Goal: Task Accomplishment & Management: Manage account settings

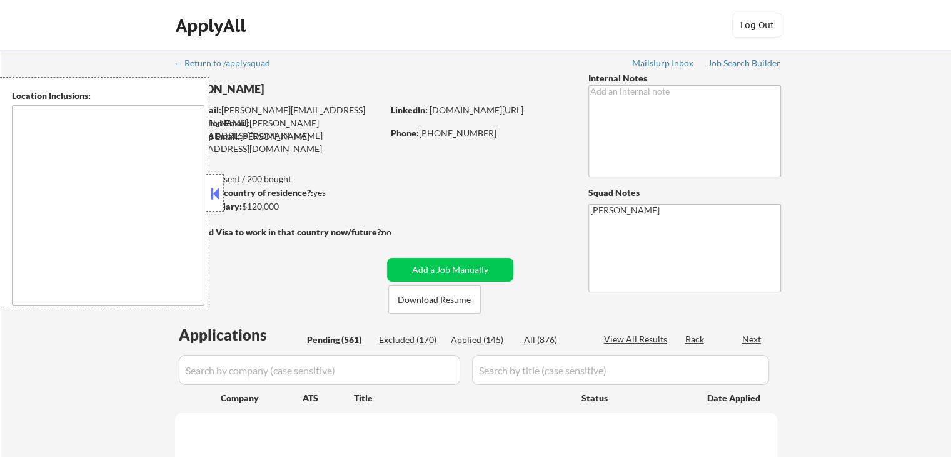
type textarea "[GEOGRAPHIC_DATA], [GEOGRAPHIC_DATA] [GEOGRAPHIC_DATA], [GEOGRAPHIC_DATA] [GEOG…"
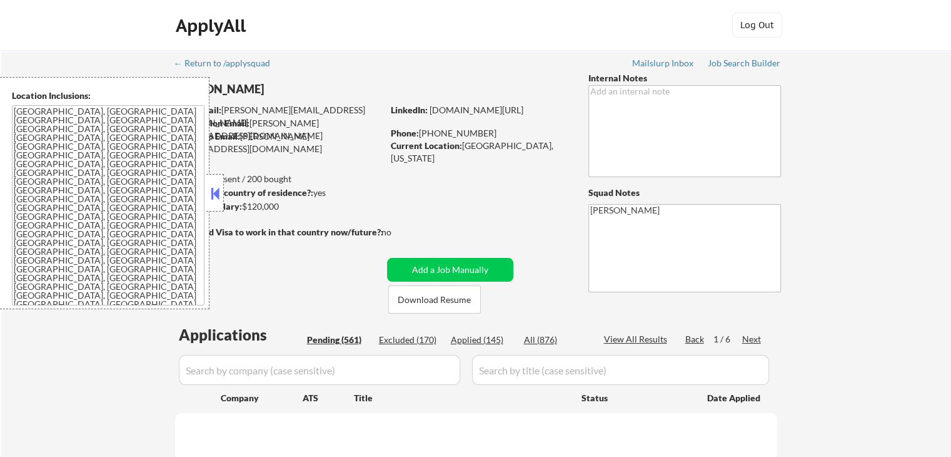
select select ""pending""
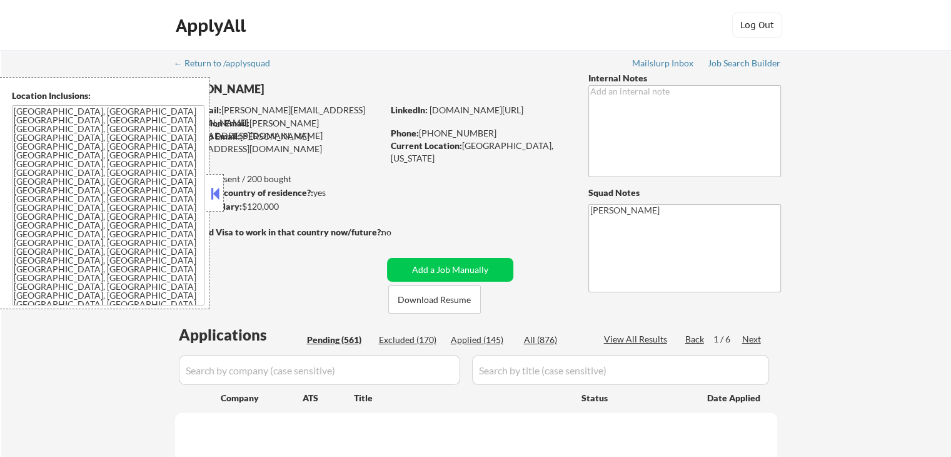
select select ""pending""
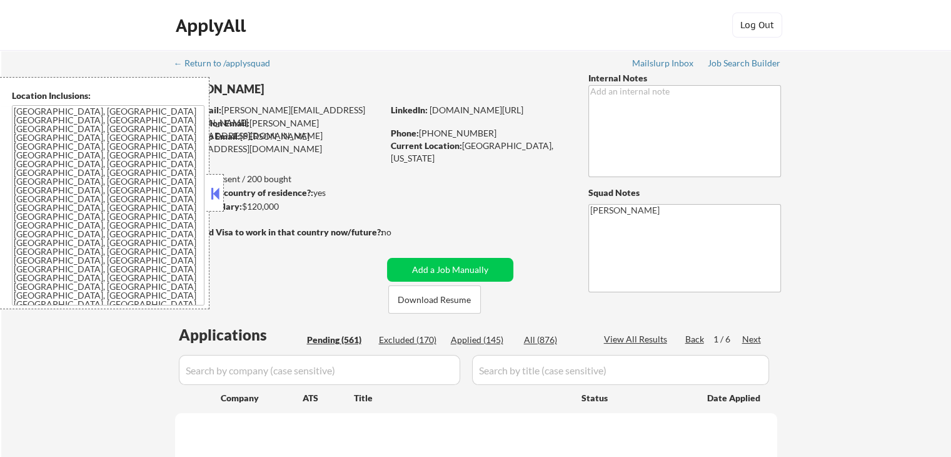
select select ""pending""
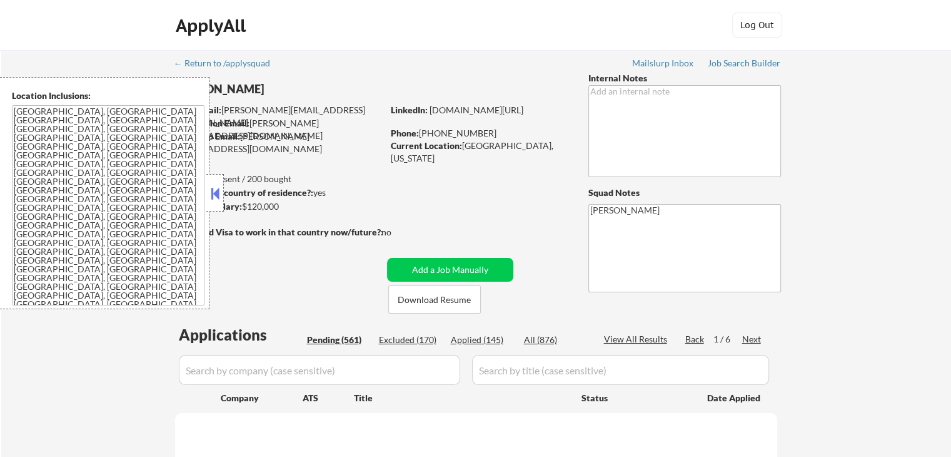
select select ""pending""
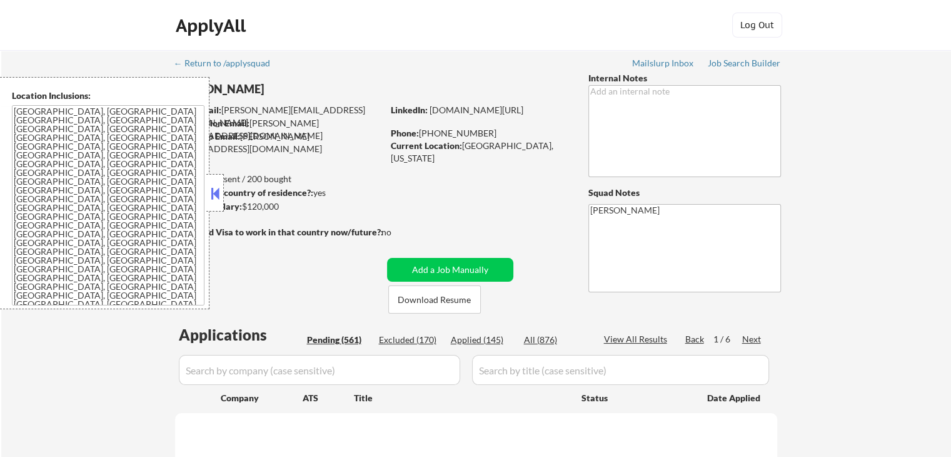
select select ""pending""
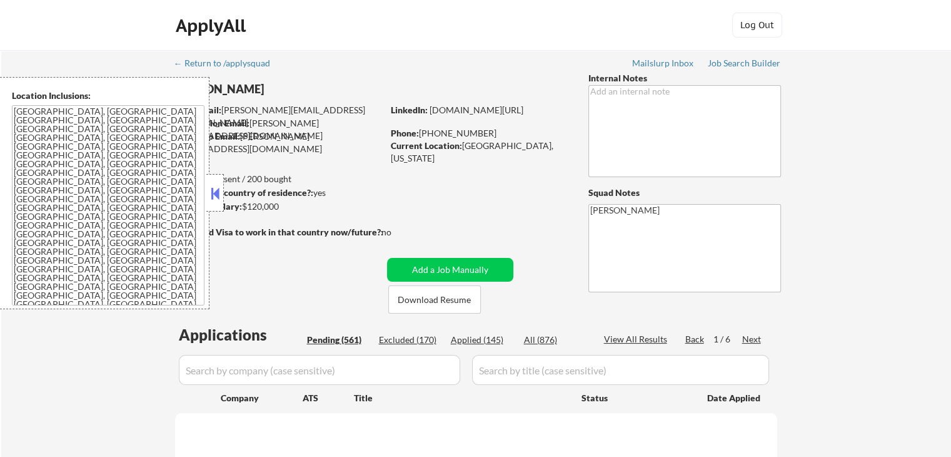
select select ""pending""
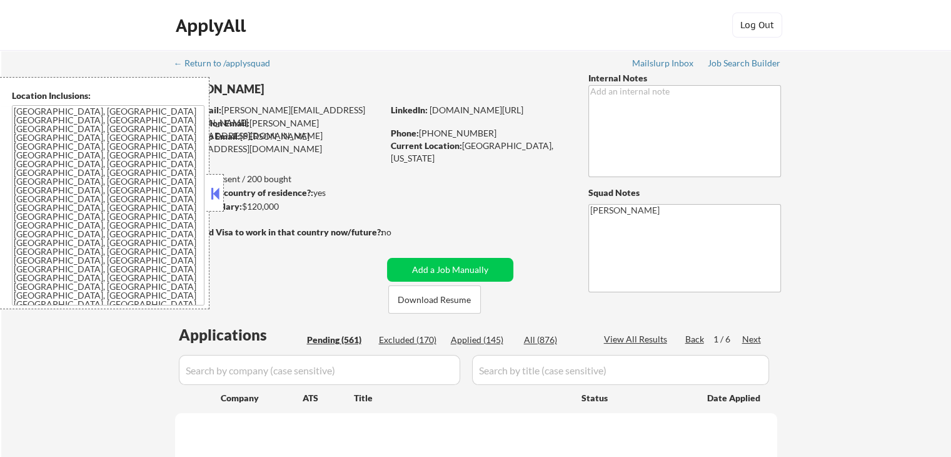
select select ""pending""
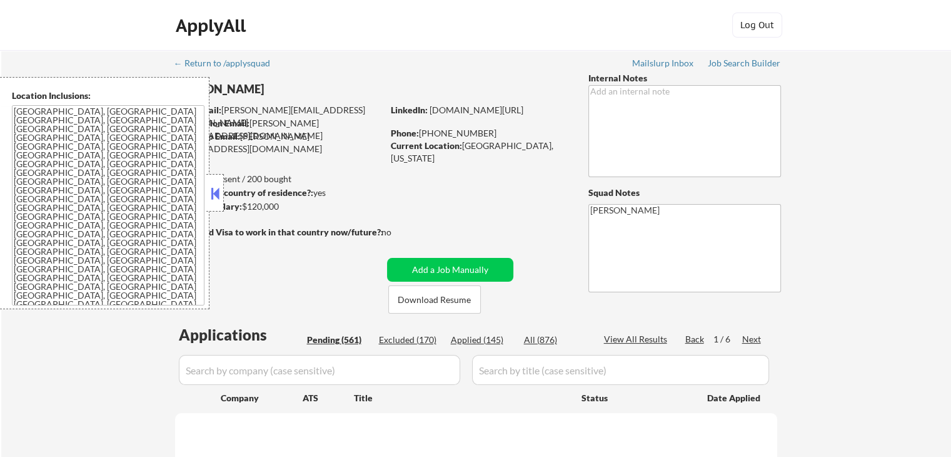
select select ""pending""
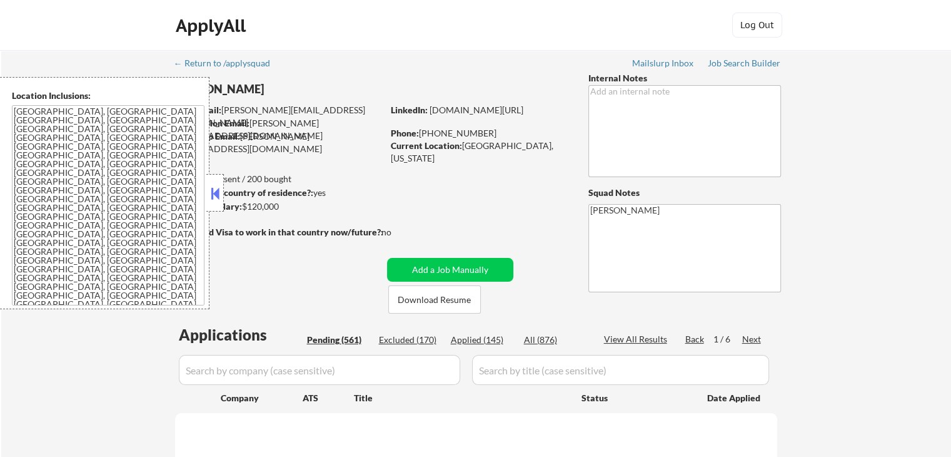
select select ""pending""
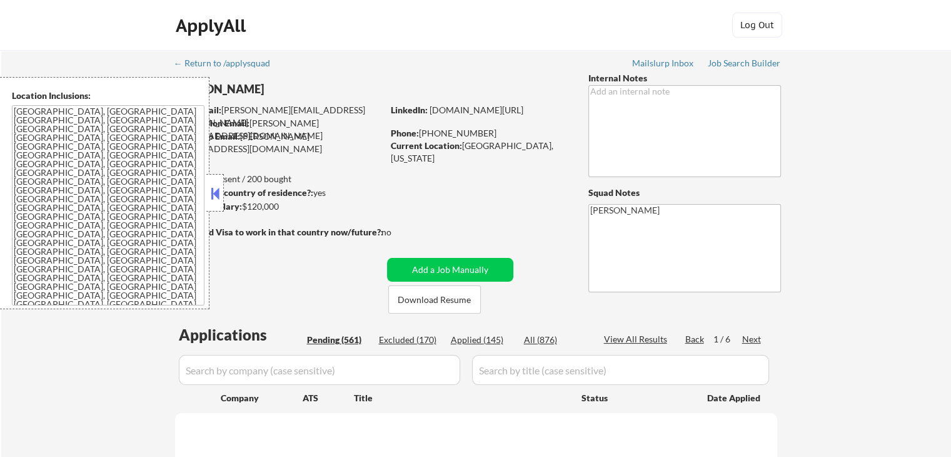
select select ""pending""
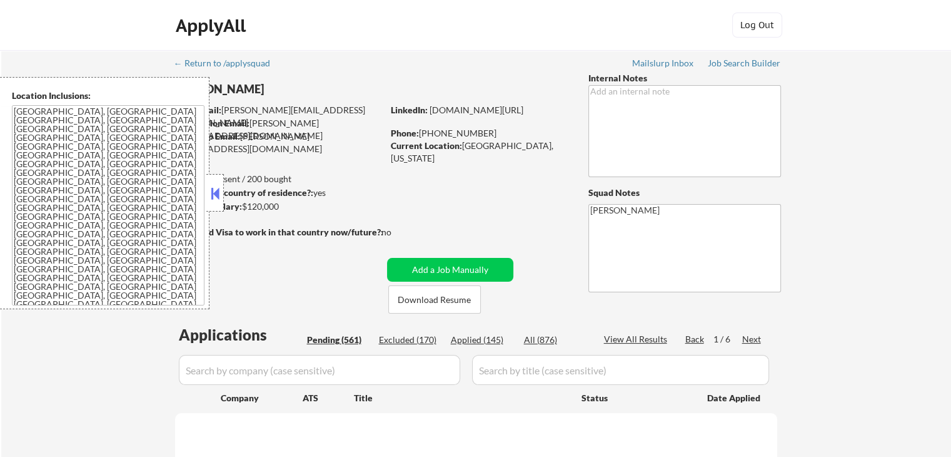
select select ""pending""
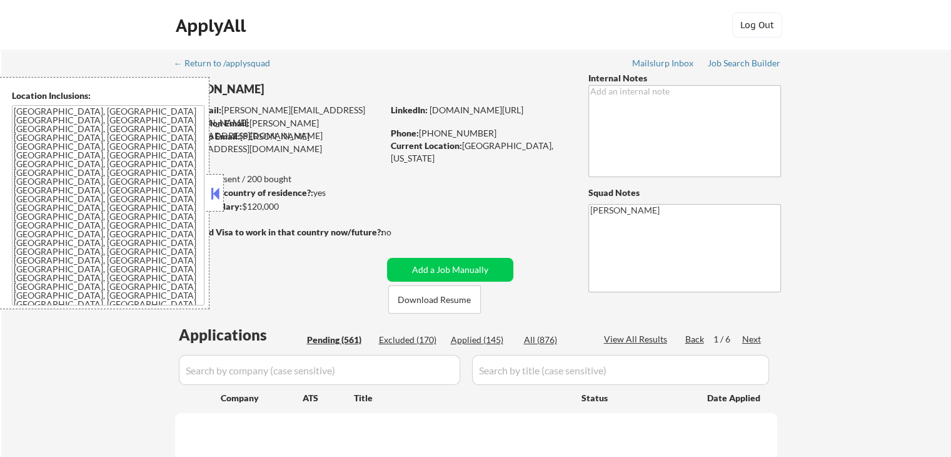
select select ""pending""
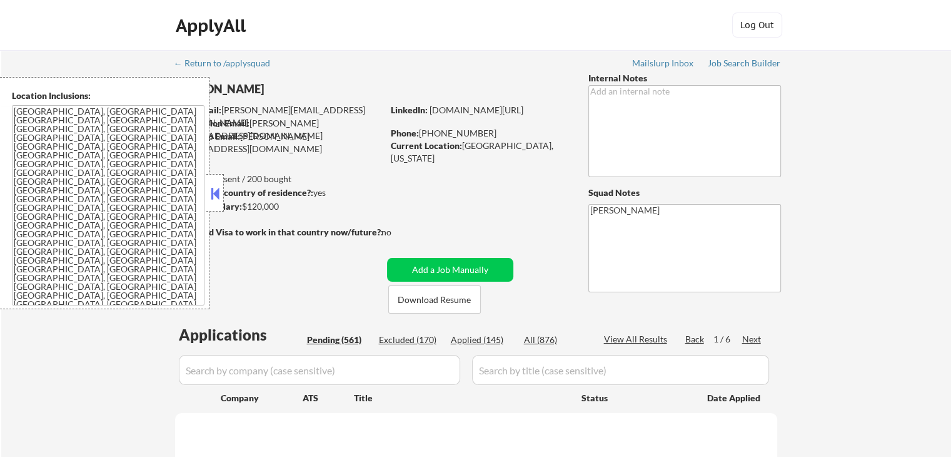
select select ""pending""
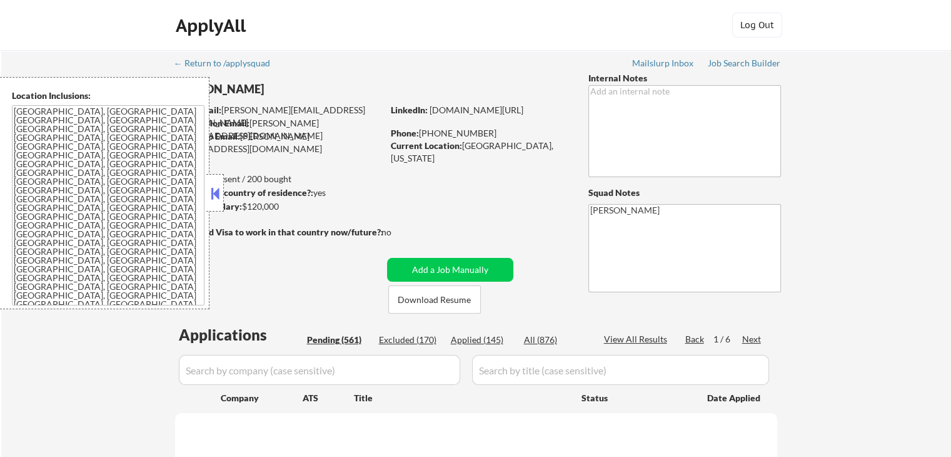
select select ""pending""
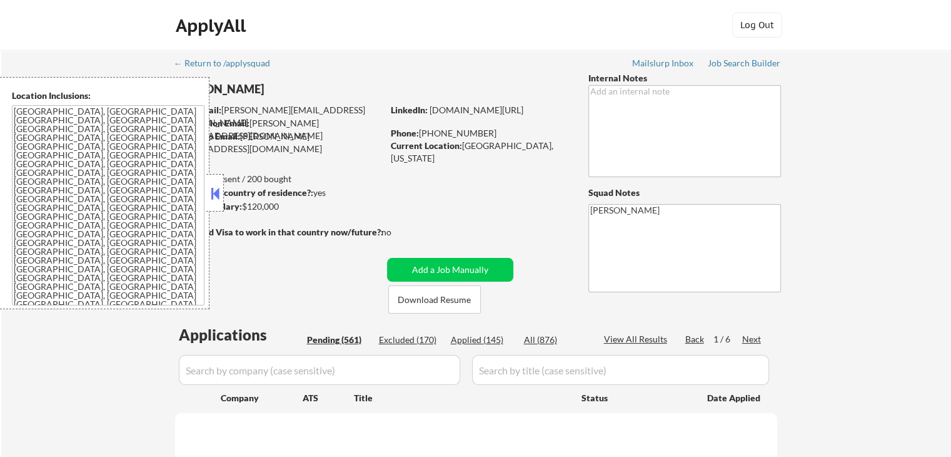
select select ""pending""
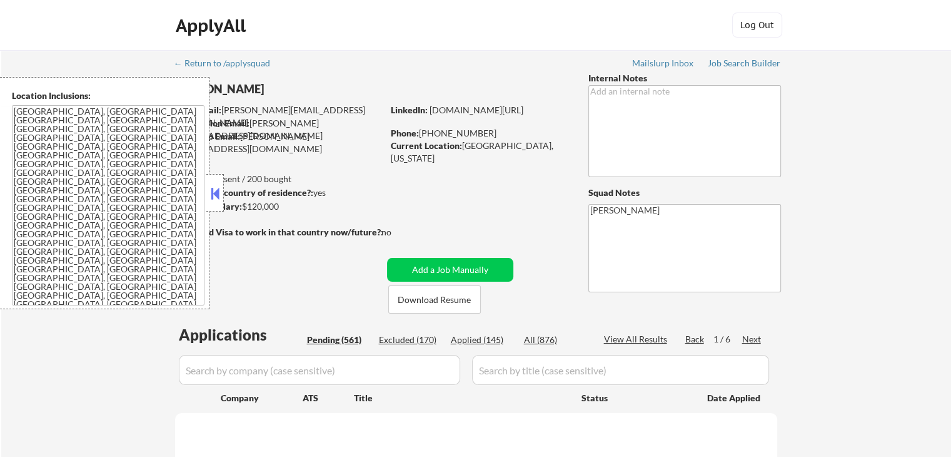
select select ""pending""
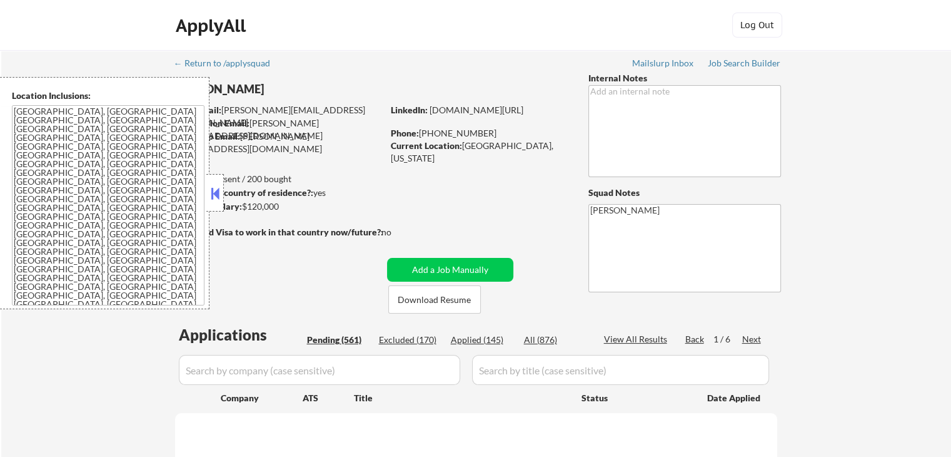
select select ""pending""
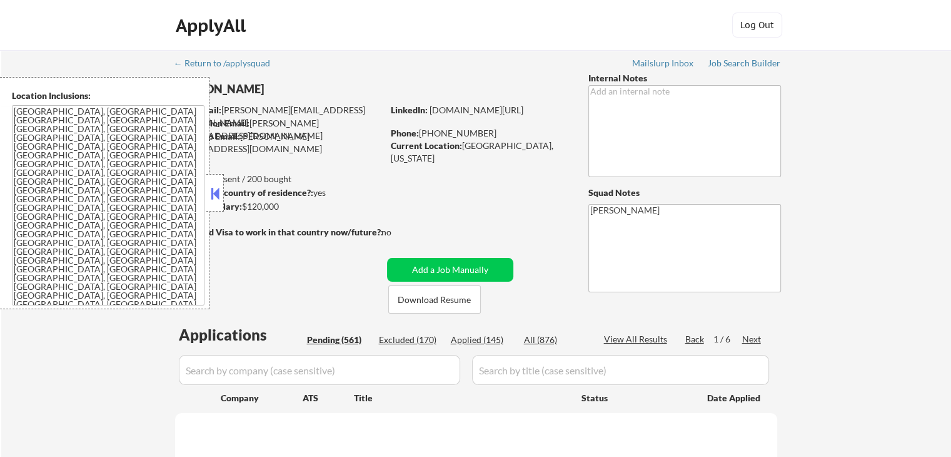
select select ""pending""
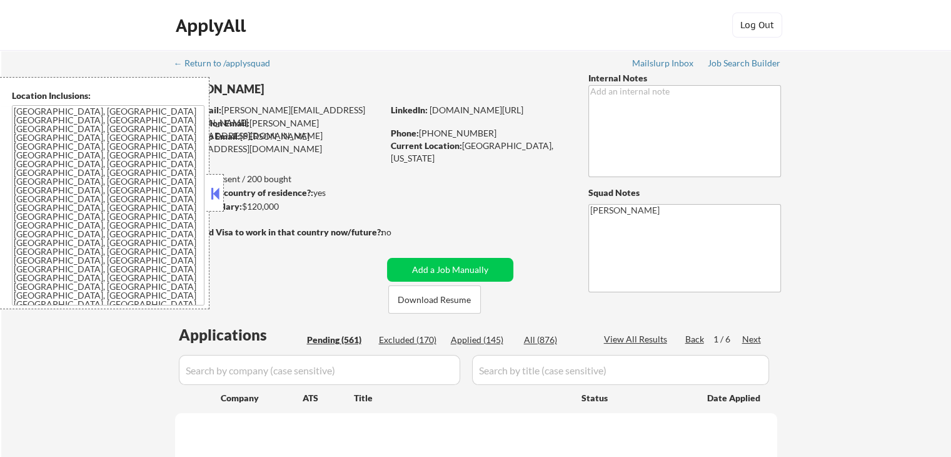
select select ""pending""
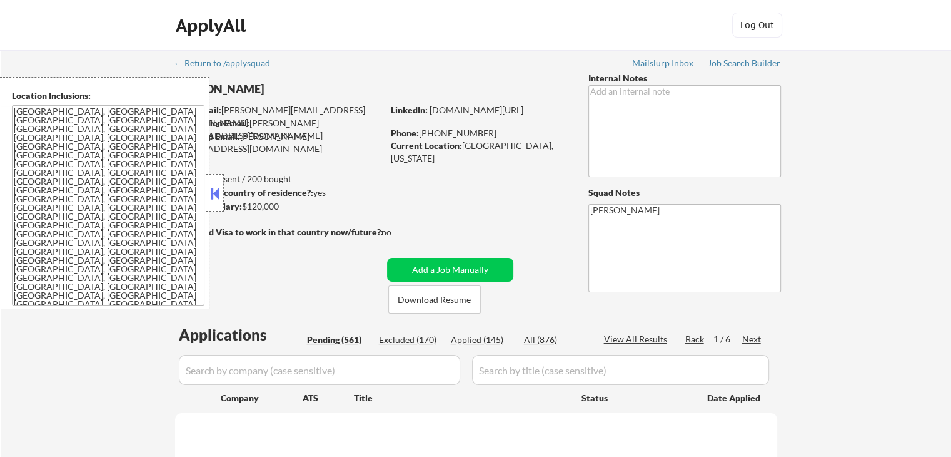
select select ""pending""
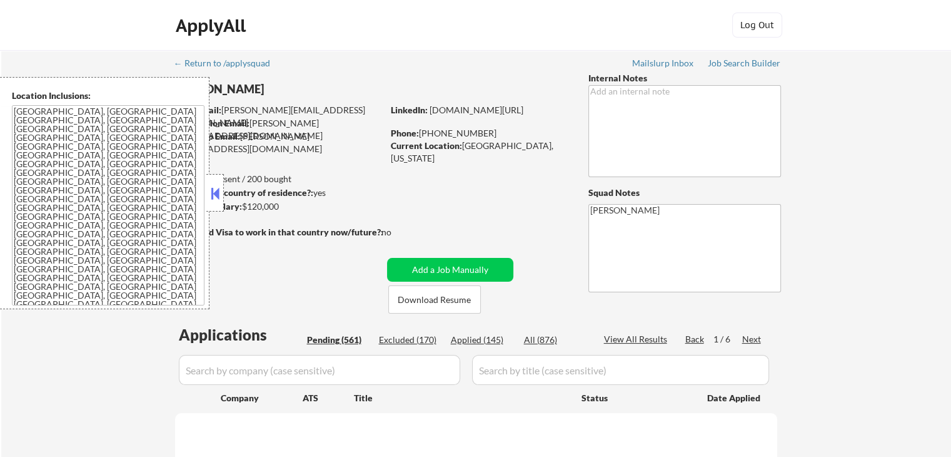
select select ""pending""
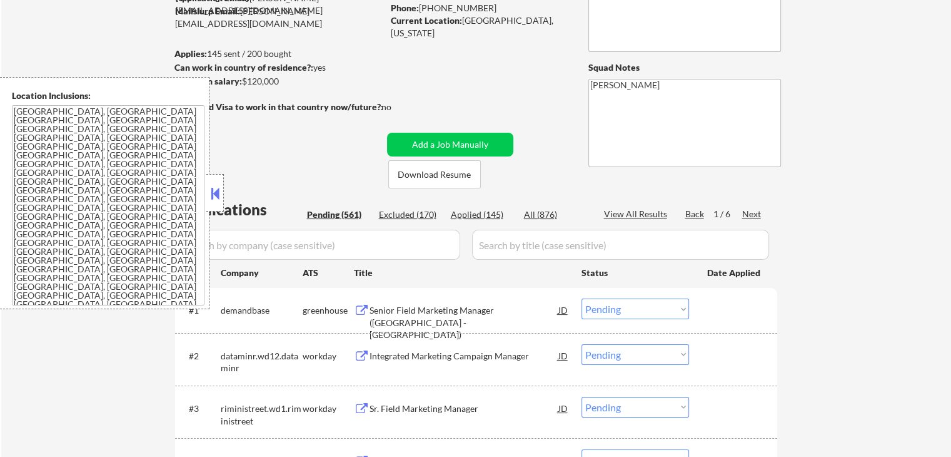
drag, startPoint x: 869, startPoint y: 68, endPoint x: 859, endPoint y: 66, distance: 10.2
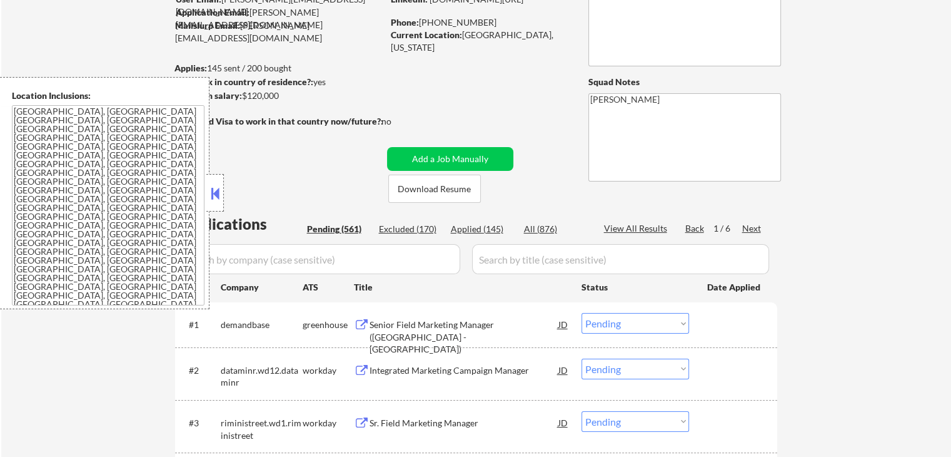
scroll to position [0, 0]
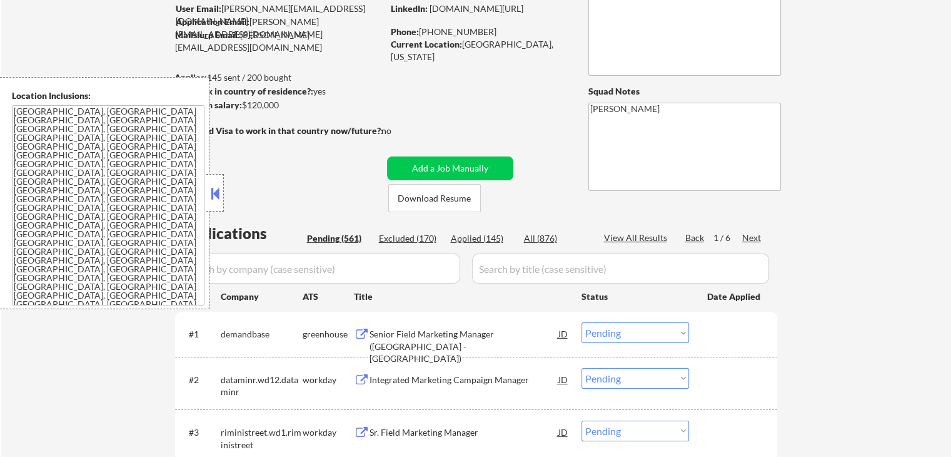
scroll to position [188, 0]
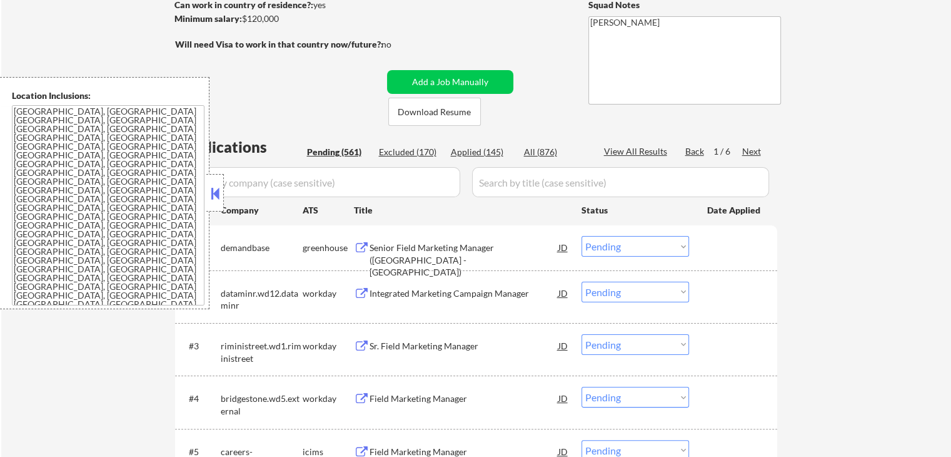
click at [749, 149] on div "Next" at bounding box center [752, 151] width 20 height 13
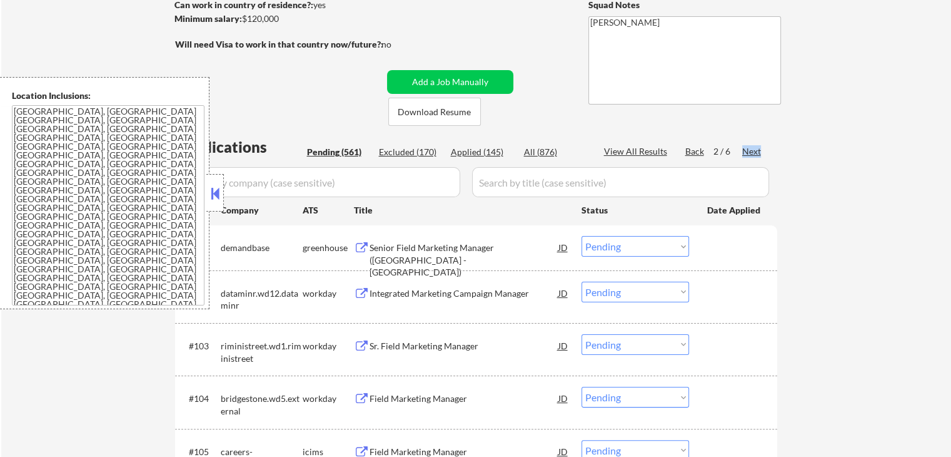
click at [749, 149] on div "Next" at bounding box center [752, 151] width 20 height 13
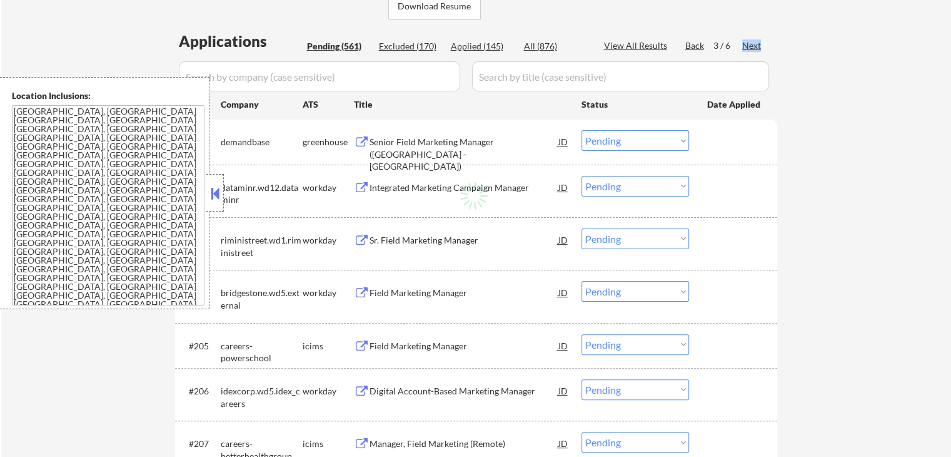
scroll to position [313, 0]
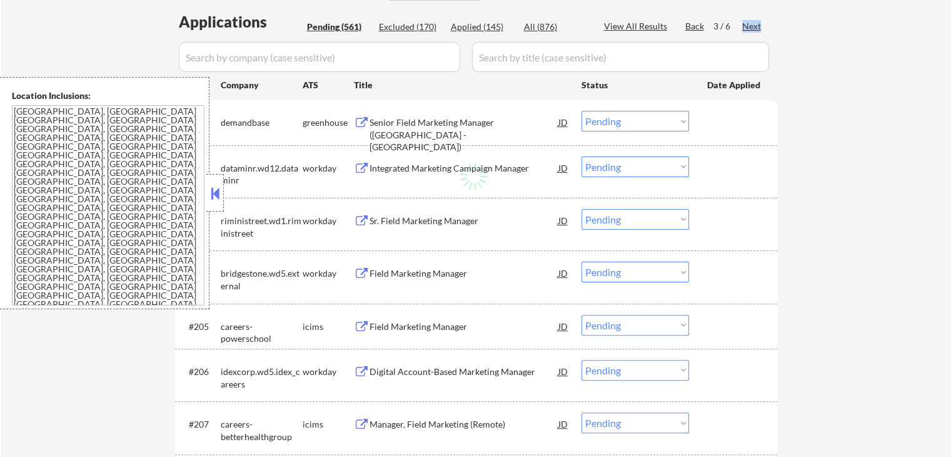
click at [210, 188] on button at bounding box center [215, 193] width 14 height 19
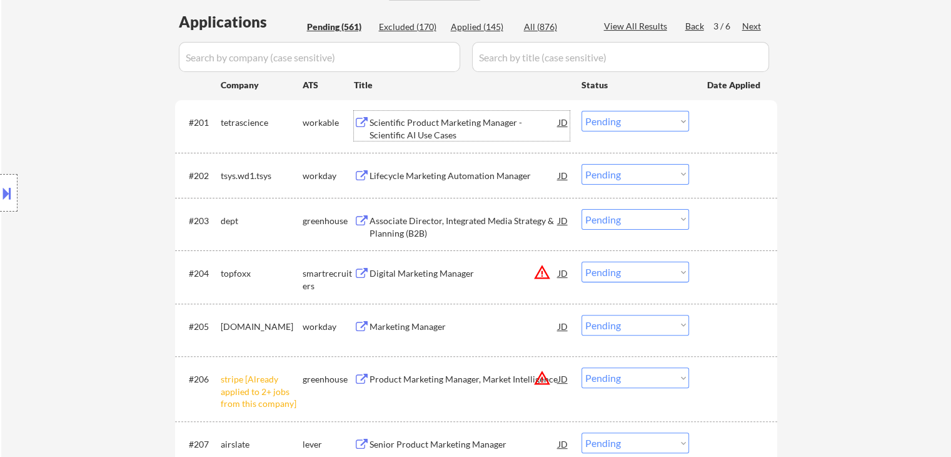
click at [408, 119] on div "Scientific Product Marketing Manager - Scientific AI Use Cases" at bounding box center [464, 128] width 189 height 24
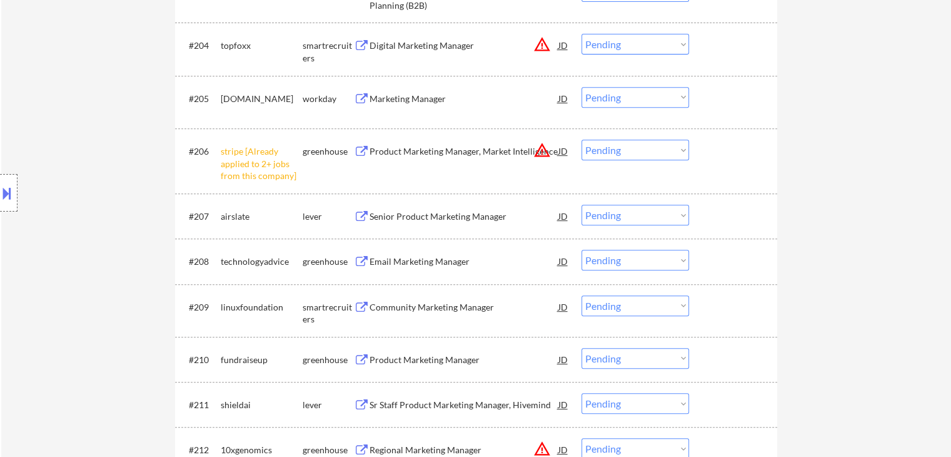
scroll to position [563, 0]
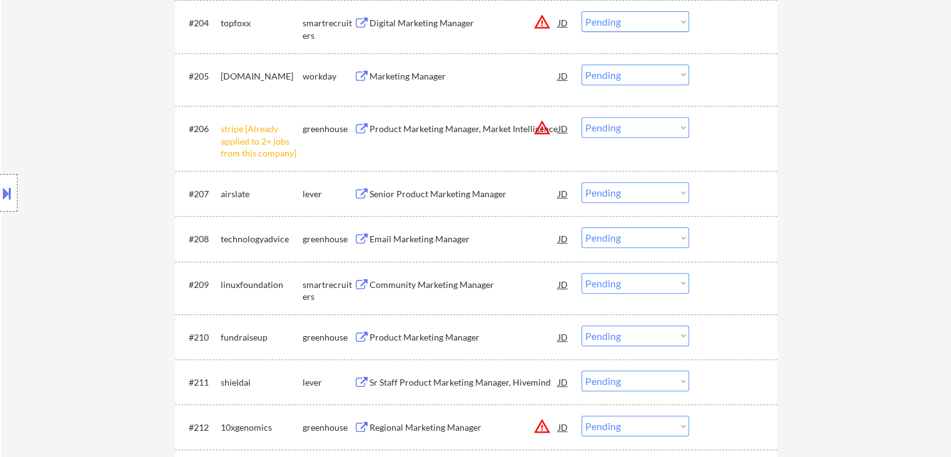
click at [427, 187] on div "Senior Product Marketing Manager" at bounding box center [464, 193] width 189 height 23
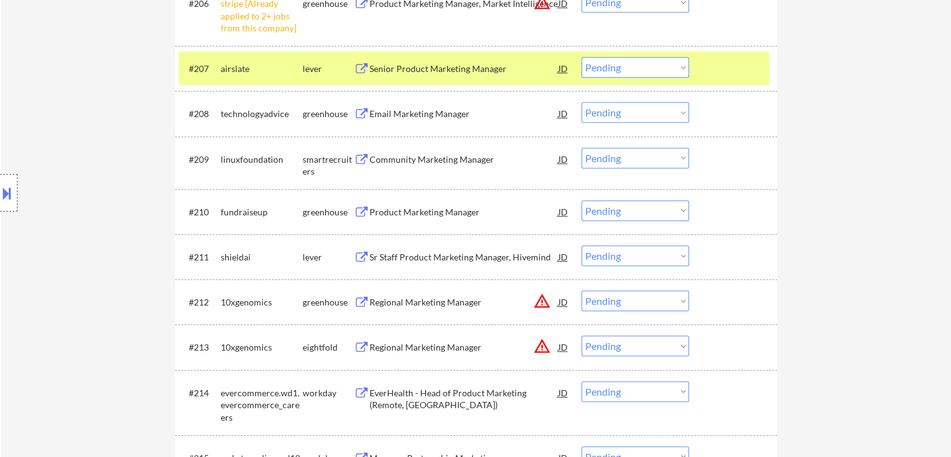
click at [418, 200] on div "Product Marketing Manager" at bounding box center [464, 211] width 189 height 23
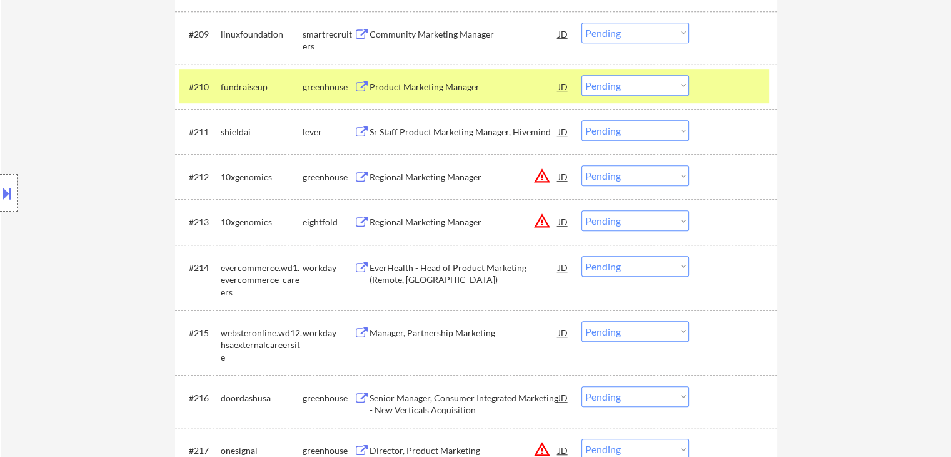
click at [451, 132] on div "Sr Staff Product Marketing Manager, Hivemind" at bounding box center [464, 132] width 189 height 13
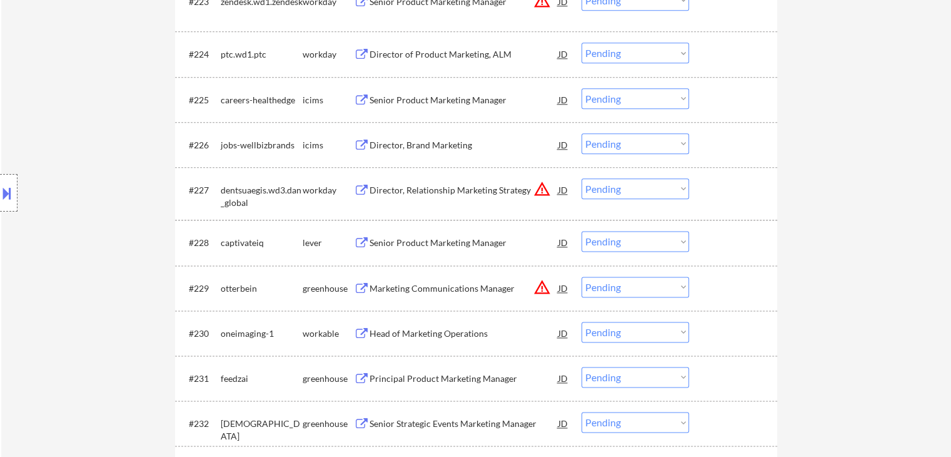
scroll to position [1563, 0]
click at [435, 245] on div "Senior Product Marketing Manager" at bounding box center [464, 242] width 189 height 13
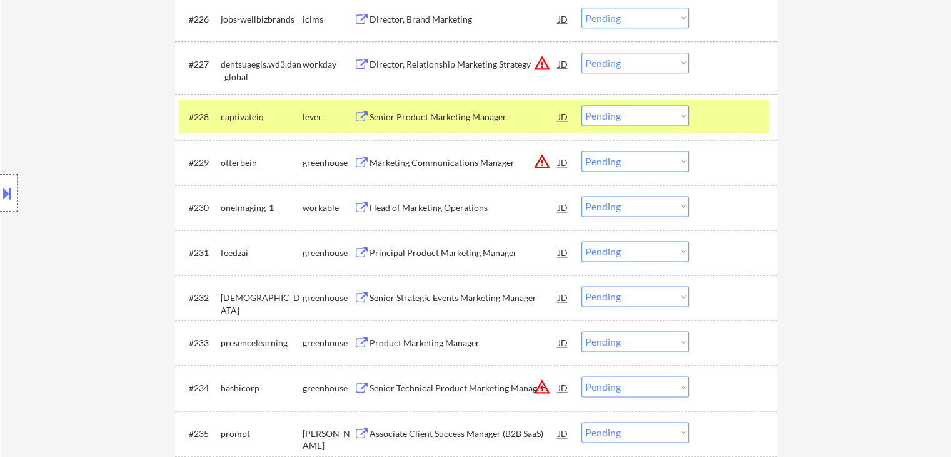
scroll to position [1751, 0]
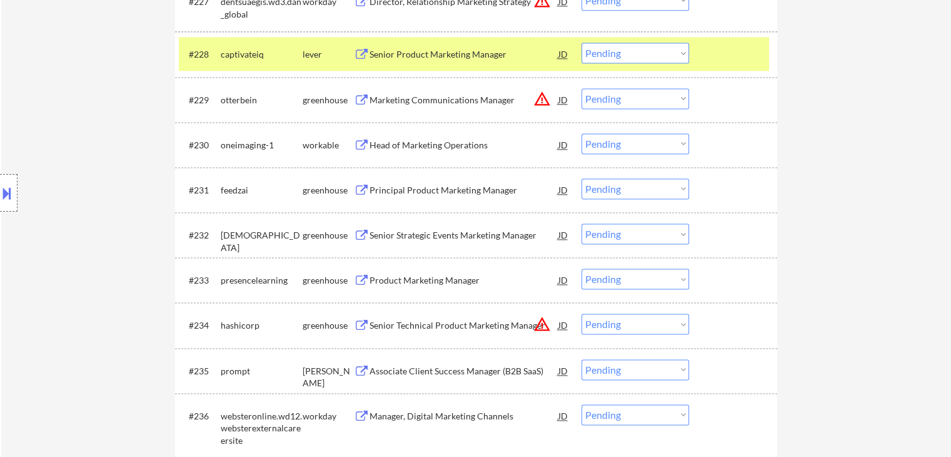
click at [438, 229] on div "Senior Strategic Events Marketing Manager" at bounding box center [464, 235] width 189 height 13
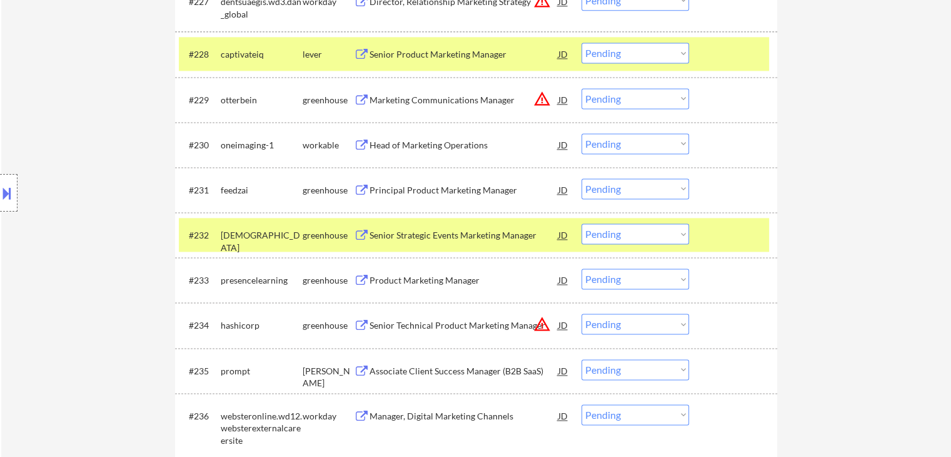
click at [418, 189] on div "Principal Product Marketing Manager" at bounding box center [464, 190] width 189 height 13
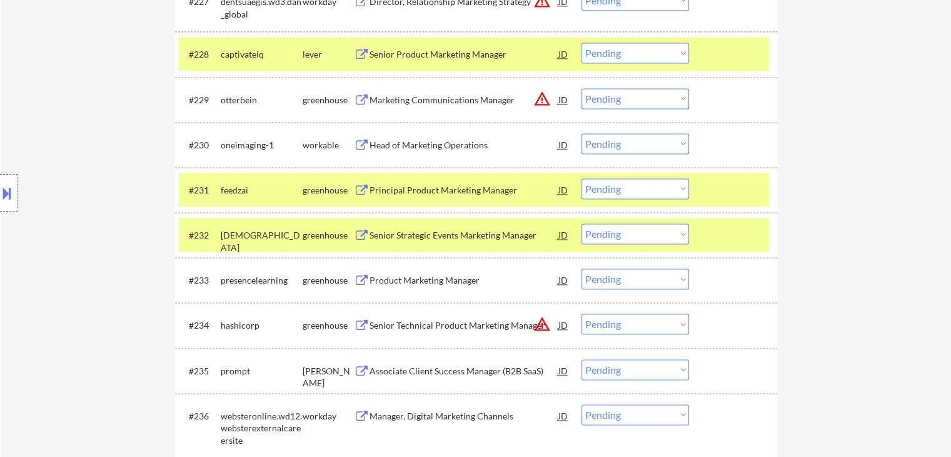
click at [420, 144] on div "Head of Marketing Operations" at bounding box center [464, 145] width 189 height 13
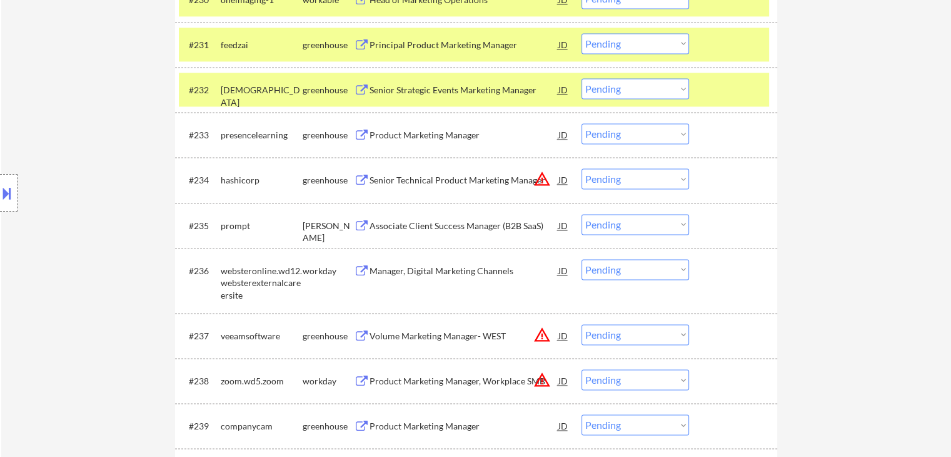
scroll to position [1939, 0]
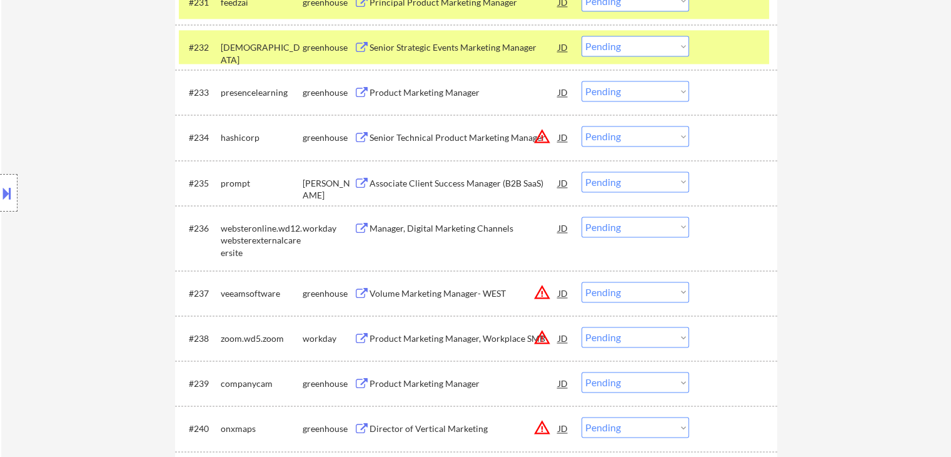
click at [433, 184] on div "Associate Client Success Manager (B2B SaaS)" at bounding box center [464, 183] width 189 height 13
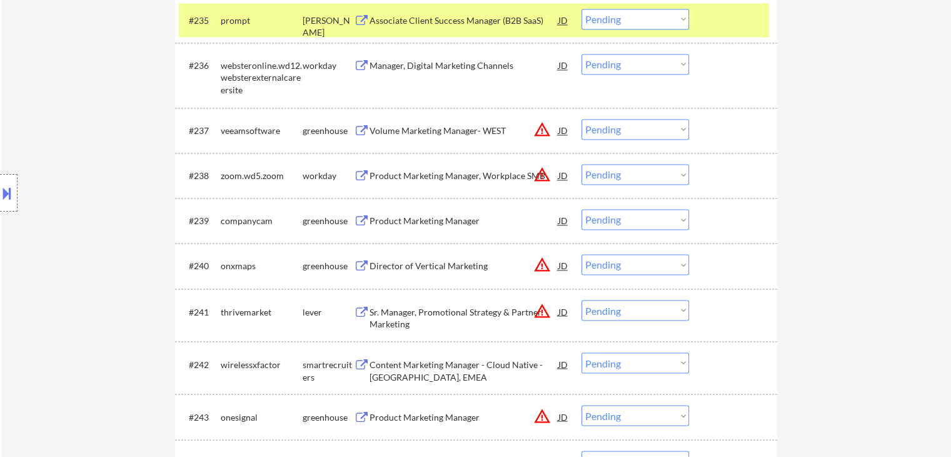
scroll to position [2126, 0]
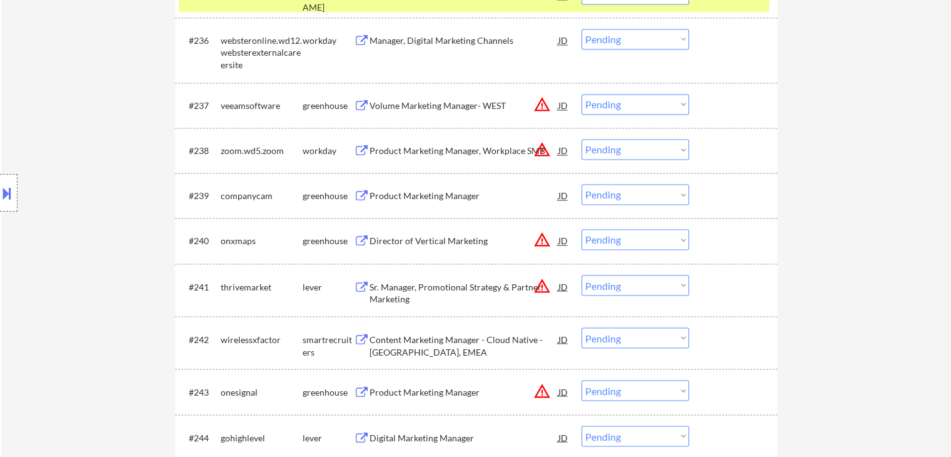
click at [411, 189] on div "Product Marketing Manager" at bounding box center [464, 195] width 189 height 23
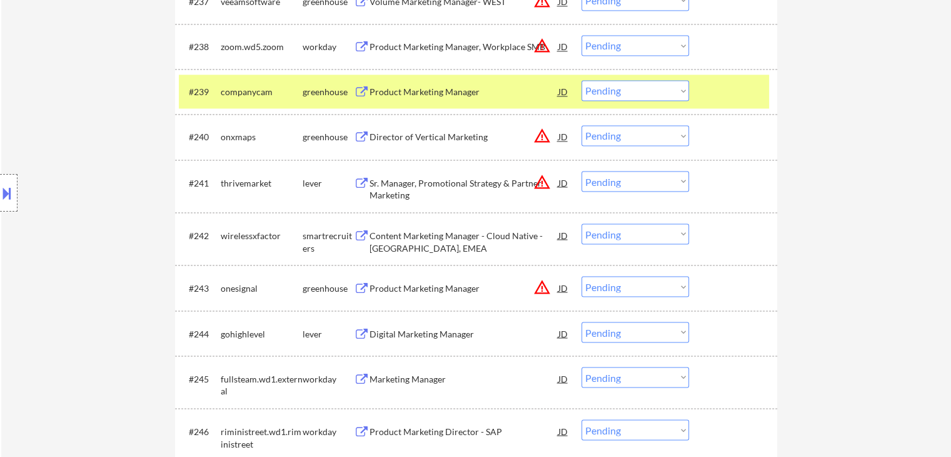
scroll to position [2251, 0]
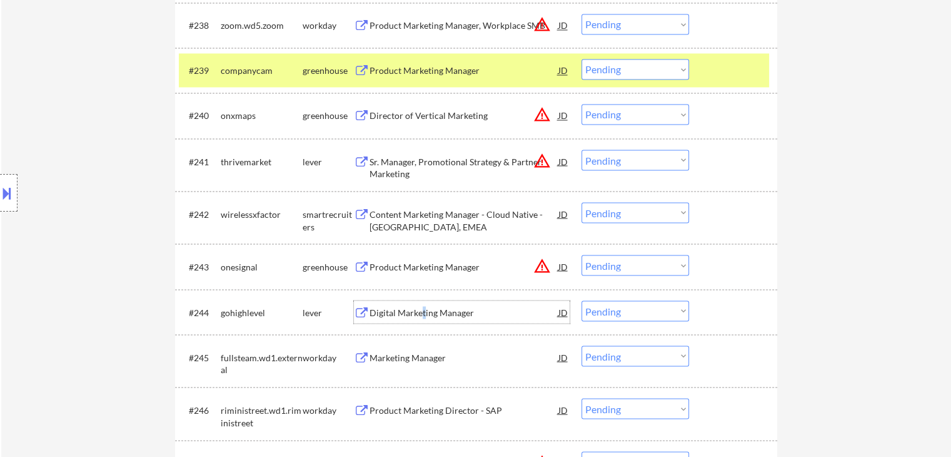
click at [424, 306] on div "Digital Marketing Manager" at bounding box center [464, 312] width 189 height 13
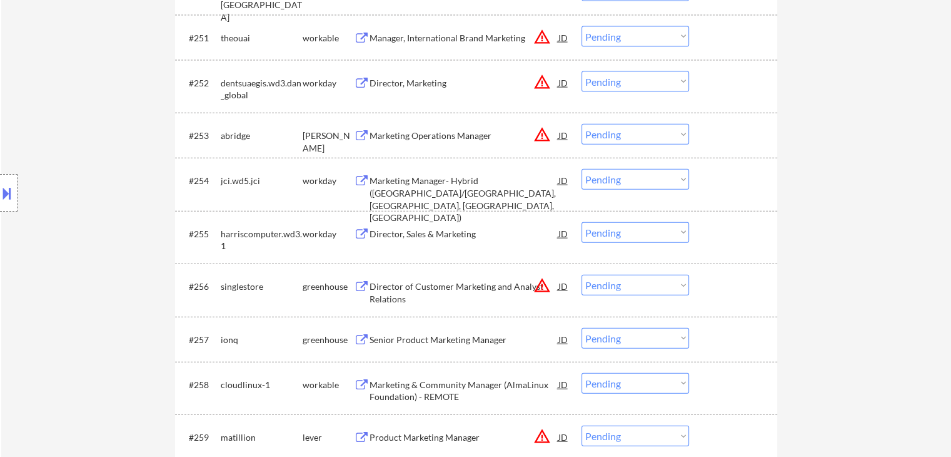
scroll to position [2939, 0]
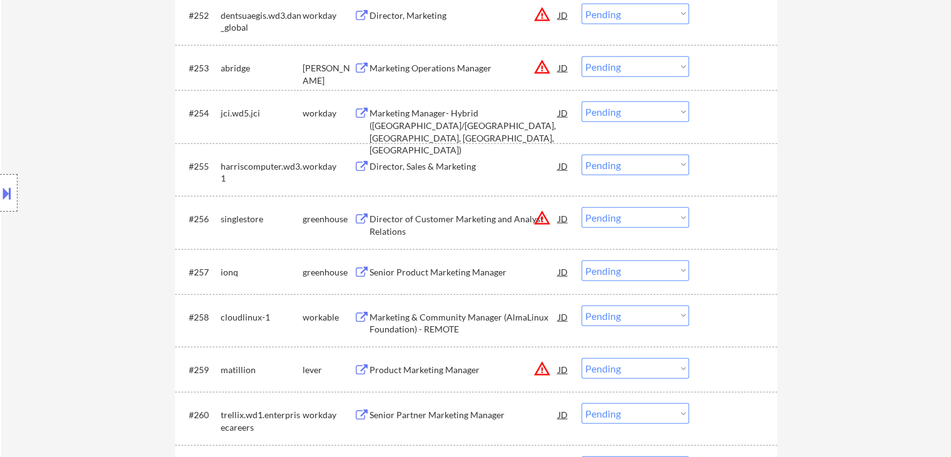
click at [424, 261] on div "Senior Product Marketing Manager" at bounding box center [464, 271] width 189 height 23
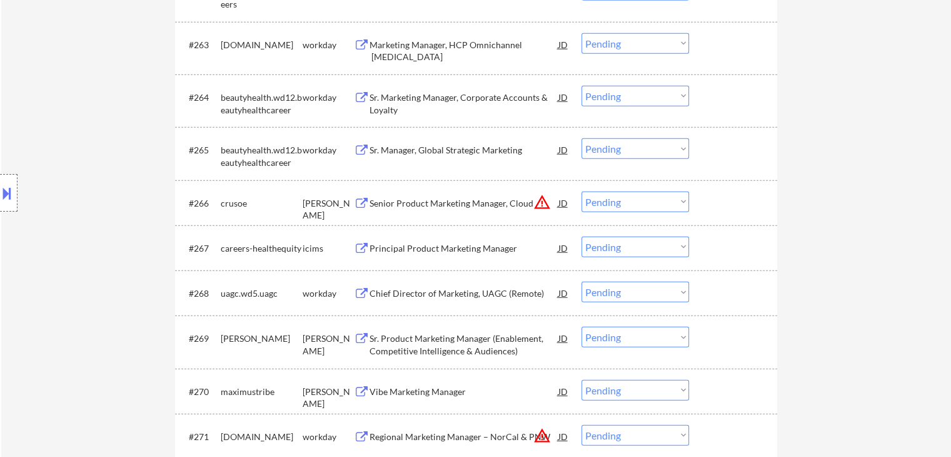
scroll to position [3565, 0]
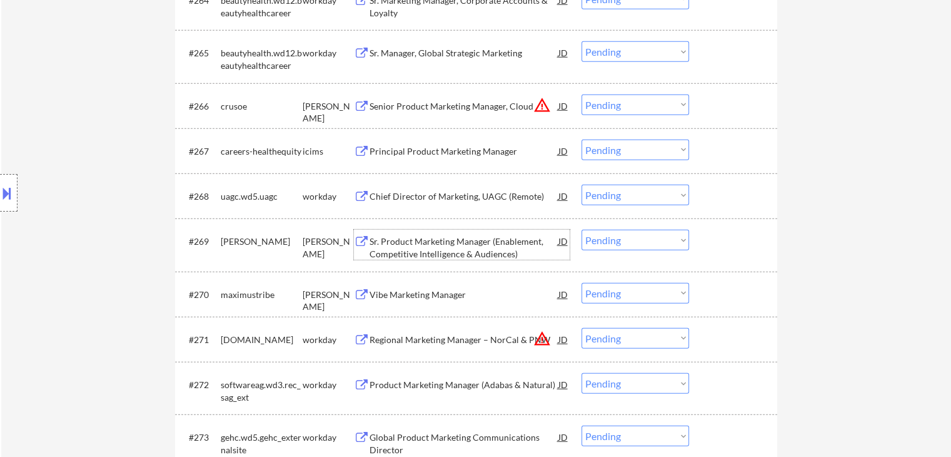
click at [419, 251] on div "Sr. Product Marketing Manager (Enablement, Competitive Intelligence & Audiences)" at bounding box center [464, 247] width 189 height 24
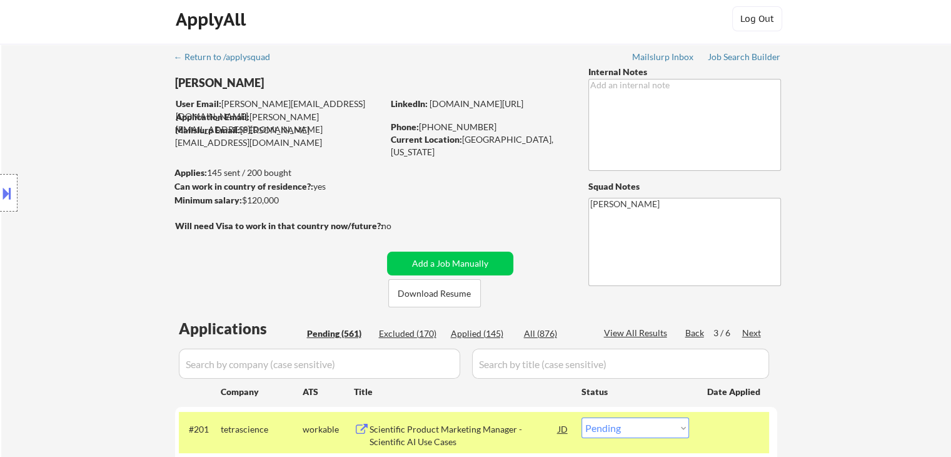
scroll to position [0, 0]
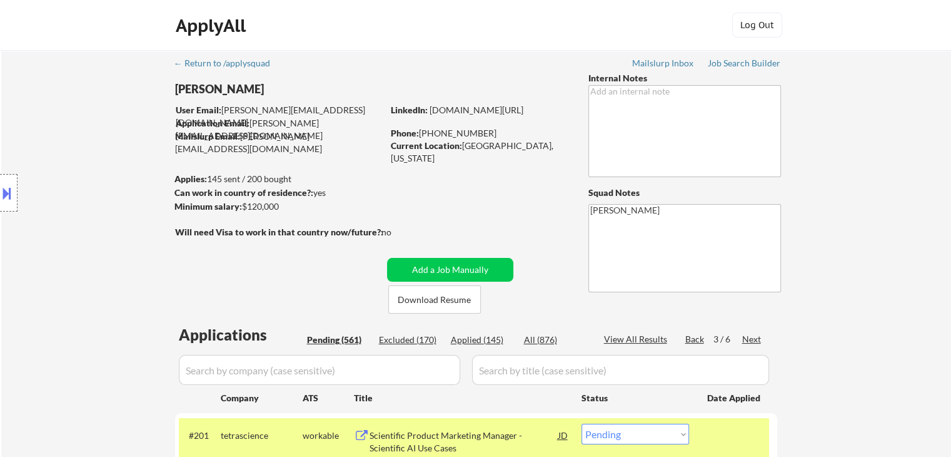
click at [96, 245] on div "Location Inclusions: [GEOGRAPHIC_DATA], [GEOGRAPHIC_DATA] [GEOGRAPHIC_DATA], [G…" at bounding box center [112, 193] width 224 height 232
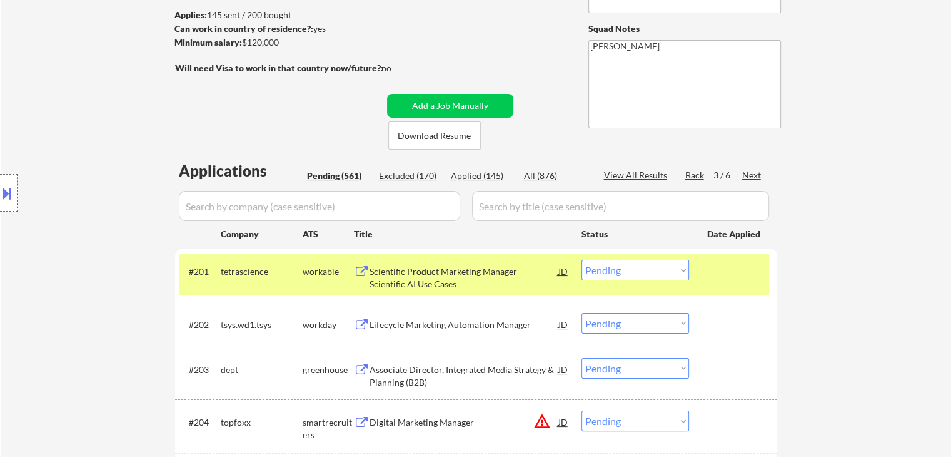
scroll to position [188, 0]
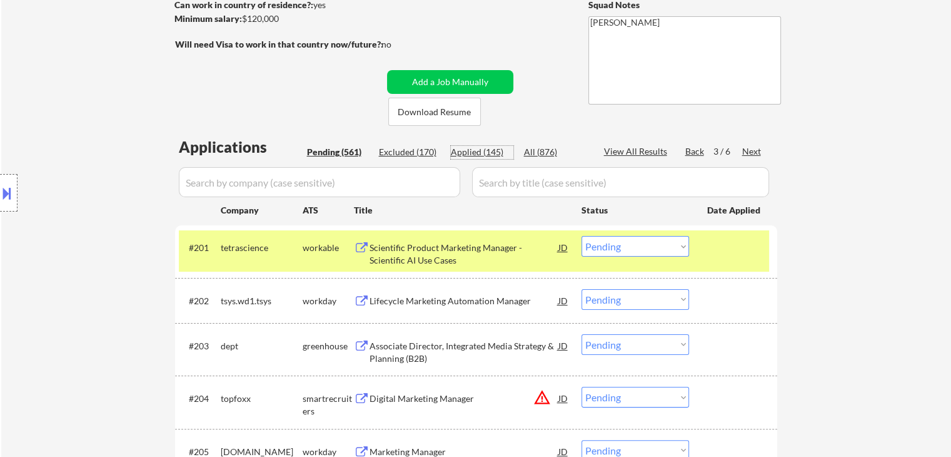
click at [483, 153] on div "Applied (145)" at bounding box center [482, 152] width 63 height 13
select select ""applied""
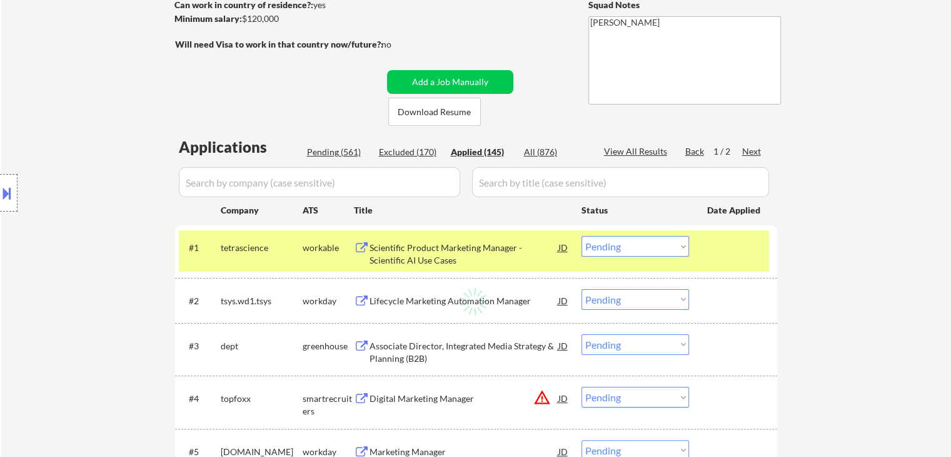
select select ""applied""
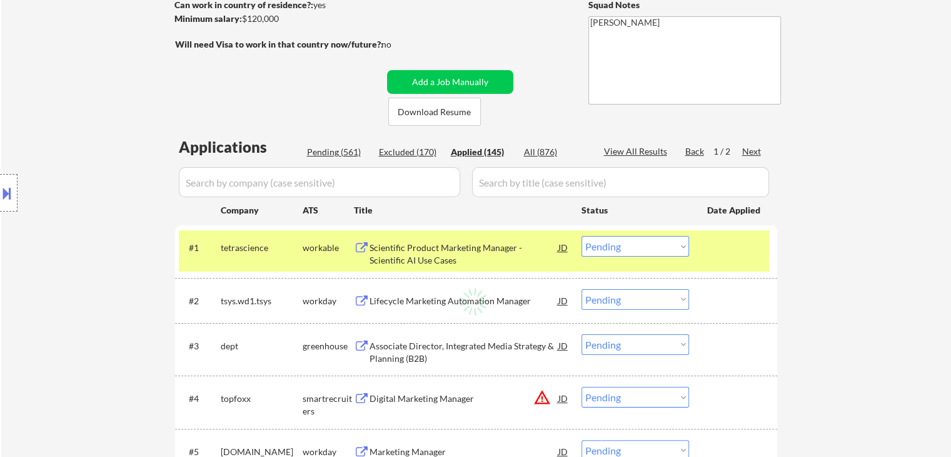
select select ""applied""
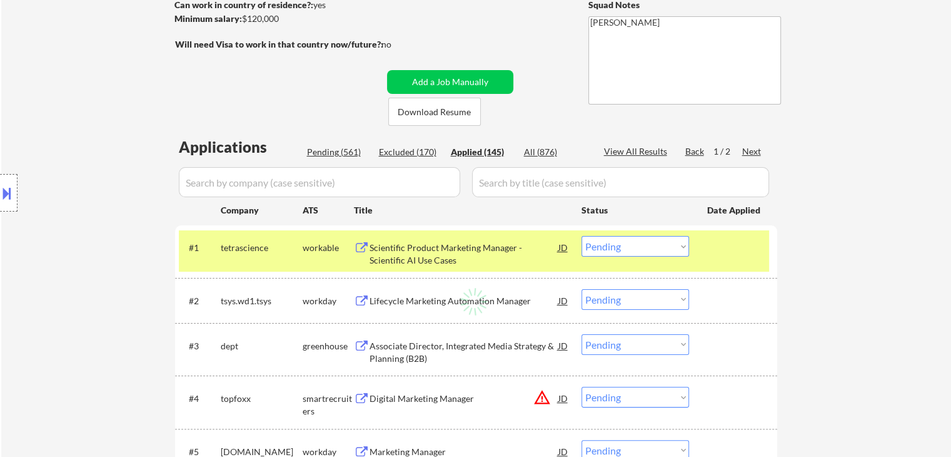
select select ""applied""
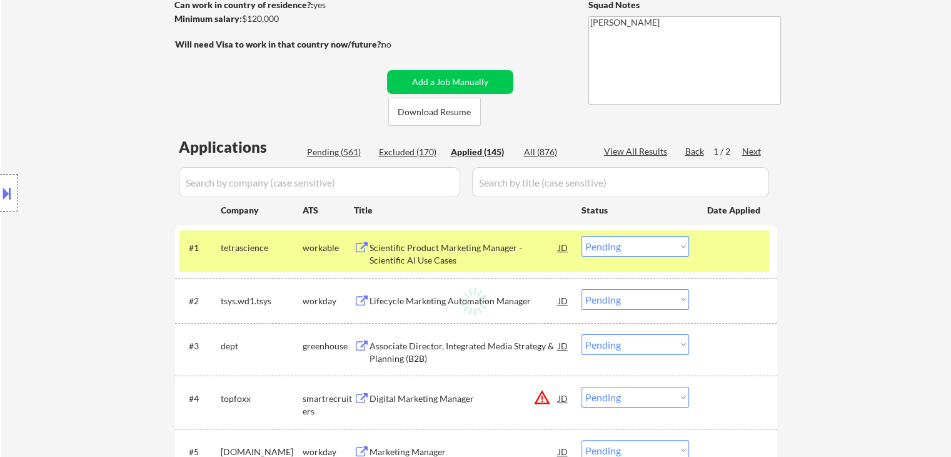
select select ""applied""
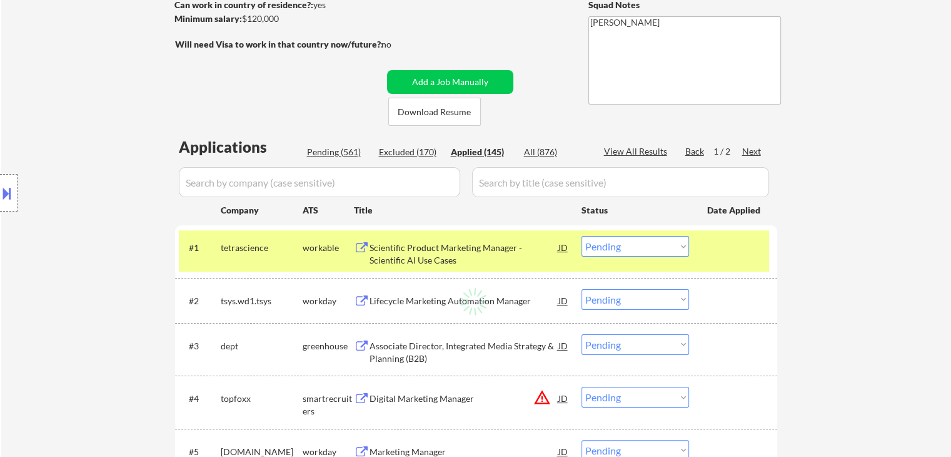
select select ""applied""
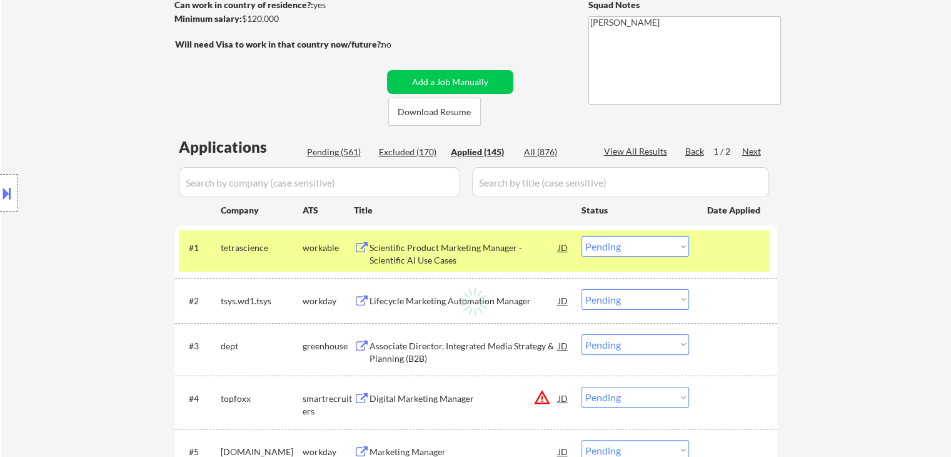
select select ""applied""
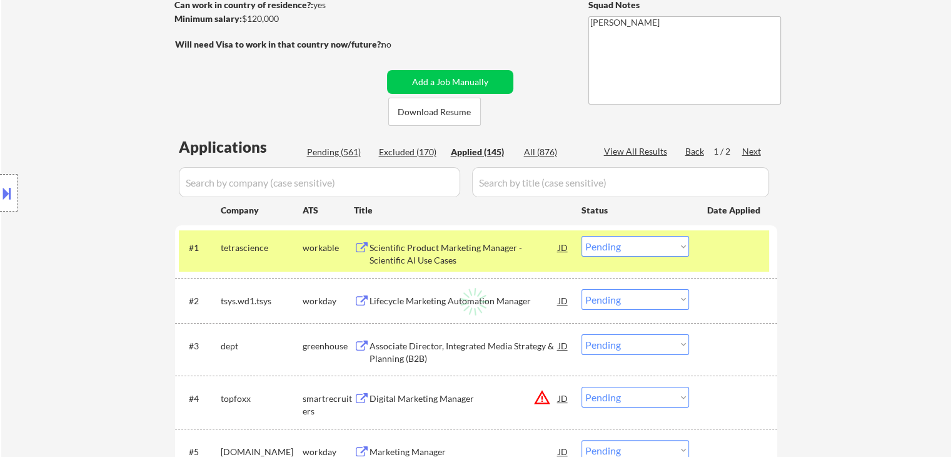
select select ""applied""
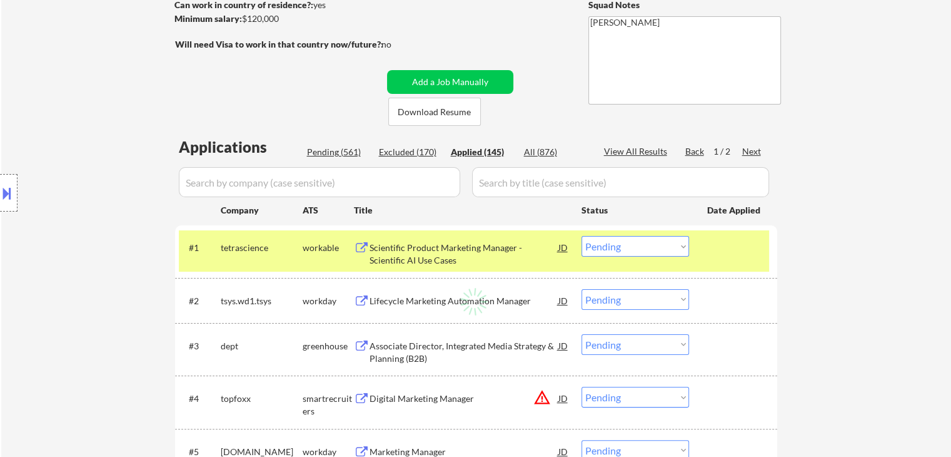
select select ""applied""
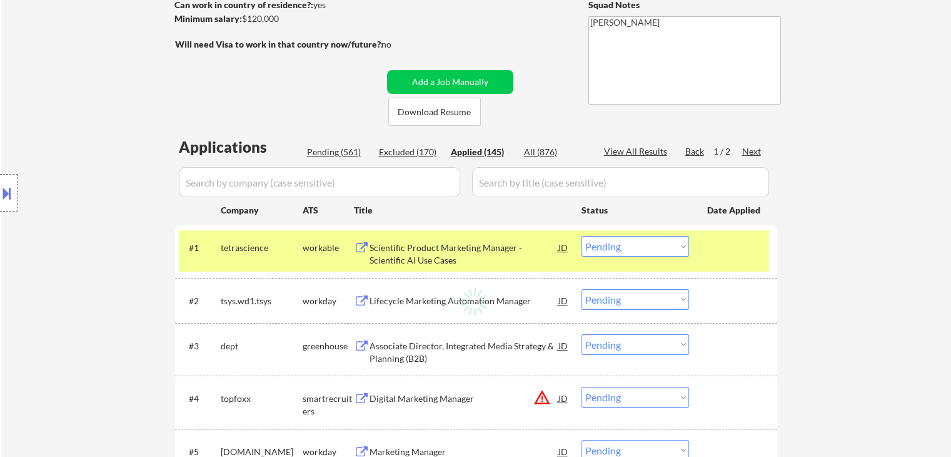
select select ""applied""
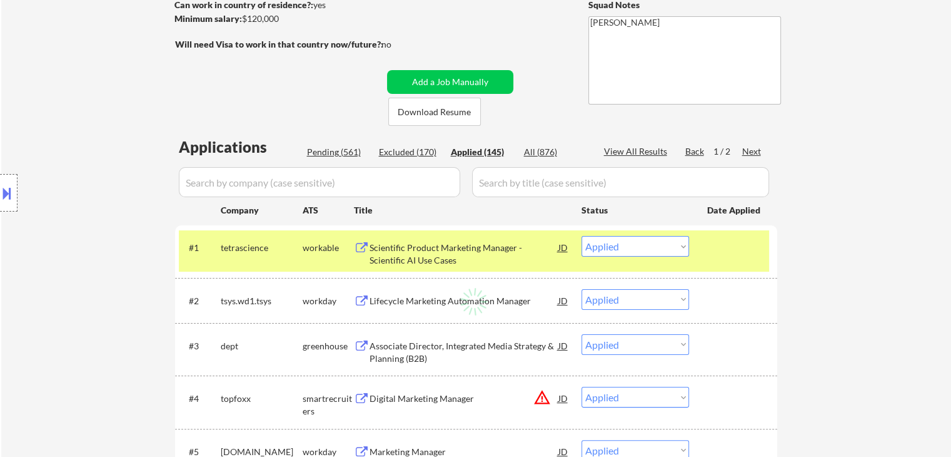
select select ""applied""
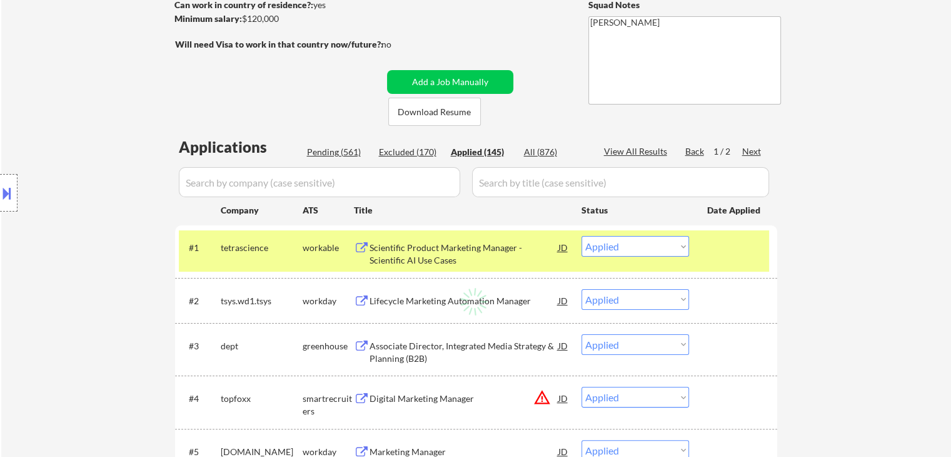
select select ""applied""
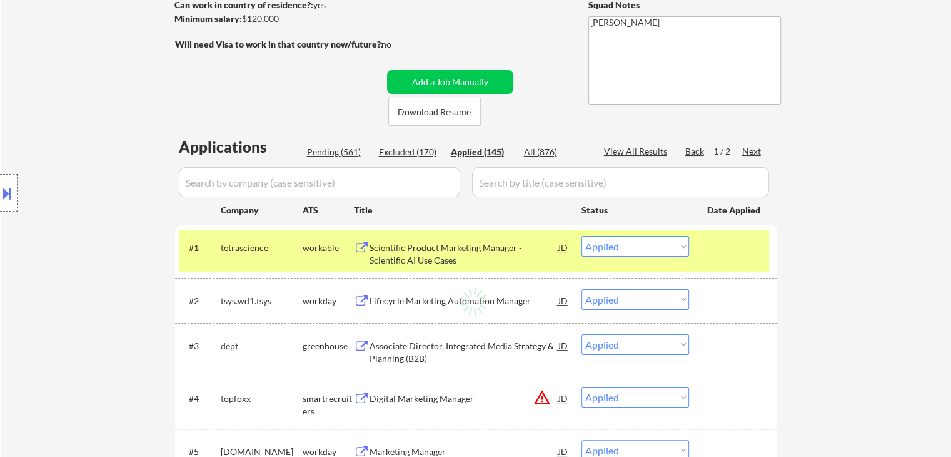
select select ""applied""
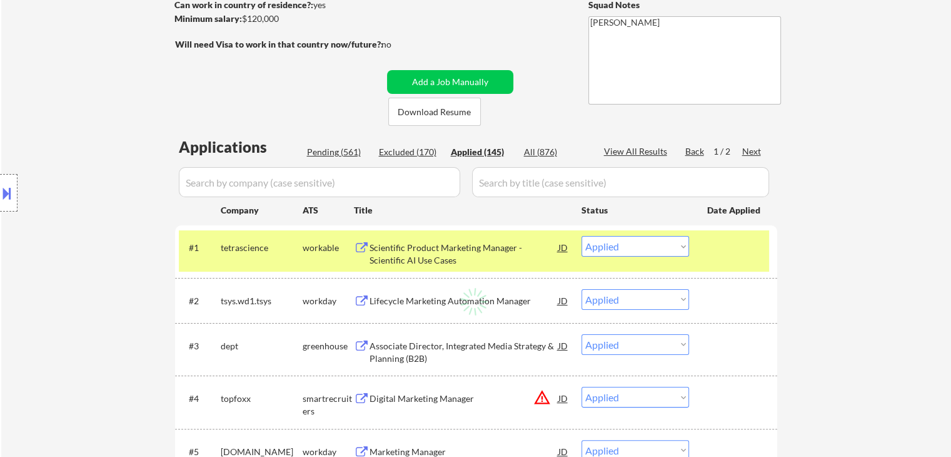
select select ""applied""
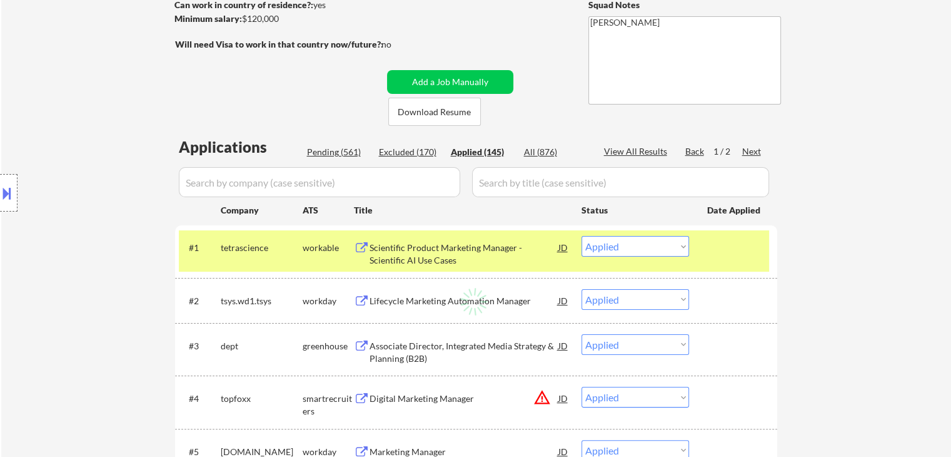
select select ""applied""
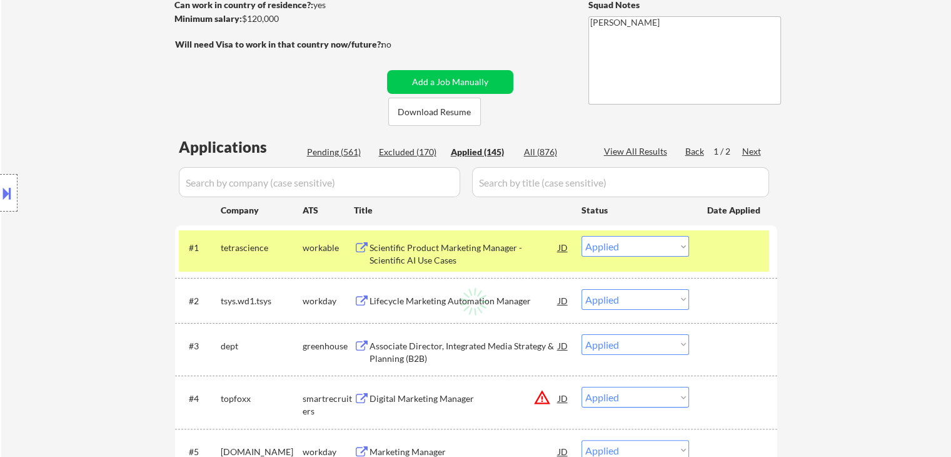
select select ""applied""
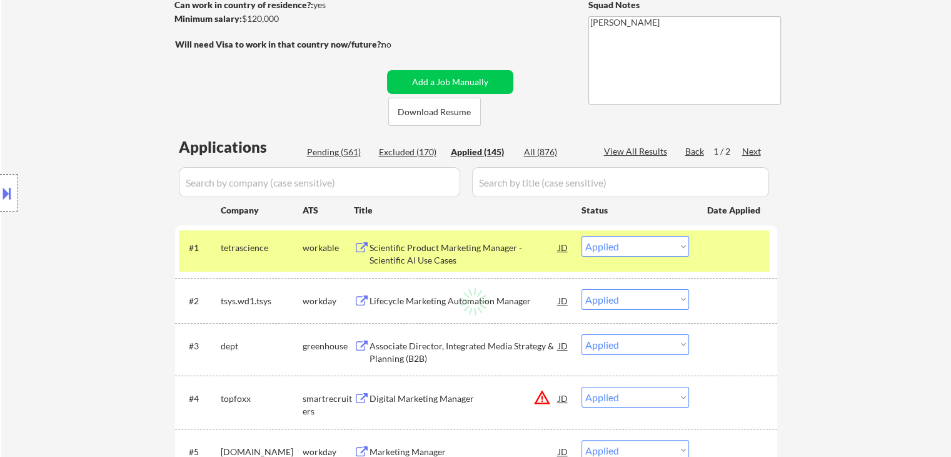
select select ""applied""
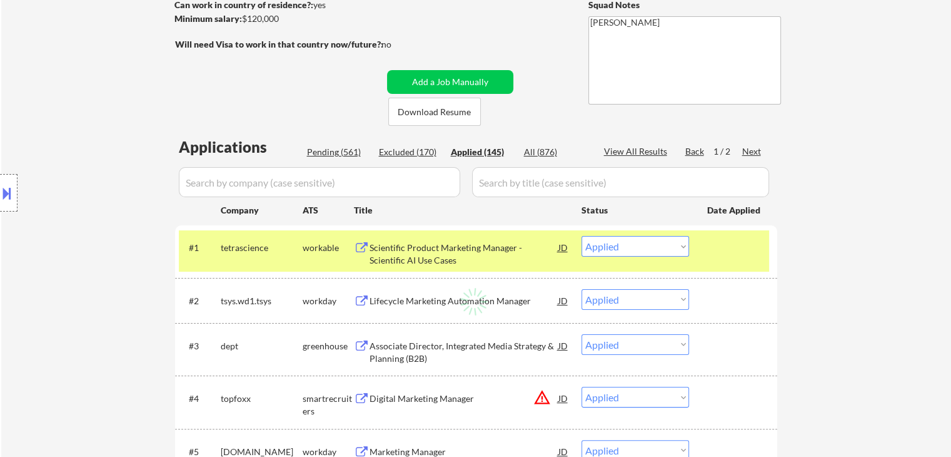
select select ""applied""
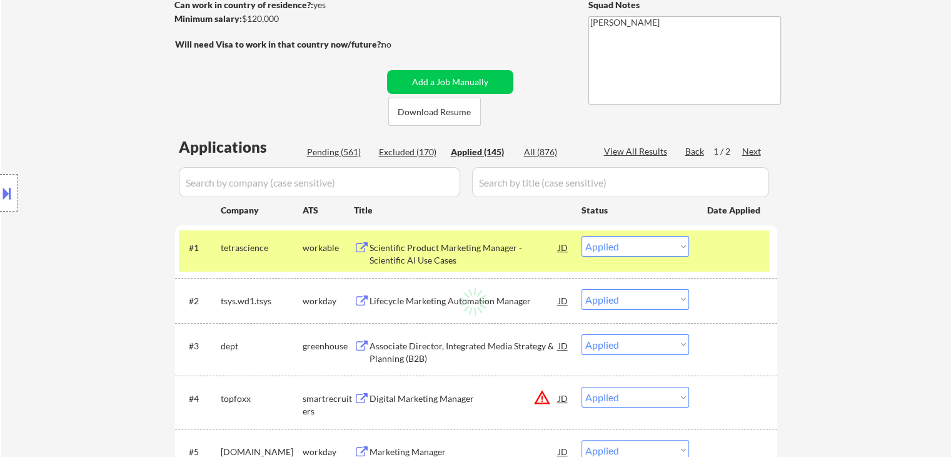
select select ""applied""
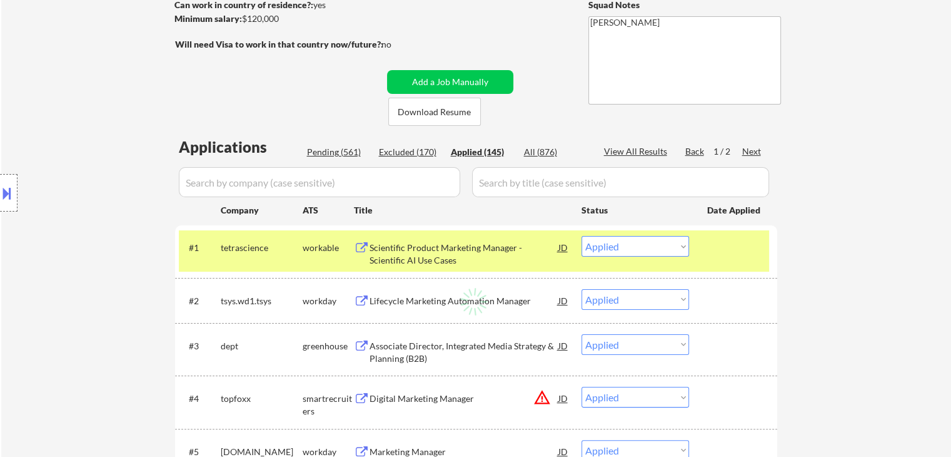
select select ""applied""
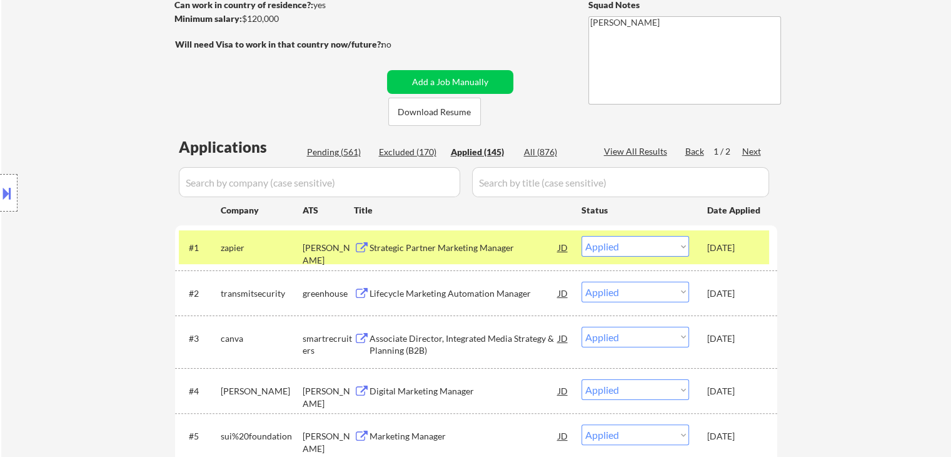
click at [121, 83] on div "Location Inclusions: [GEOGRAPHIC_DATA], [GEOGRAPHIC_DATA] [GEOGRAPHIC_DATA], [G…" at bounding box center [112, 193] width 224 height 232
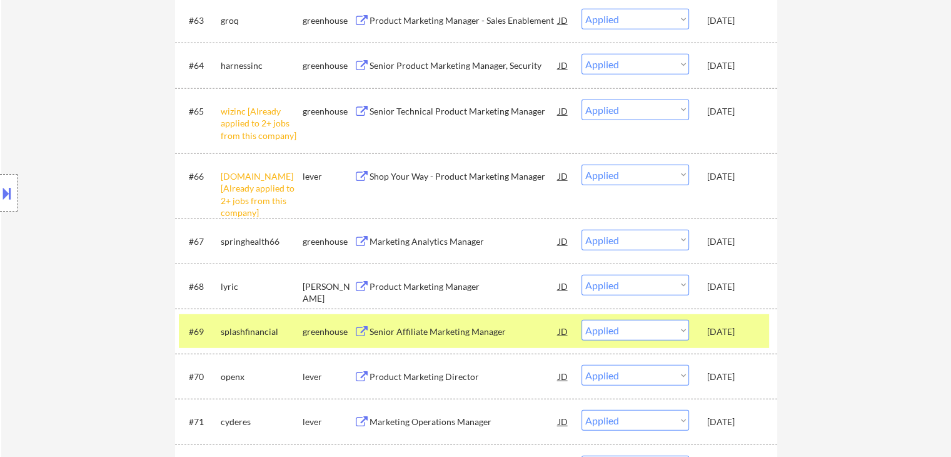
scroll to position [3604, 0]
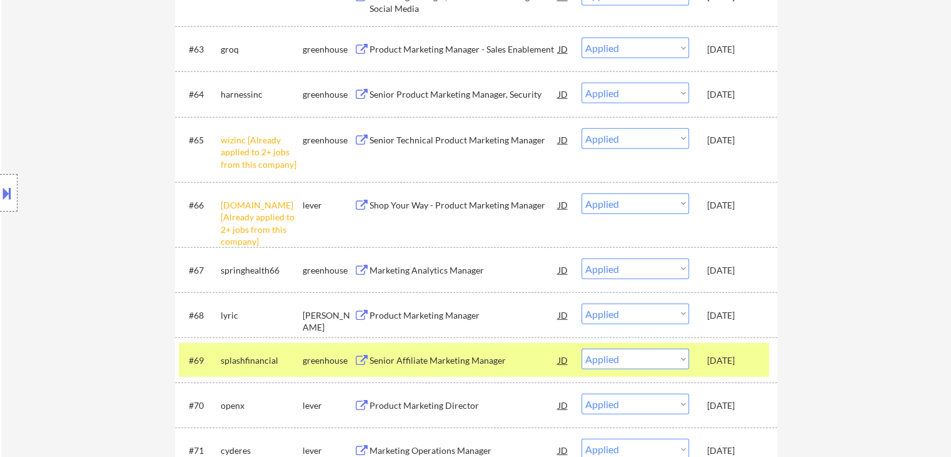
click at [6, 186] on button at bounding box center [7, 193] width 14 height 21
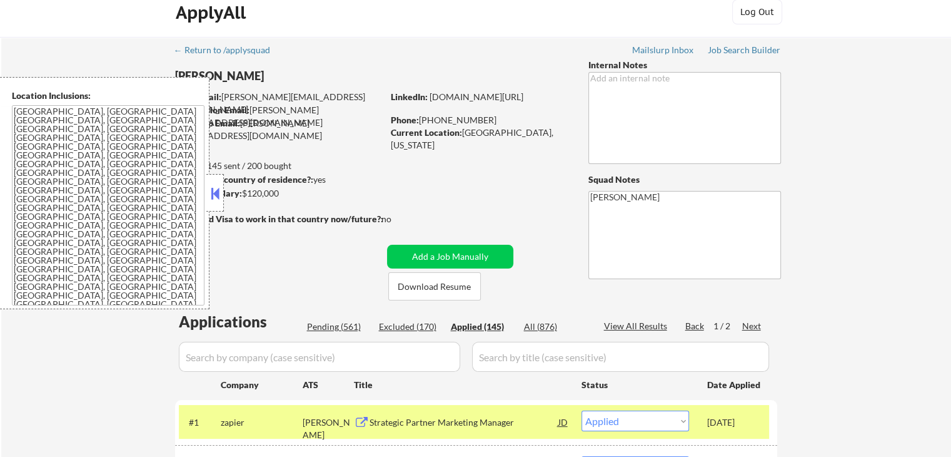
scroll to position [0, 0]
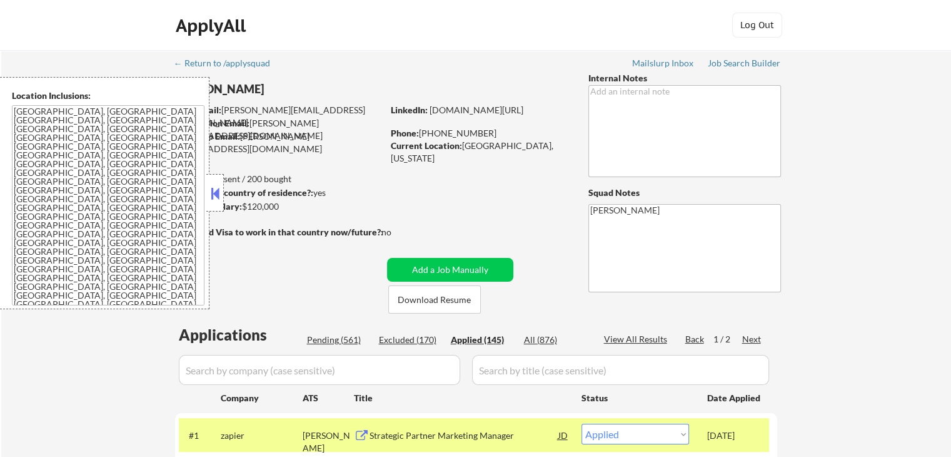
drag, startPoint x: 315, startPoint y: 336, endPoint x: 336, endPoint y: 351, distance: 26.2
click at [315, 336] on div "Pending (561)" at bounding box center [338, 339] width 63 height 13
click at [215, 191] on button at bounding box center [215, 193] width 14 height 19
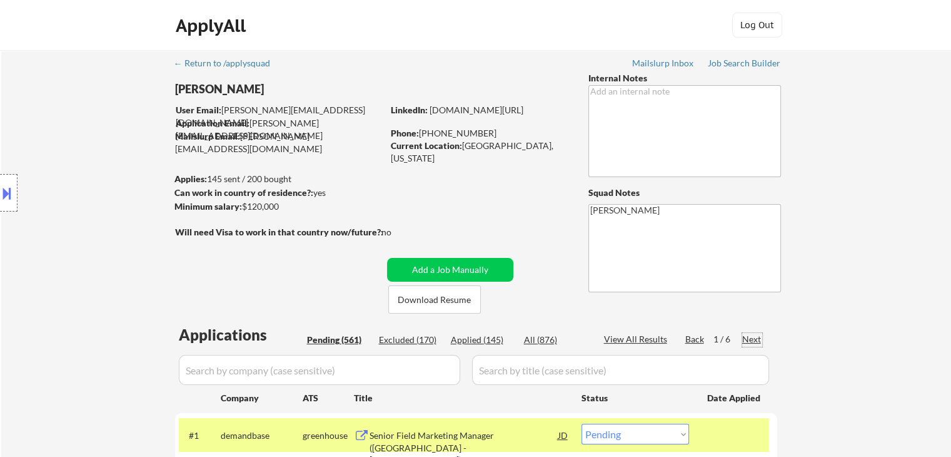
click at [746, 339] on div "Next" at bounding box center [752, 339] width 20 height 13
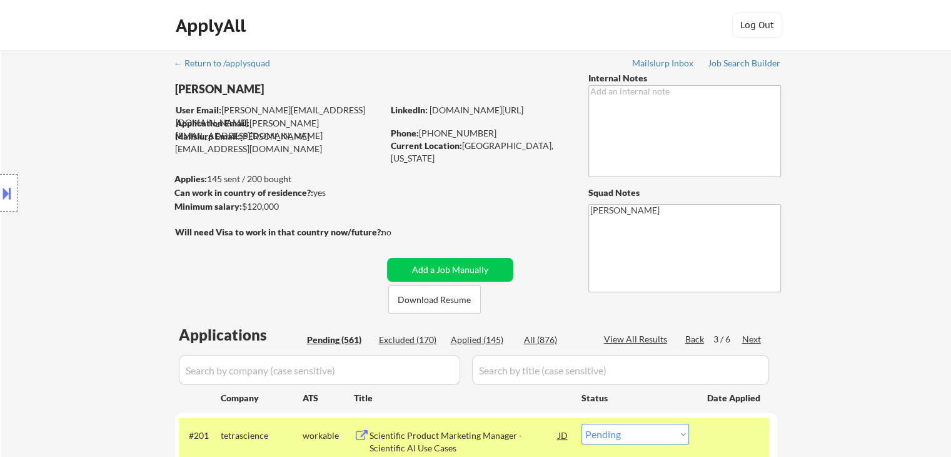
scroll to position [1712, 0]
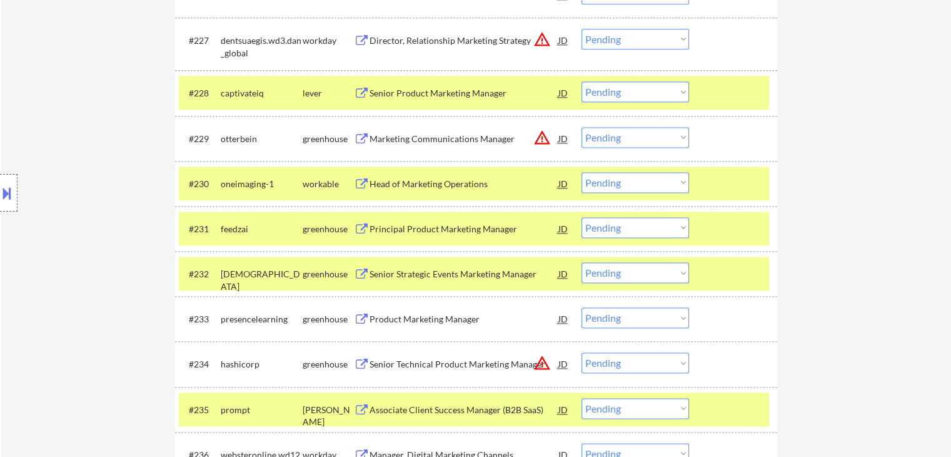
click at [637, 231] on select "Choose an option... Pending Applied Excluded (Questions) Excluded (Expired) Exc…" at bounding box center [636, 227] width 108 height 21
click at [582, 217] on select "Choose an option... Pending Applied Excluded (Questions) Excluded (Expired) Exc…" at bounding box center [636, 227] width 108 height 21
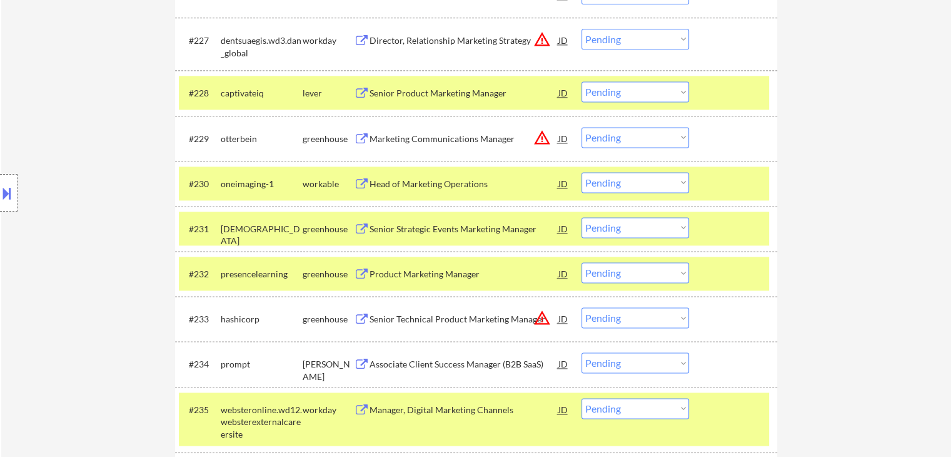
click at [117, 106] on div "Location Inclusions: [GEOGRAPHIC_DATA], [GEOGRAPHIC_DATA] [GEOGRAPHIC_DATA], [G…" at bounding box center [112, 193] width 224 height 232
click at [92, 104] on div "Location Inclusions: [GEOGRAPHIC_DATA], [GEOGRAPHIC_DATA] [GEOGRAPHIC_DATA], [G…" at bounding box center [112, 193] width 224 height 232
click at [90, 111] on div "Location Inclusions: [GEOGRAPHIC_DATA], [GEOGRAPHIC_DATA] [GEOGRAPHIC_DATA], [G…" at bounding box center [112, 193] width 224 height 232
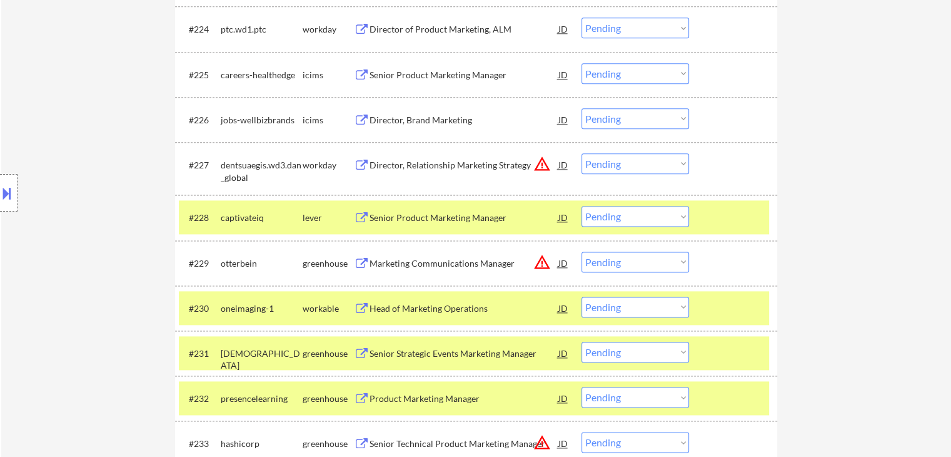
scroll to position [1587, 0]
click at [85, 131] on div "Location Inclusions: [GEOGRAPHIC_DATA], [GEOGRAPHIC_DATA] [GEOGRAPHIC_DATA], [G…" at bounding box center [112, 193] width 224 height 232
click at [85, 130] on div "Location Inclusions: [GEOGRAPHIC_DATA], [GEOGRAPHIC_DATA] [GEOGRAPHIC_DATA], [G…" at bounding box center [112, 193] width 224 height 232
drag, startPoint x: 88, startPoint y: 130, endPoint x: 96, endPoint y: 133, distance: 9.1
click at [94, 133] on div "Location Inclusions: [GEOGRAPHIC_DATA], [GEOGRAPHIC_DATA] [GEOGRAPHIC_DATA], [G…" at bounding box center [112, 193] width 224 height 232
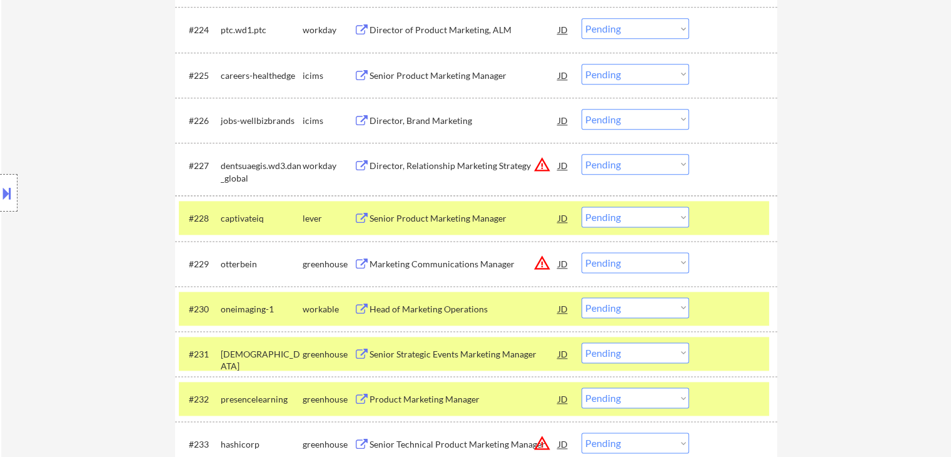
click at [98, 133] on div "Location Inclusions: [GEOGRAPHIC_DATA], [GEOGRAPHIC_DATA] [GEOGRAPHIC_DATA], [G…" at bounding box center [112, 193] width 224 height 232
click at [98, 134] on div "Location Inclusions: [GEOGRAPHIC_DATA], [GEOGRAPHIC_DATA] [GEOGRAPHIC_DATA], [G…" at bounding box center [112, 193] width 224 height 232
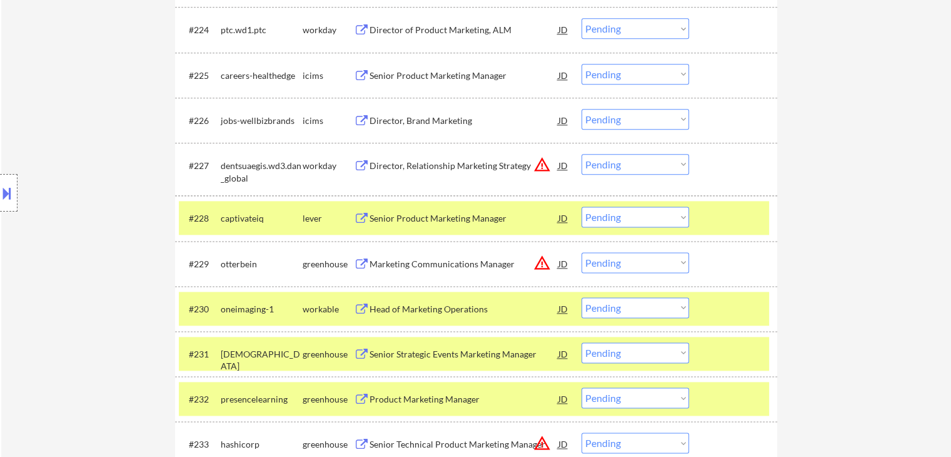
click at [130, 80] on div "Location Inclusions: [GEOGRAPHIC_DATA], [GEOGRAPHIC_DATA] [GEOGRAPHIC_DATA], [G…" at bounding box center [112, 193] width 224 height 232
click at [129, 82] on div "Location Inclusions: [GEOGRAPHIC_DATA], [GEOGRAPHIC_DATA] [GEOGRAPHIC_DATA], [G…" at bounding box center [112, 193] width 224 height 232
click at [129, 83] on div "Location Inclusions: [GEOGRAPHIC_DATA], [GEOGRAPHIC_DATA] [GEOGRAPHIC_DATA], [G…" at bounding box center [112, 193] width 224 height 232
click at [123, 83] on div "Location Inclusions: [GEOGRAPHIC_DATA], [GEOGRAPHIC_DATA] [GEOGRAPHIC_DATA], [G…" at bounding box center [112, 193] width 224 height 232
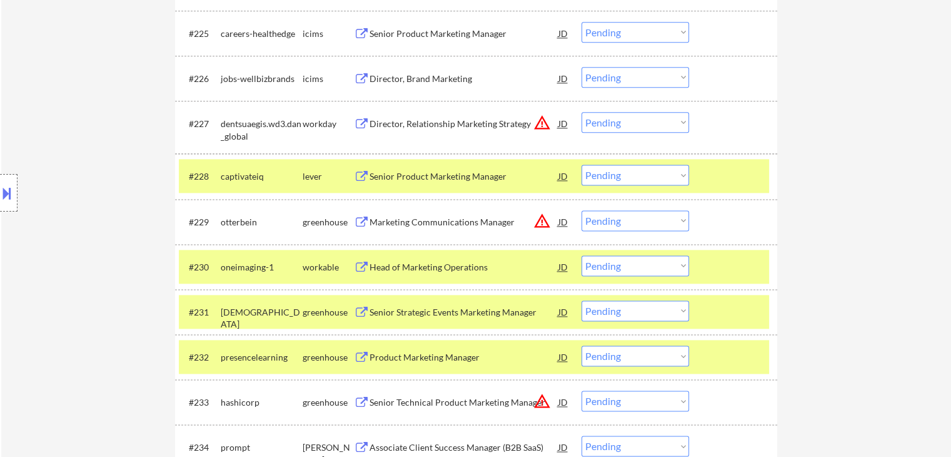
scroll to position [1650, 0]
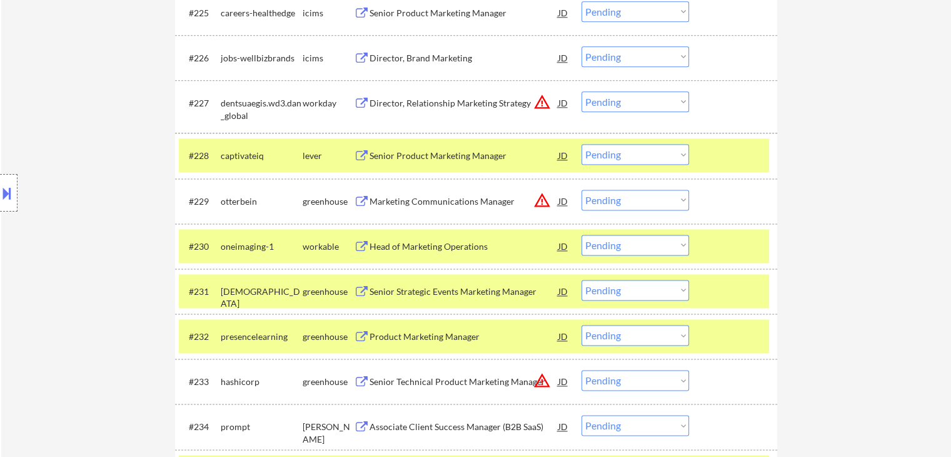
click at [110, 93] on div "Location Inclusions: [GEOGRAPHIC_DATA], [GEOGRAPHIC_DATA] [GEOGRAPHIC_DATA], [G…" at bounding box center [112, 193] width 224 height 232
click at [85, 101] on div "Location Inclusions: [GEOGRAPHIC_DATA], [GEOGRAPHIC_DATA] [GEOGRAPHIC_DATA], [G…" at bounding box center [112, 193] width 224 height 232
click at [85, 99] on div "Location Inclusions: [GEOGRAPHIC_DATA], [GEOGRAPHIC_DATA] [GEOGRAPHIC_DATA], [G…" at bounding box center [112, 193] width 224 height 232
click at [84, 97] on div "Location Inclusions: [GEOGRAPHIC_DATA], [GEOGRAPHIC_DATA] [GEOGRAPHIC_DATA], [G…" at bounding box center [112, 193] width 224 height 232
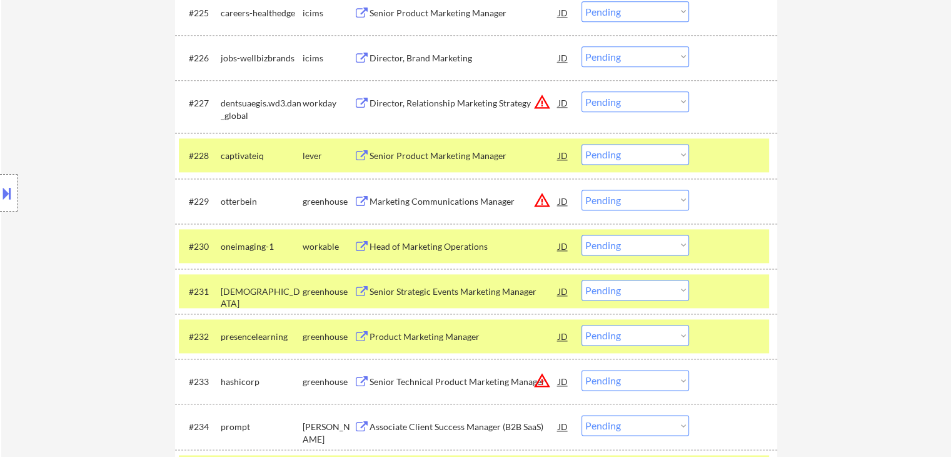
click at [51, 128] on div "Location Inclusions: [GEOGRAPHIC_DATA], [GEOGRAPHIC_DATA] [GEOGRAPHIC_DATA], [G…" at bounding box center [112, 193] width 224 height 232
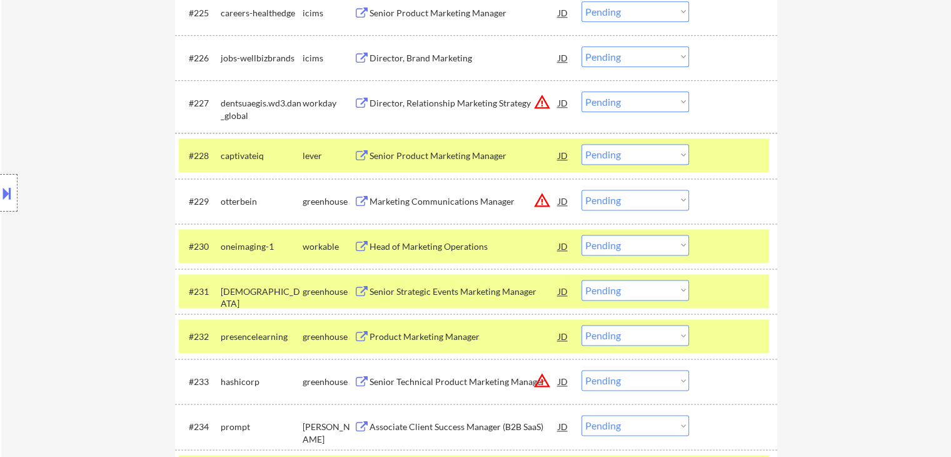
click at [85, 119] on div "Location Inclusions: [GEOGRAPHIC_DATA], [GEOGRAPHIC_DATA] [GEOGRAPHIC_DATA], [G…" at bounding box center [112, 193] width 224 height 232
click at [85, 121] on div "Location Inclusions: [GEOGRAPHIC_DATA], [GEOGRAPHIC_DATA] [GEOGRAPHIC_DATA], [G…" at bounding box center [112, 193] width 224 height 232
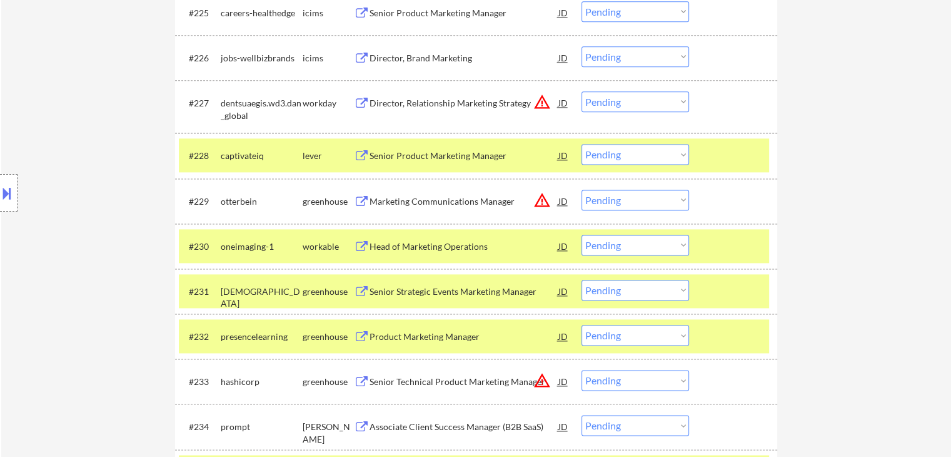
click at [85, 121] on div "Location Inclusions: [GEOGRAPHIC_DATA], [GEOGRAPHIC_DATA] [GEOGRAPHIC_DATA], [G…" at bounding box center [112, 193] width 224 height 232
click at [85, 123] on div "Location Inclusions: [GEOGRAPHIC_DATA], [GEOGRAPHIC_DATA] [GEOGRAPHIC_DATA], [G…" at bounding box center [112, 193] width 224 height 232
click at [86, 123] on div "Location Inclusions: [GEOGRAPHIC_DATA], [GEOGRAPHIC_DATA] [GEOGRAPHIC_DATA], [G…" at bounding box center [112, 193] width 224 height 232
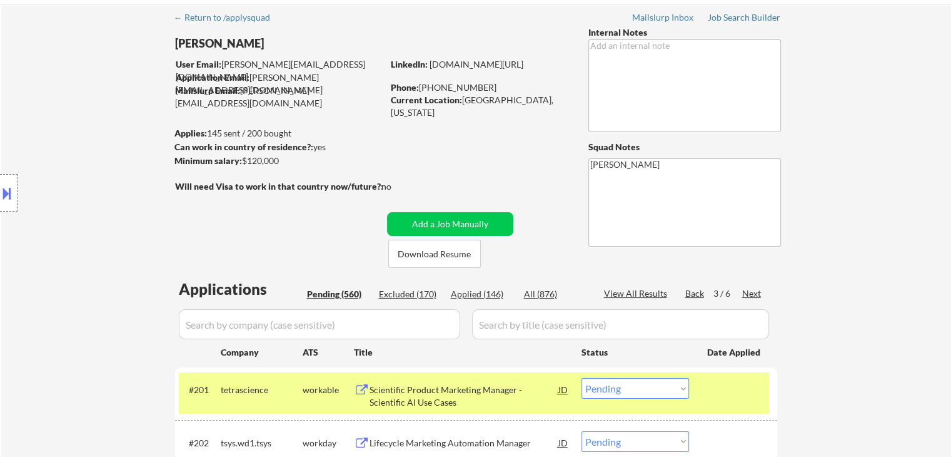
scroll to position [0, 0]
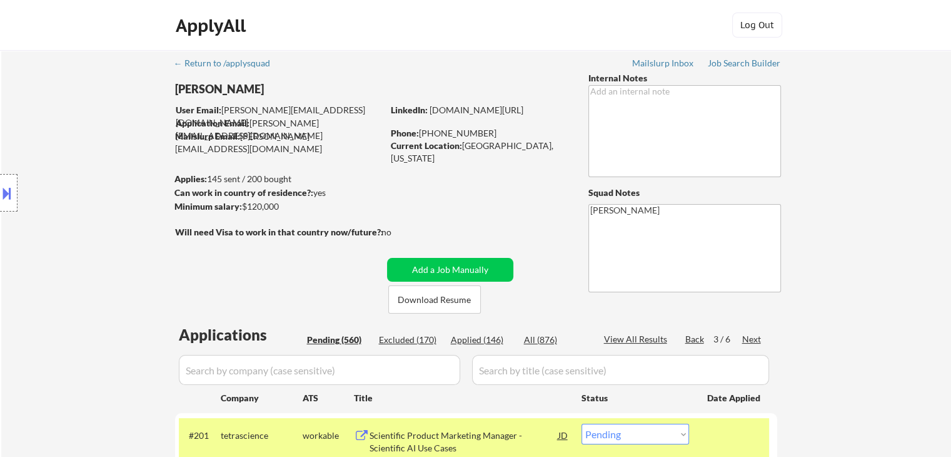
drag, startPoint x: 483, startPoint y: 338, endPoint x: 470, endPoint y: 338, distance: 12.5
click at [482, 338] on div "Applied (146)" at bounding box center [482, 339] width 63 height 13
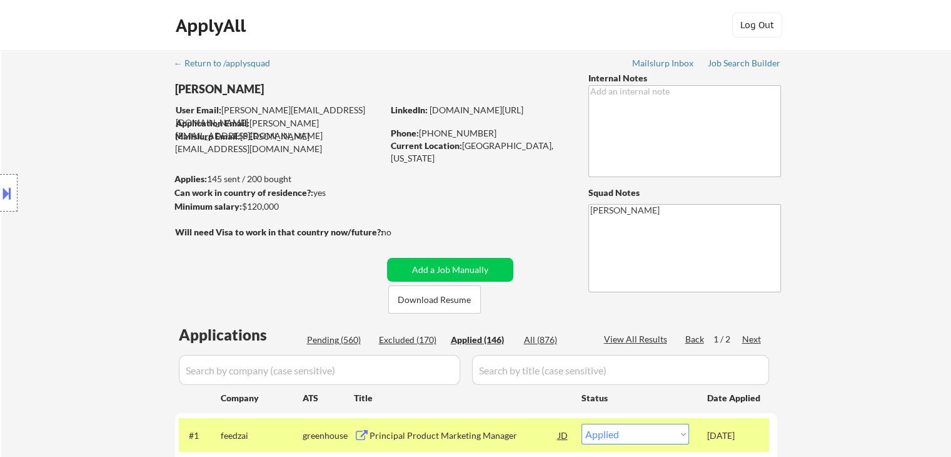
click at [335, 338] on div "Pending (560)" at bounding box center [338, 339] width 63 height 13
click at [759, 339] on div "Next" at bounding box center [752, 339] width 20 height 13
click at [758, 339] on div "Next" at bounding box center [752, 339] width 20 height 13
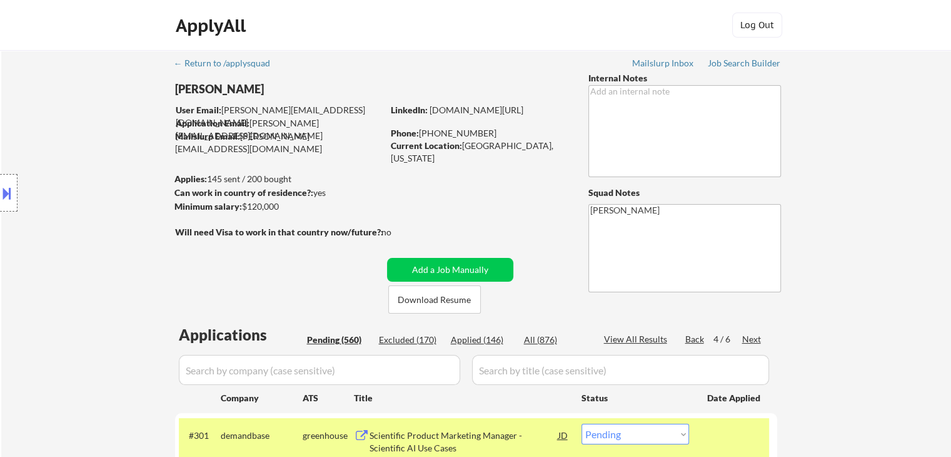
click at [758, 339] on div "Next" at bounding box center [752, 339] width 20 height 13
click at [690, 336] on div "Back" at bounding box center [695, 339] width 20 height 13
click at [691, 336] on div "Back" at bounding box center [695, 339] width 20 height 13
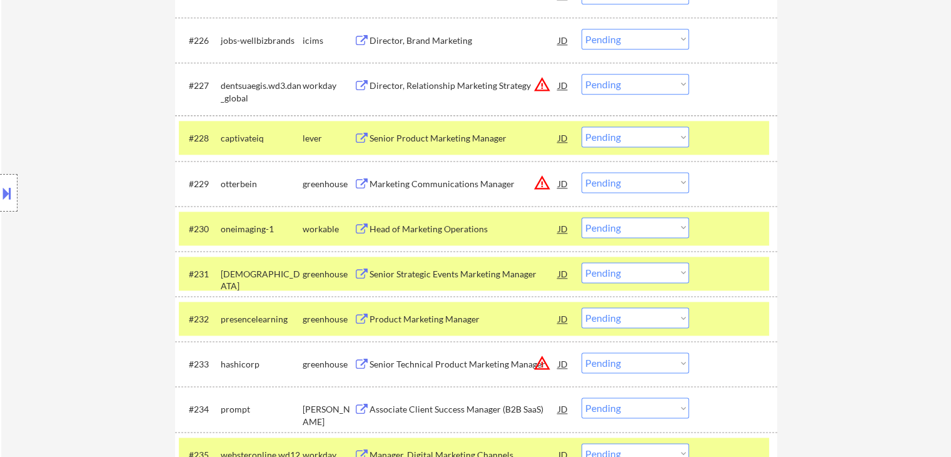
click at [665, 223] on select "Choose an option... Pending Applied Excluded (Questions) Excluded (Expired) Exc…" at bounding box center [636, 227] width 108 height 21
click at [582, 217] on select "Choose an option... Pending Applied Excluded (Questions) Excluded (Expired) Exc…" at bounding box center [636, 227] width 108 height 21
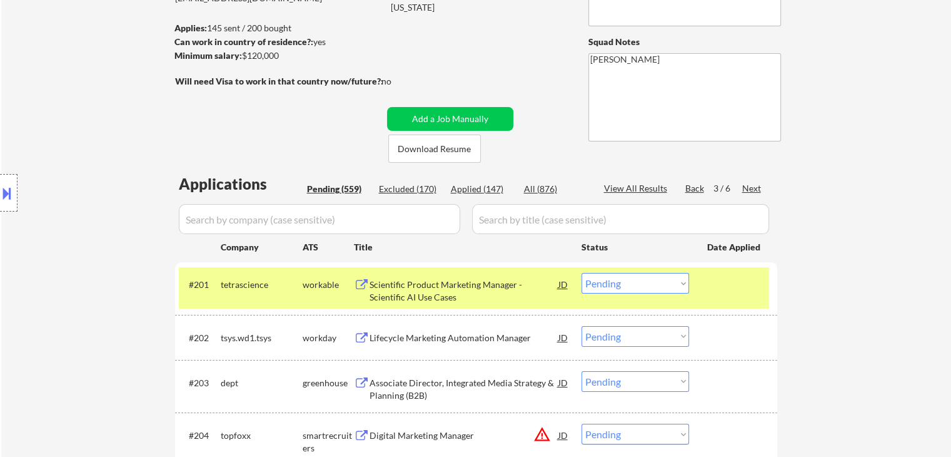
scroll to position [0, 0]
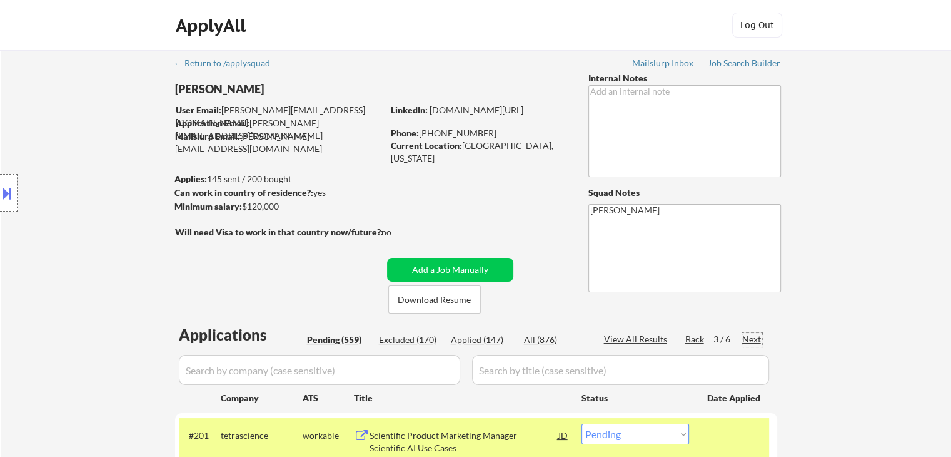
drag, startPoint x: 755, startPoint y: 334, endPoint x: 739, endPoint y: 316, distance: 24.4
click at [754, 334] on div "Next" at bounding box center [752, 339] width 20 height 13
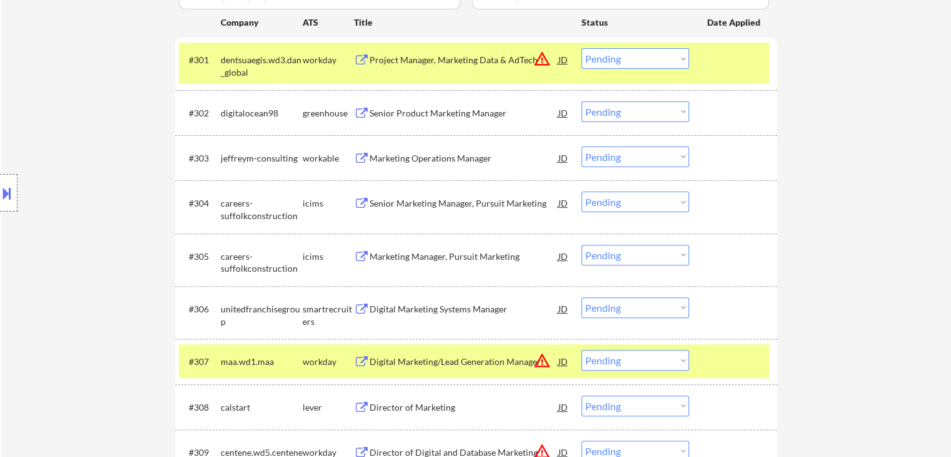
click at [422, 118] on div "Senior Product Marketing Manager" at bounding box center [464, 113] width 189 height 13
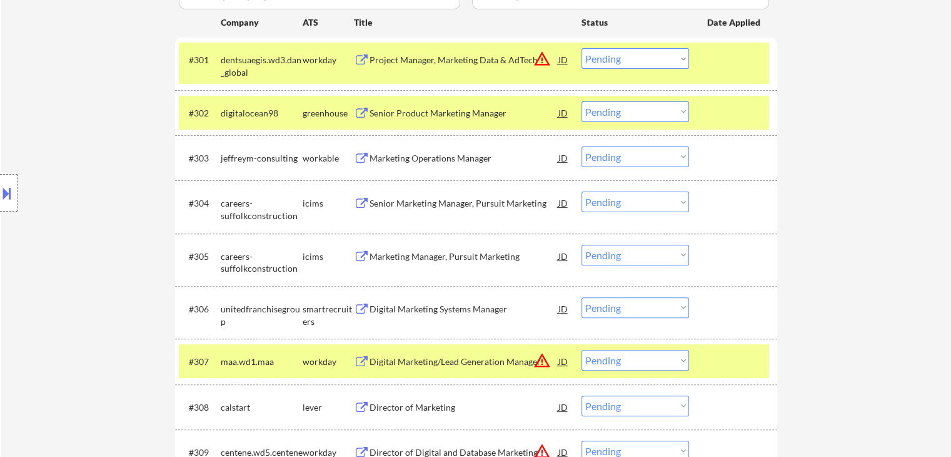
click at [432, 157] on div "Marketing Operations Manager" at bounding box center [464, 158] width 189 height 13
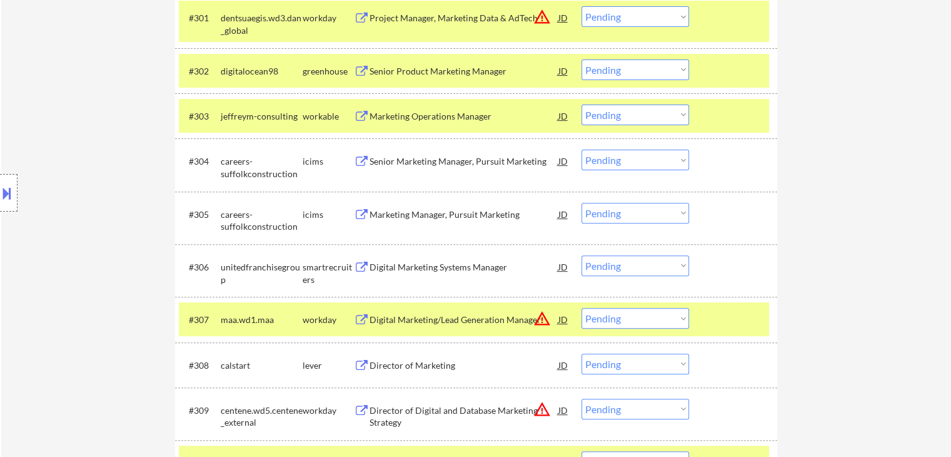
scroll to position [500, 0]
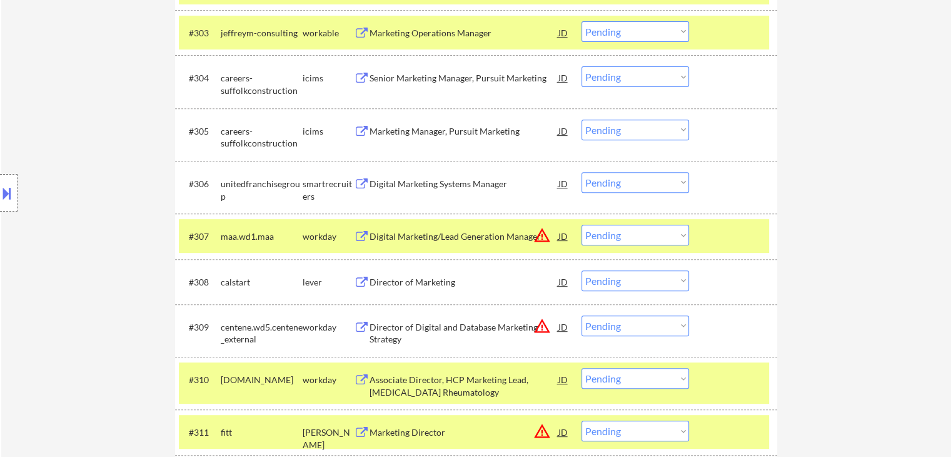
click at [425, 183] on div "Digital Marketing Systems Manager" at bounding box center [464, 184] width 189 height 13
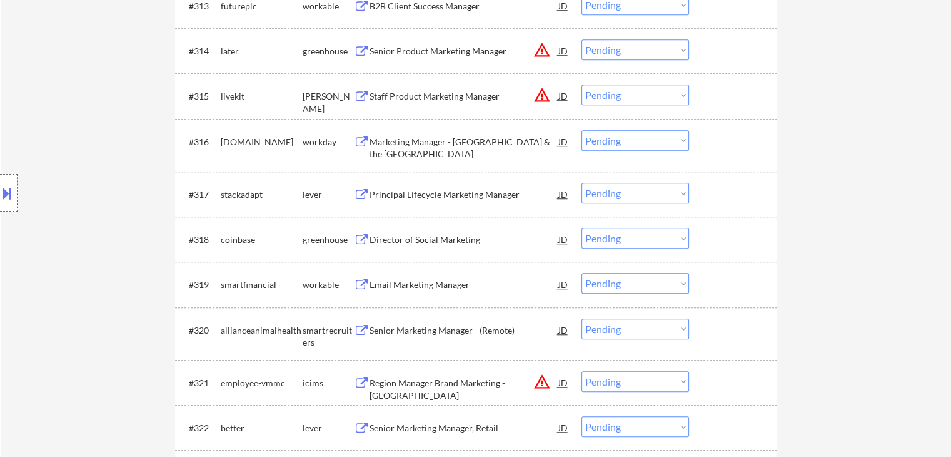
scroll to position [1063, 0]
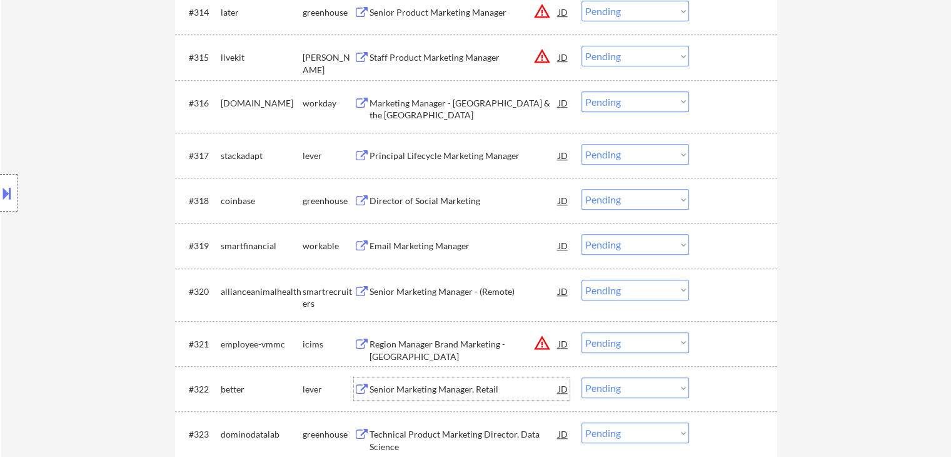
click at [453, 387] on div "Senior Marketing Manager, Retail" at bounding box center [464, 389] width 189 height 13
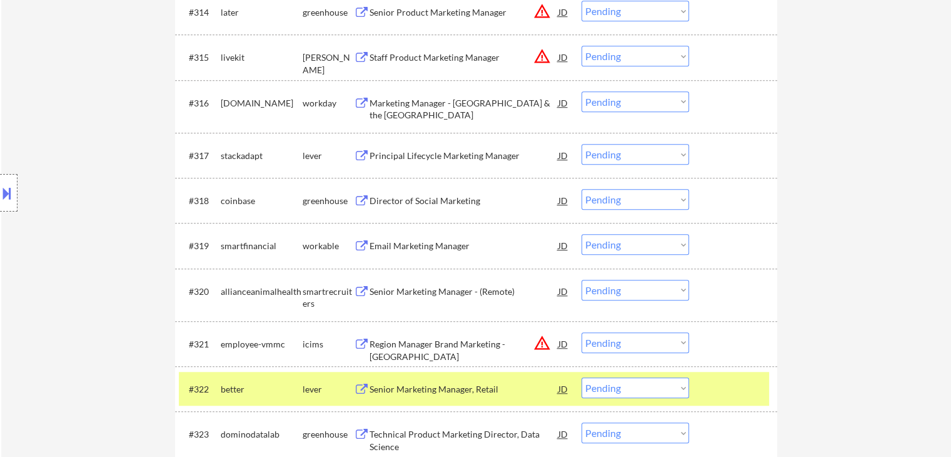
drag, startPoint x: 842, startPoint y: 248, endPoint x: 774, endPoint y: 268, distance: 71.6
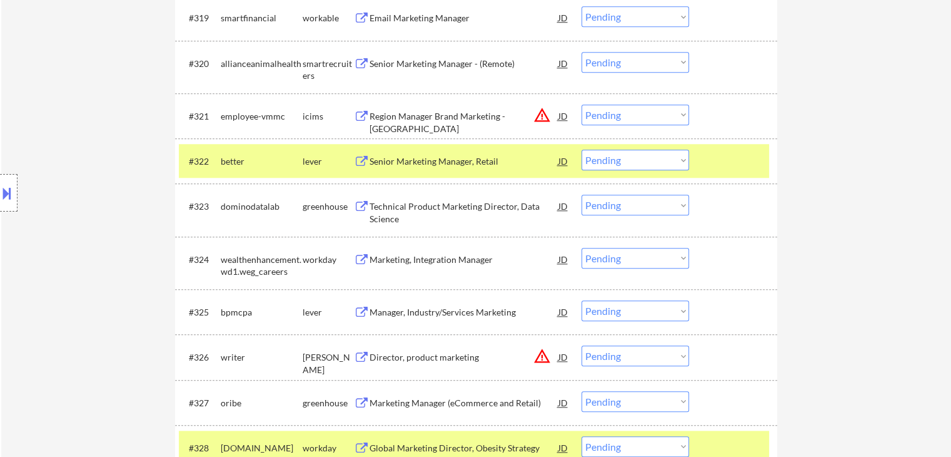
scroll to position [1313, 0]
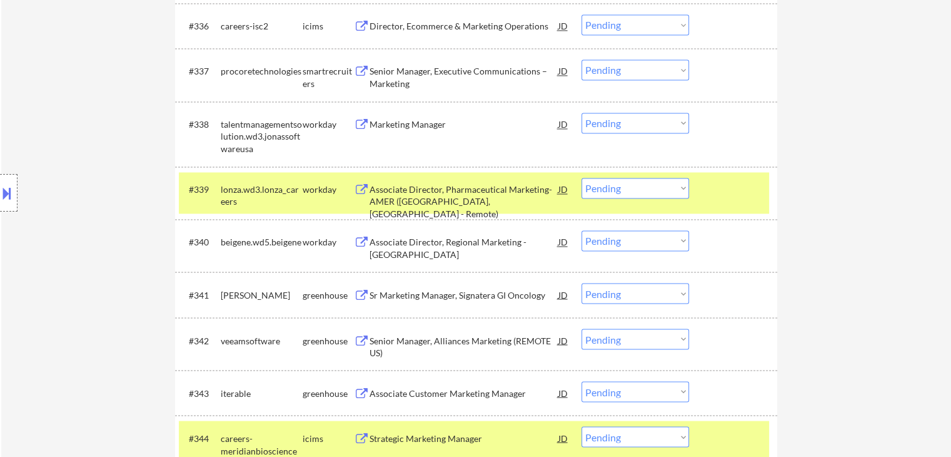
scroll to position [2126, 0]
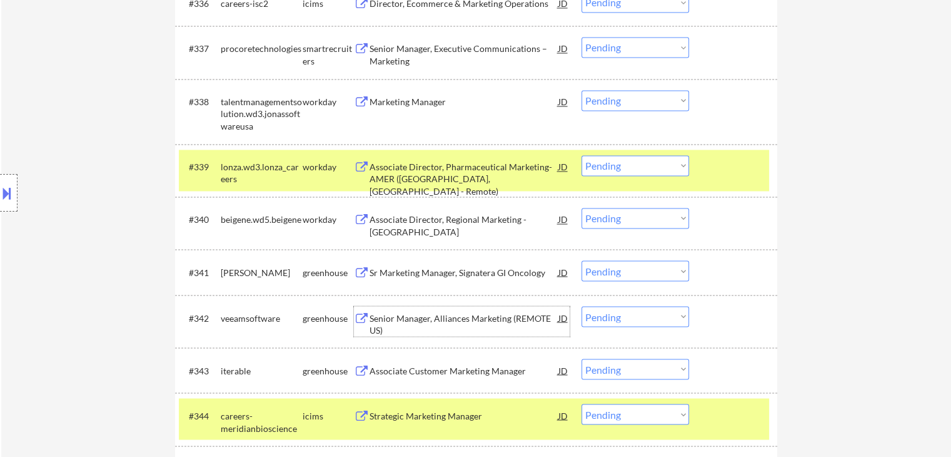
click at [435, 316] on div "Senior Manager, Alliances Marketing (REMOTE US)" at bounding box center [464, 323] width 189 height 24
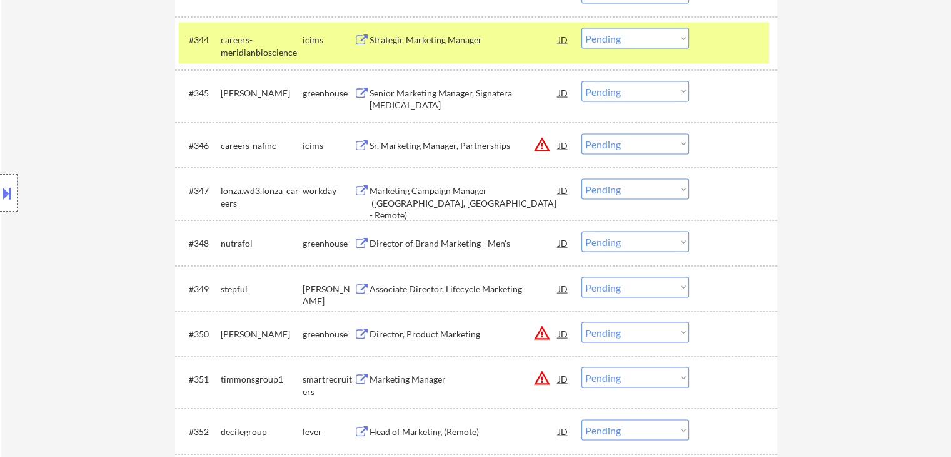
scroll to position [2814, 0]
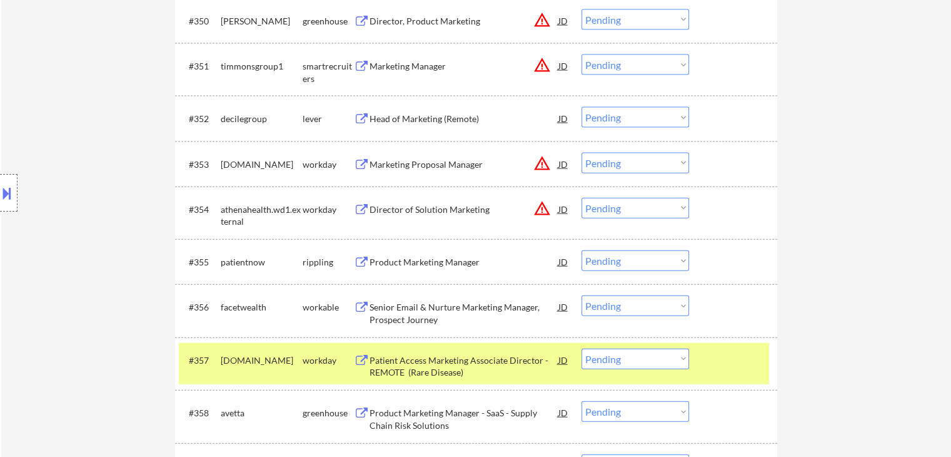
click at [418, 258] on div "Product Marketing Manager" at bounding box center [464, 262] width 189 height 13
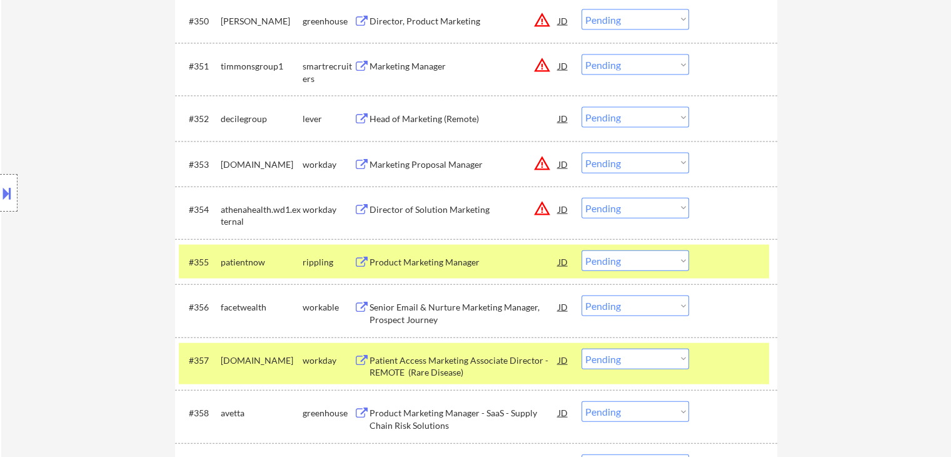
scroll to position [1223, 0]
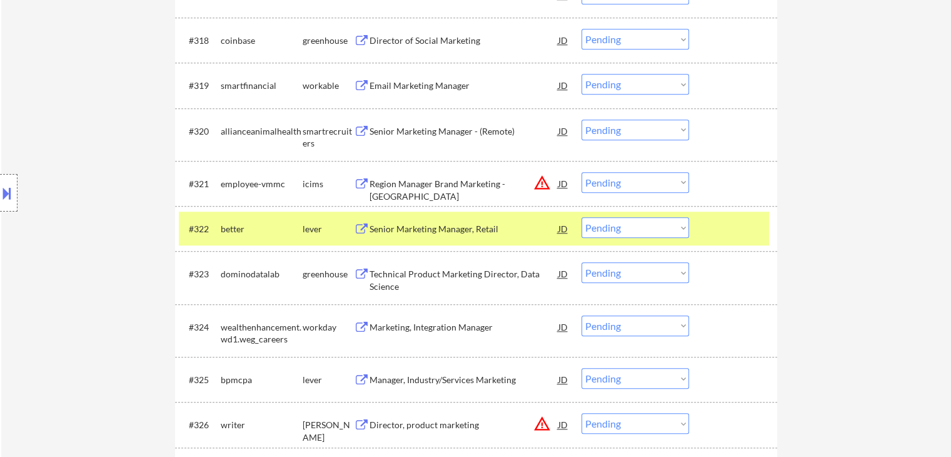
click at [650, 226] on select "Choose an option... Pending Applied Excluded (Questions) Excluded (Expired) Exc…" at bounding box center [636, 227] width 108 height 21
click at [582, 217] on select "Choose an option... Pending Applied Excluded (Questions) Excluded (Expired) Exc…" at bounding box center [636, 227] width 108 height 21
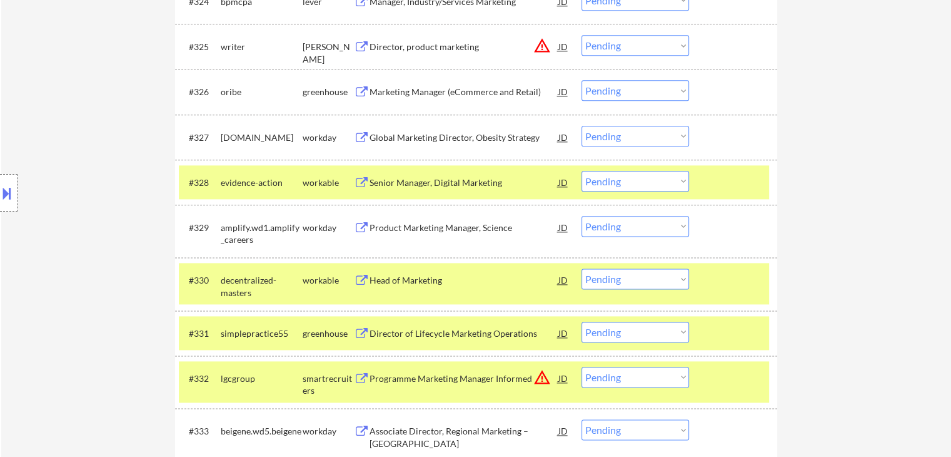
scroll to position [1598, 0]
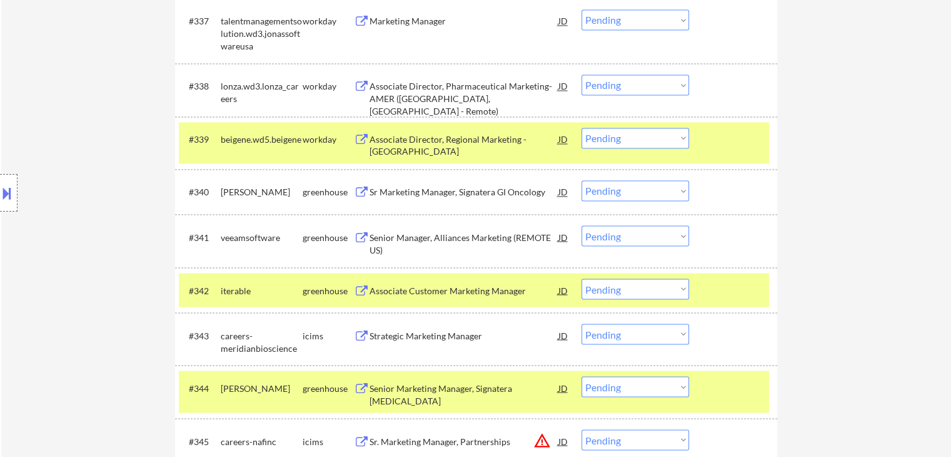
click at [454, 240] on div "Senior Manager, Alliances Marketing (REMOTE US)" at bounding box center [464, 243] width 189 height 24
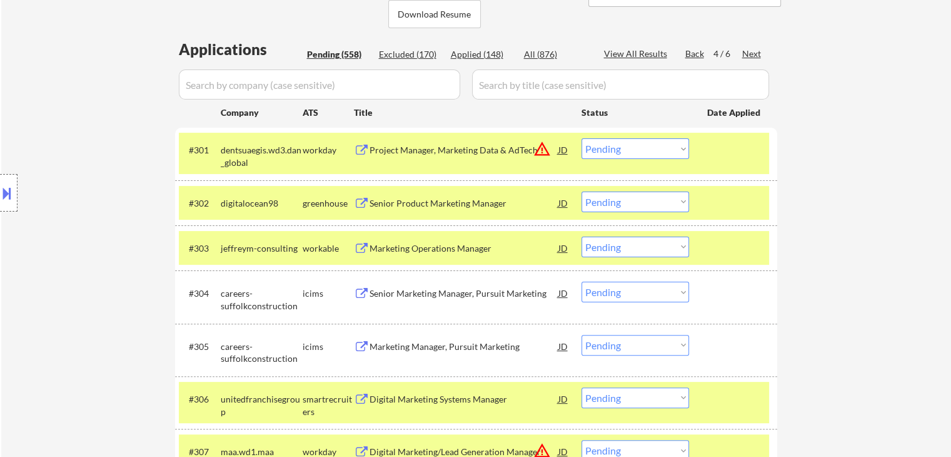
scroll to position [0, 0]
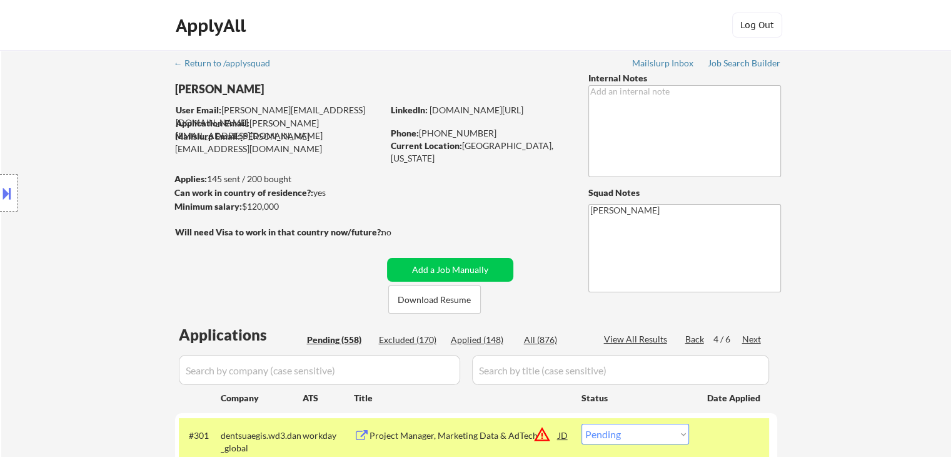
click at [755, 341] on div "Next" at bounding box center [752, 339] width 20 height 13
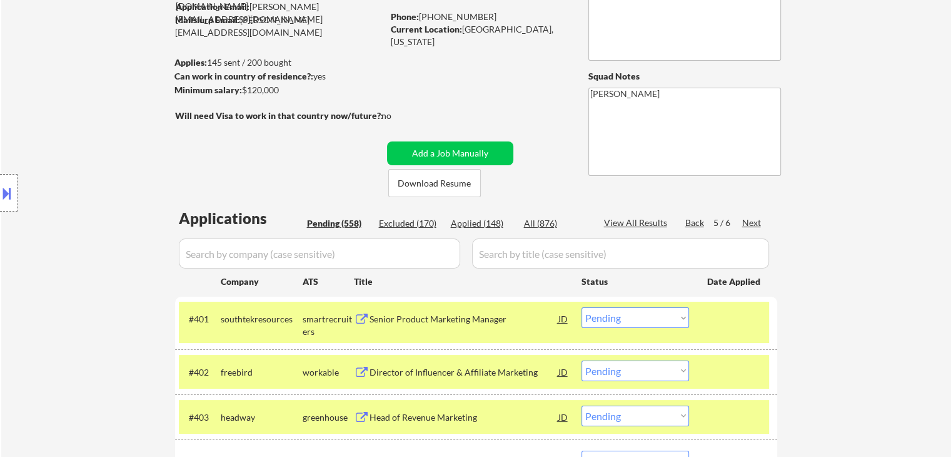
scroll to position [188, 0]
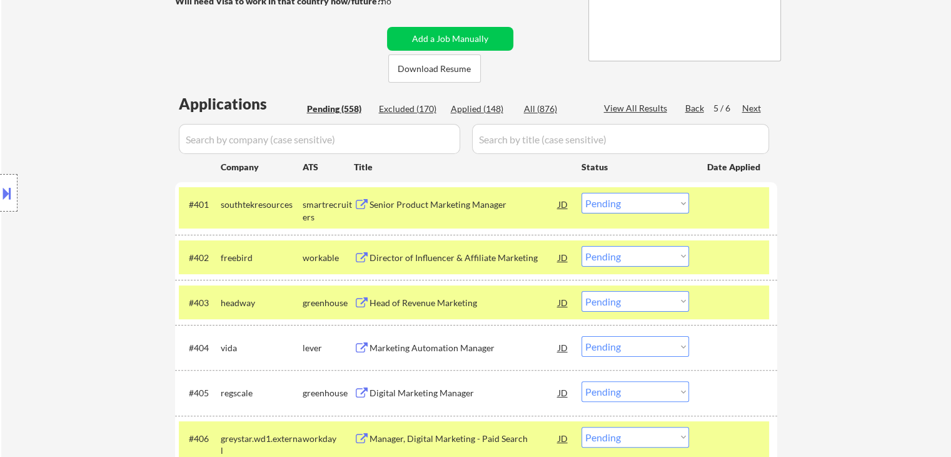
scroll to position [250, 0]
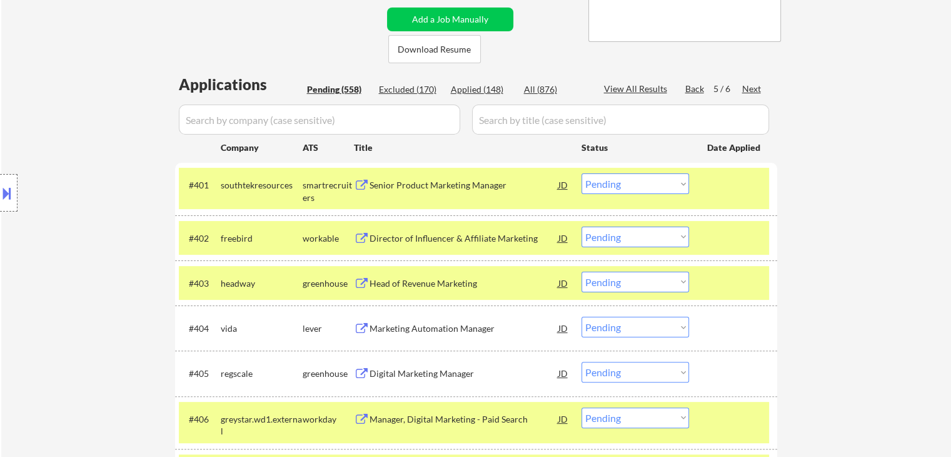
click at [425, 181] on div "Senior Product Marketing Manager" at bounding box center [464, 185] width 189 height 13
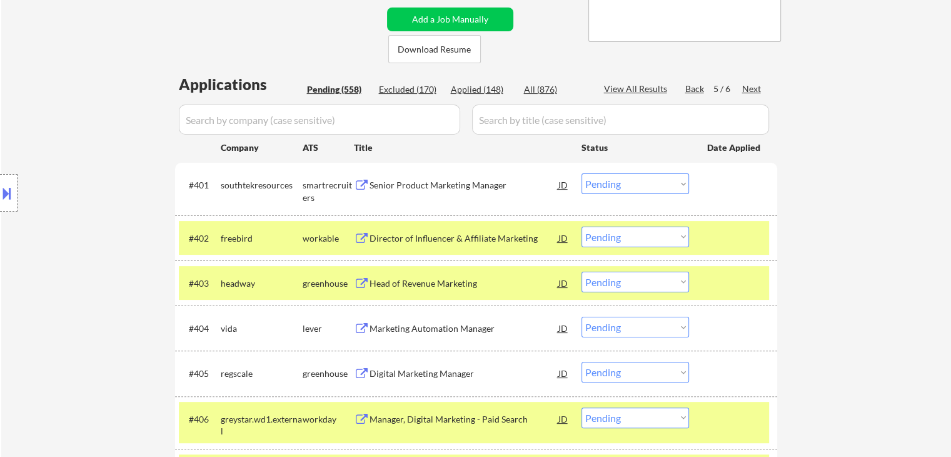
click at [9, 194] on button at bounding box center [7, 193] width 14 height 21
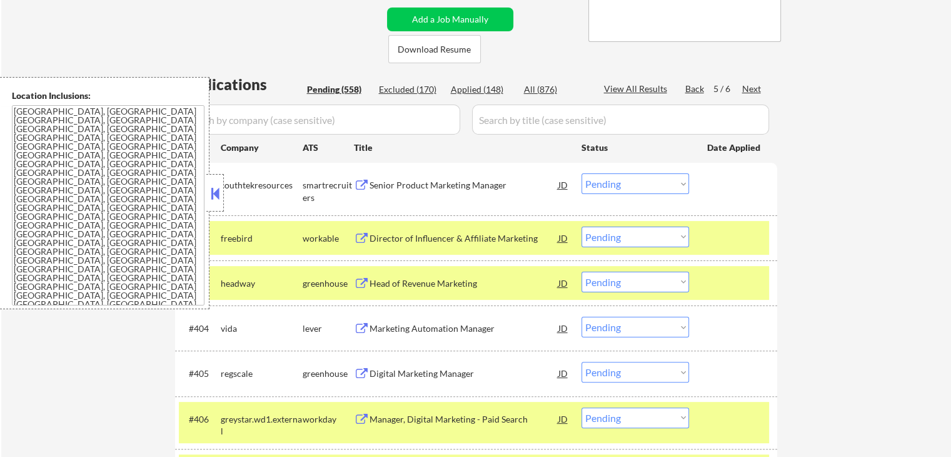
click at [220, 188] on button at bounding box center [215, 193] width 14 height 19
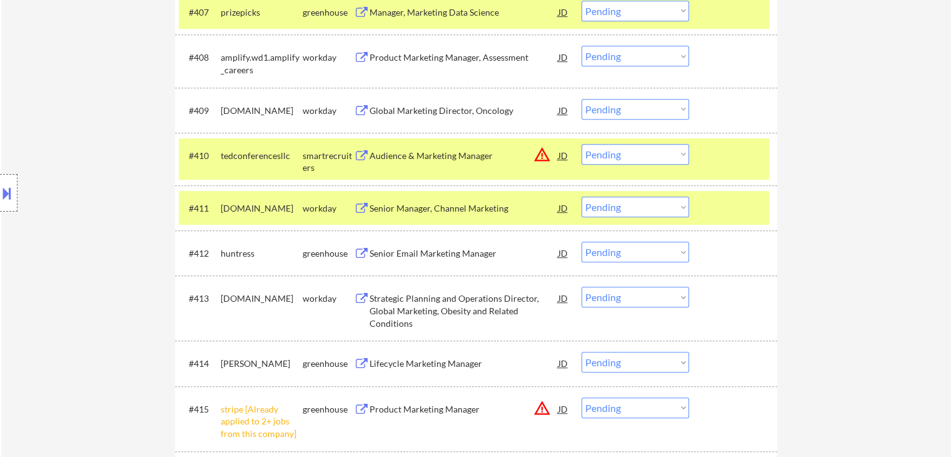
scroll to position [938, 0]
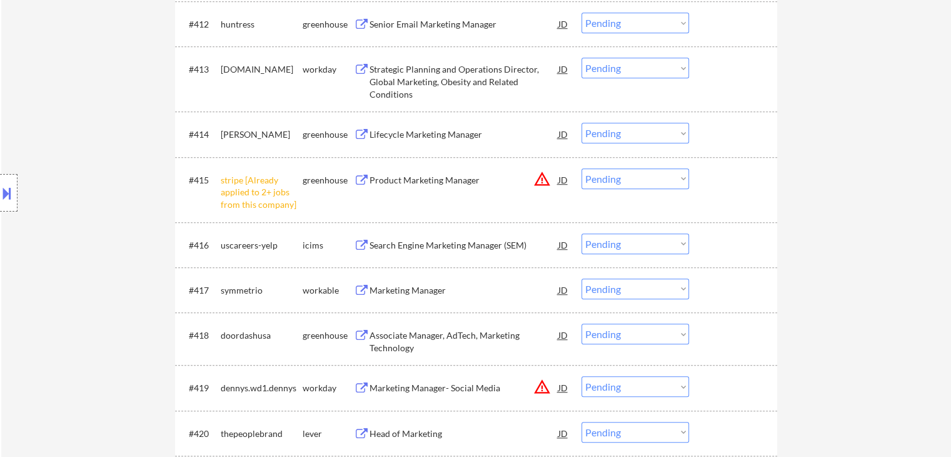
drag, startPoint x: 891, startPoint y: 223, endPoint x: 583, endPoint y: 252, distance: 309.0
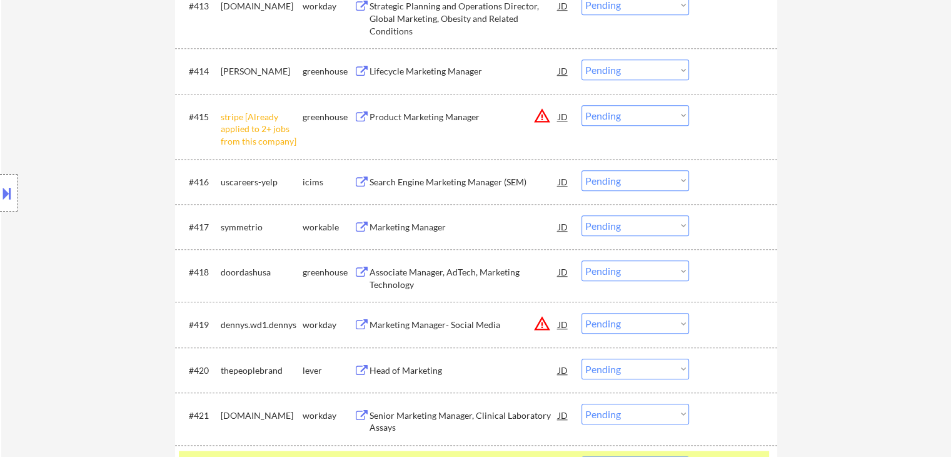
scroll to position [1126, 0]
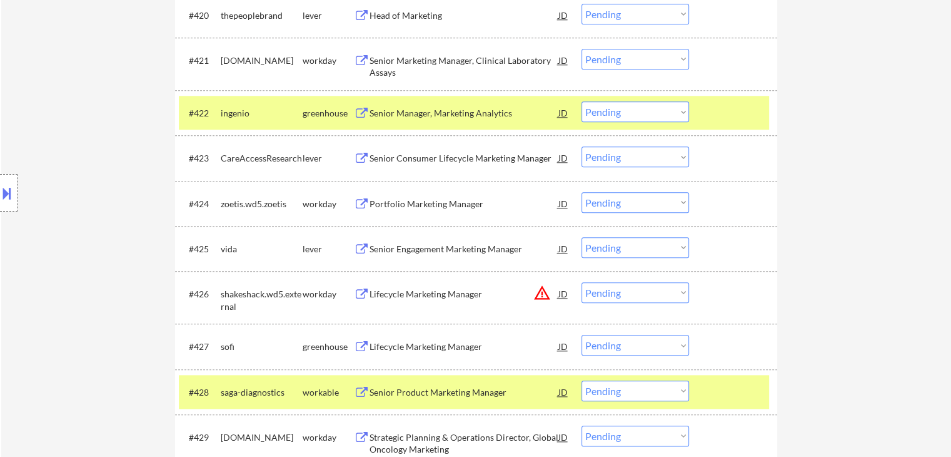
scroll to position [1376, 0]
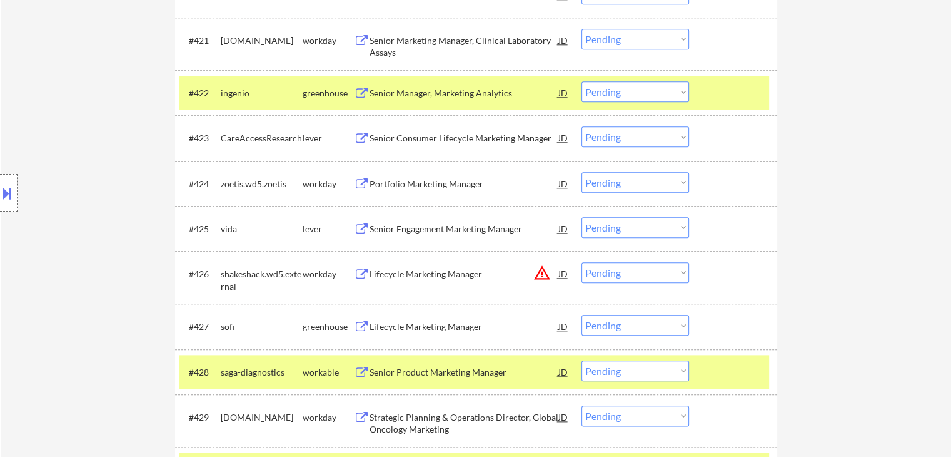
click at [417, 229] on div "Senior Engagement Marketing Manager" at bounding box center [464, 229] width 189 height 13
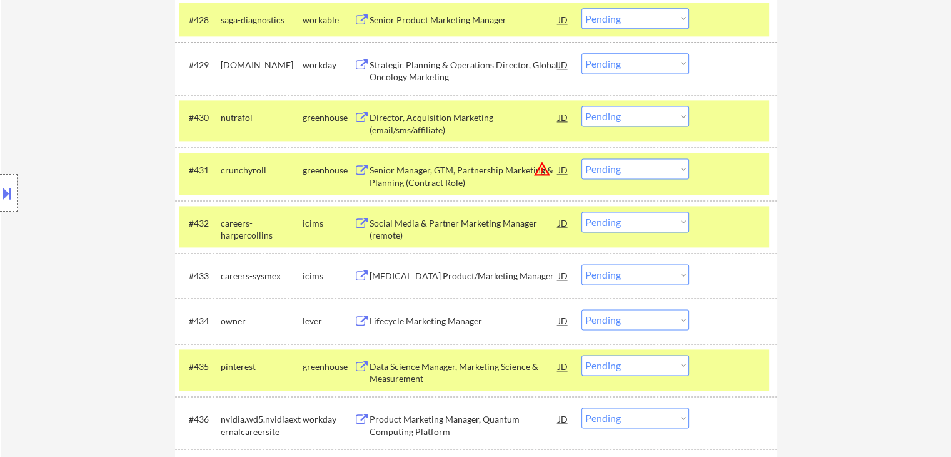
scroll to position [1751, 0]
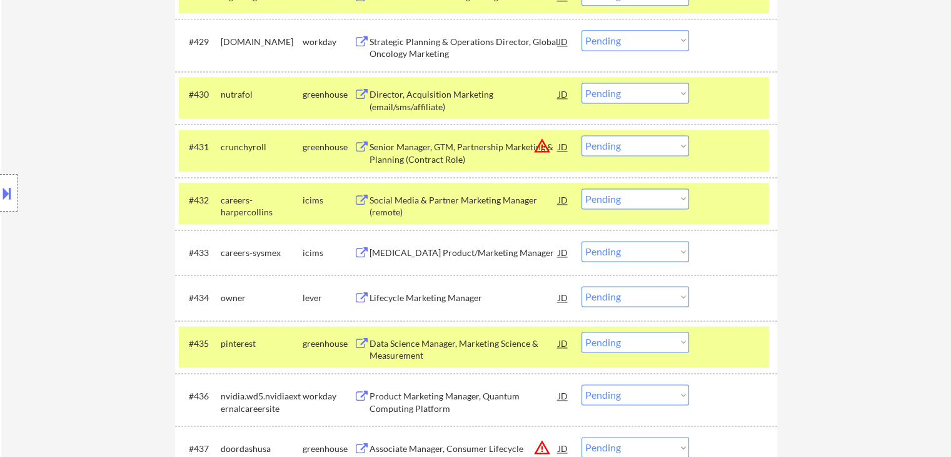
drag, startPoint x: 811, startPoint y: 213, endPoint x: 761, endPoint y: 230, distance: 52.8
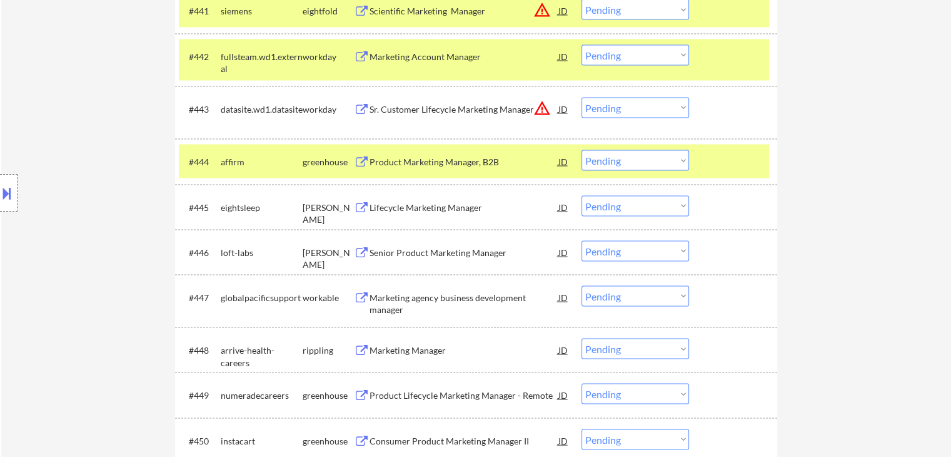
scroll to position [2439, 0]
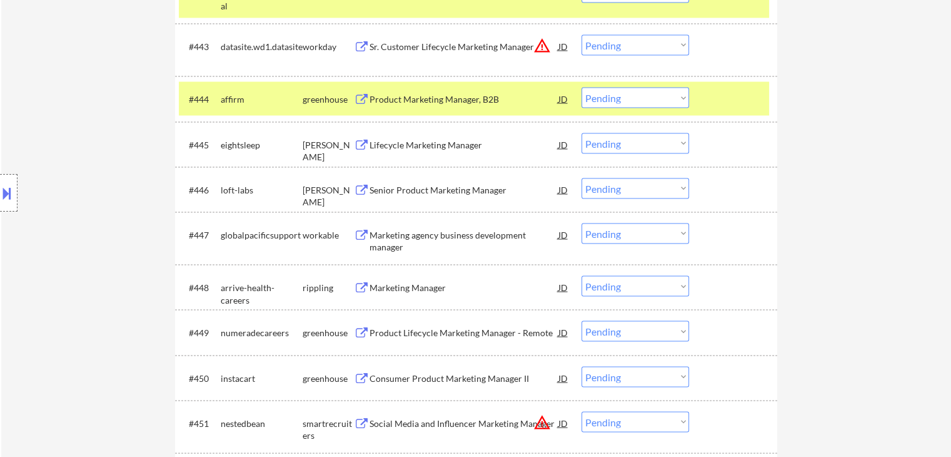
click at [457, 186] on div "Senior Product Marketing Manager" at bounding box center [464, 190] width 189 height 13
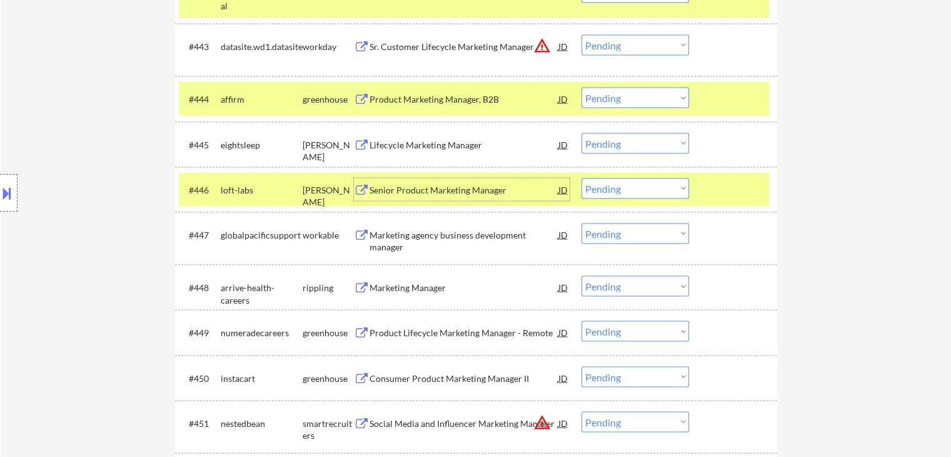
click at [0, 196] on button at bounding box center [7, 193] width 14 height 21
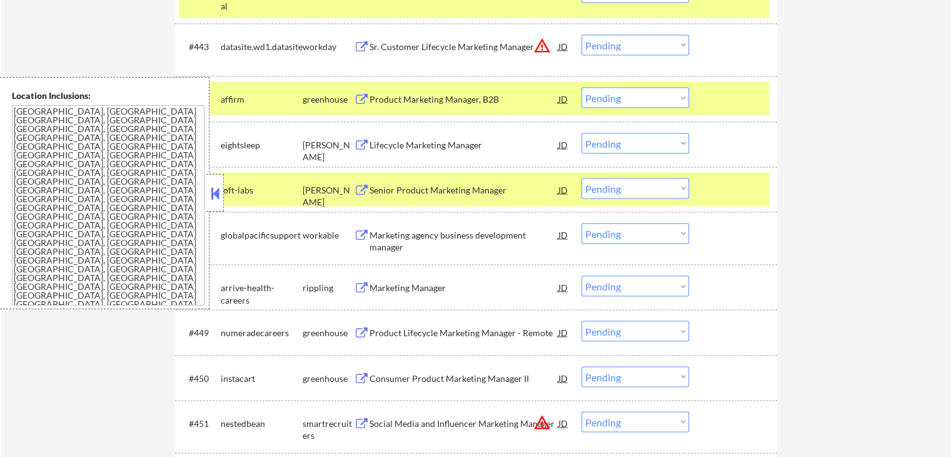
drag, startPoint x: 213, startPoint y: 191, endPoint x: 375, endPoint y: 161, distance: 165.3
click at [213, 189] on button at bounding box center [215, 193] width 14 height 19
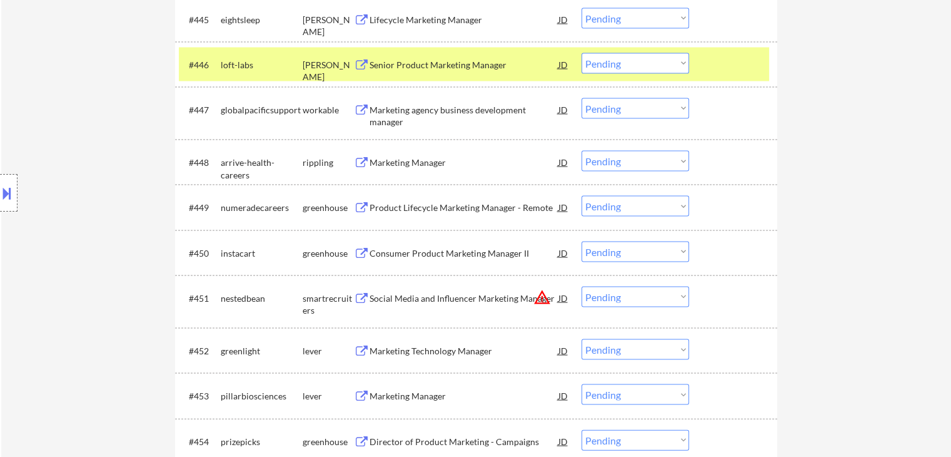
scroll to position [206, 0]
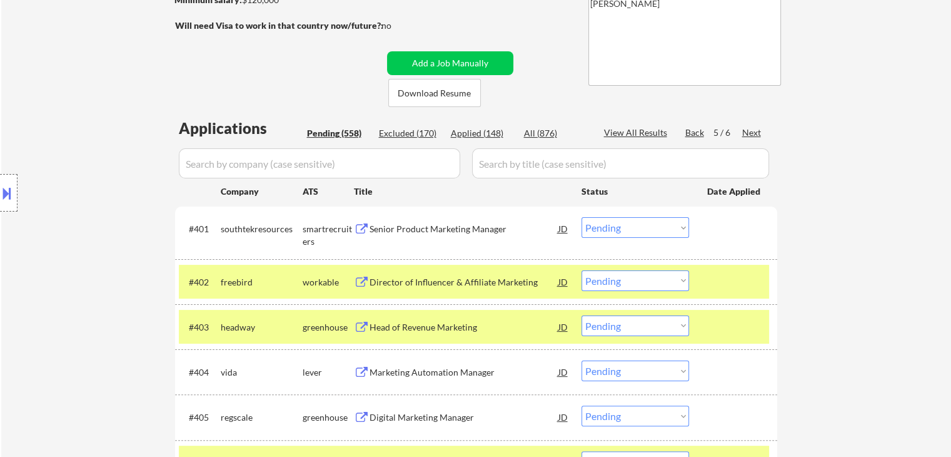
click at [642, 223] on select "Choose an option... Pending Applied Excluded (Questions) Excluded (Expired) Exc…" at bounding box center [636, 227] width 108 height 21
click at [582, 217] on select "Choose an option... Pending Applied Excluded (Questions) Excluded (Expired) Exc…" at bounding box center [636, 227] width 108 height 21
click at [128, 189] on div "Location Inclusions: [GEOGRAPHIC_DATA], [GEOGRAPHIC_DATA] [GEOGRAPHIC_DATA], [G…" at bounding box center [112, 193] width 224 height 232
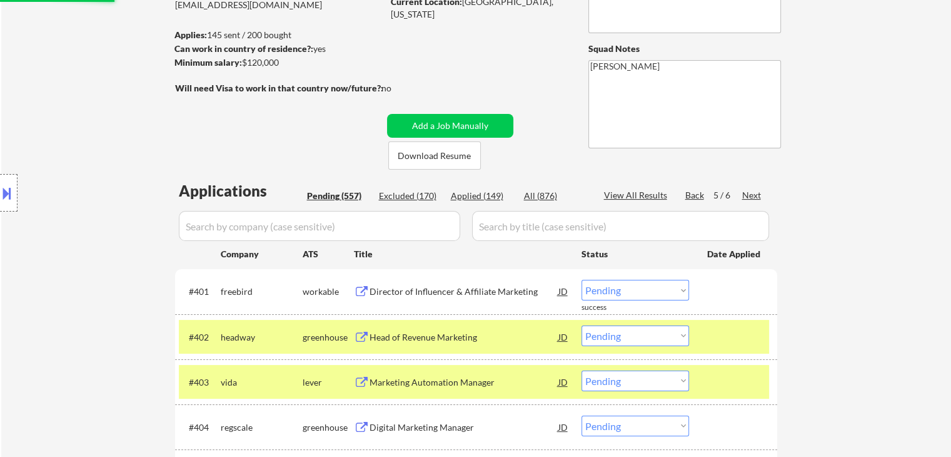
click at [85, 166] on div "Location Inclusions: [GEOGRAPHIC_DATA], [GEOGRAPHIC_DATA] [GEOGRAPHIC_DATA], [G…" at bounding box center [112, 193] width 224 height 232
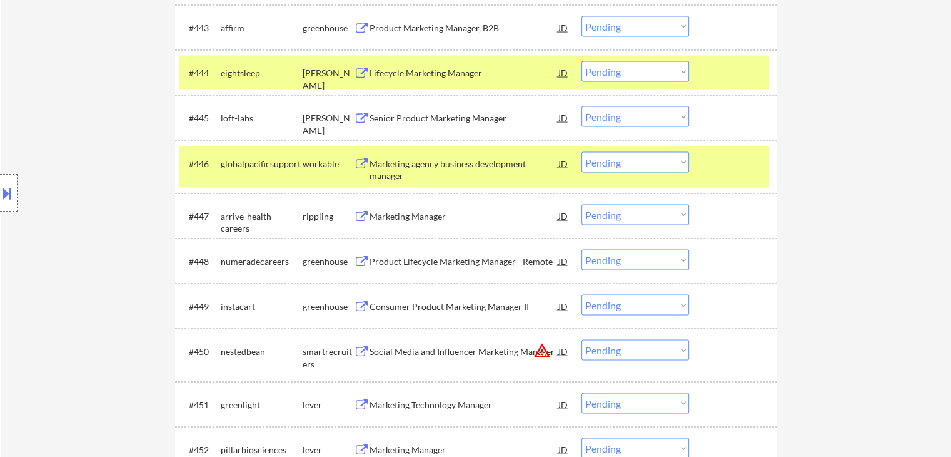
scroll to position [2770, 0]
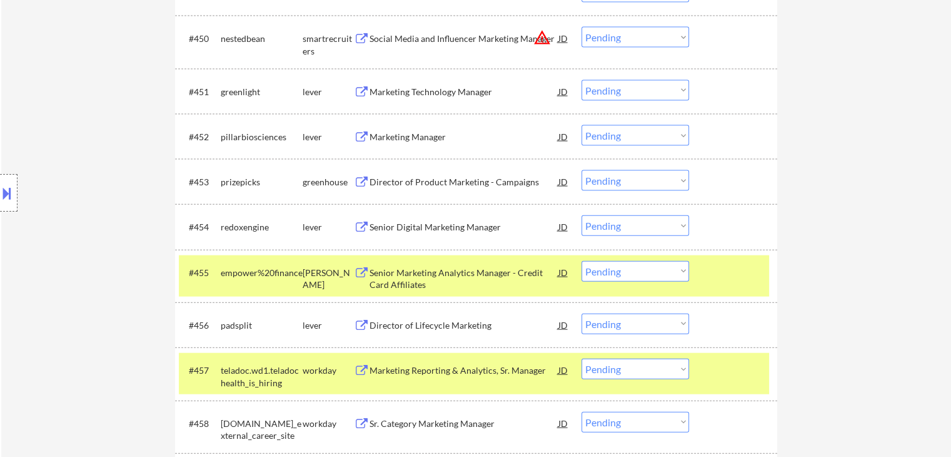
click at [481, 228] on div "Senior Digital Marketing Manager" at bounding box center [464, 227] width 189 height 13
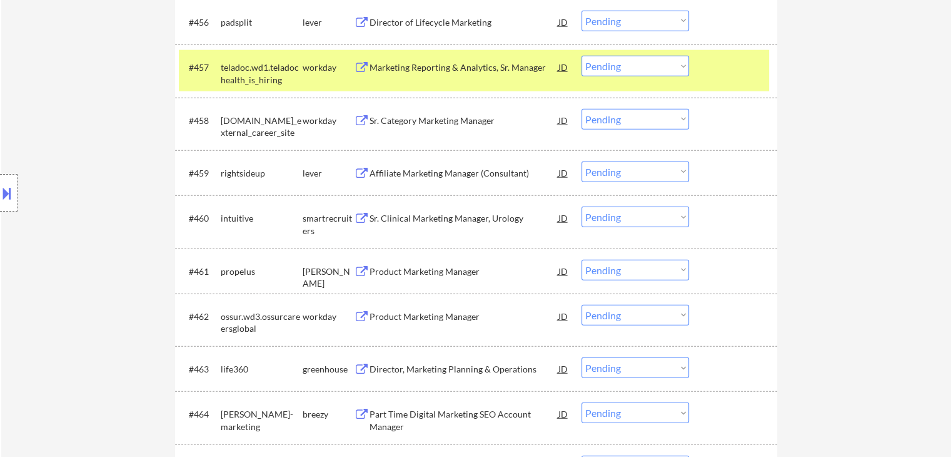
scroll to position [3083, 0]
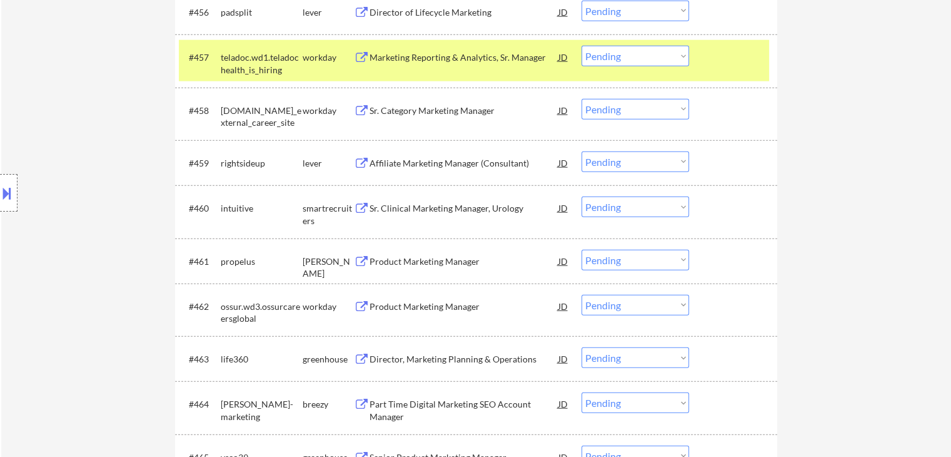
click at [425, 260] on div "Product Marketing Manager" at bounding box center [464, 261] width 189 height 13
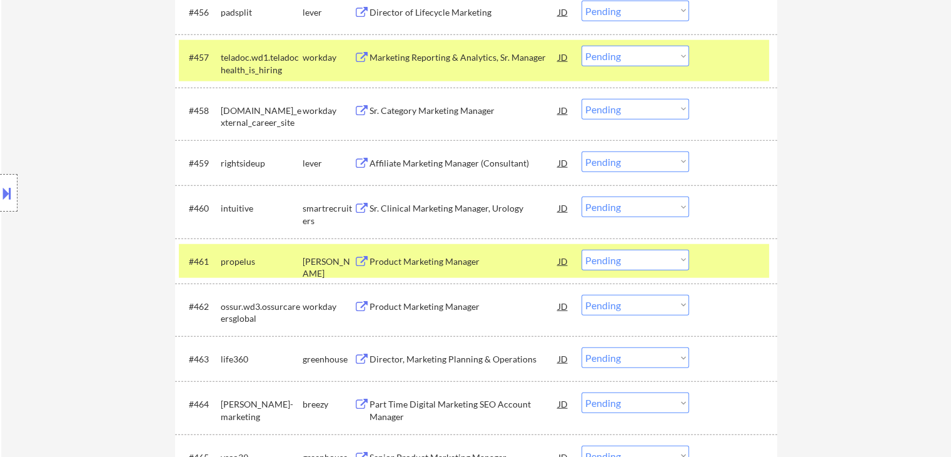
click at [650, 262] on select "Choose an option... Pending Applied Excluded (Questions) Excluded (Expired) Exc…" at bounding box center [636, 260] width 108 height 21
click at [582, 250] on select "Choose an option... Pending Applied Excluded (Questions) Excluded (Expired) Exc…" at bounding box center [636, 260] width 108 height 21
drag, startPoint x: 827, startPoint y: 129, endPoint x: 615, endPoint y: 274, distance: 256.9
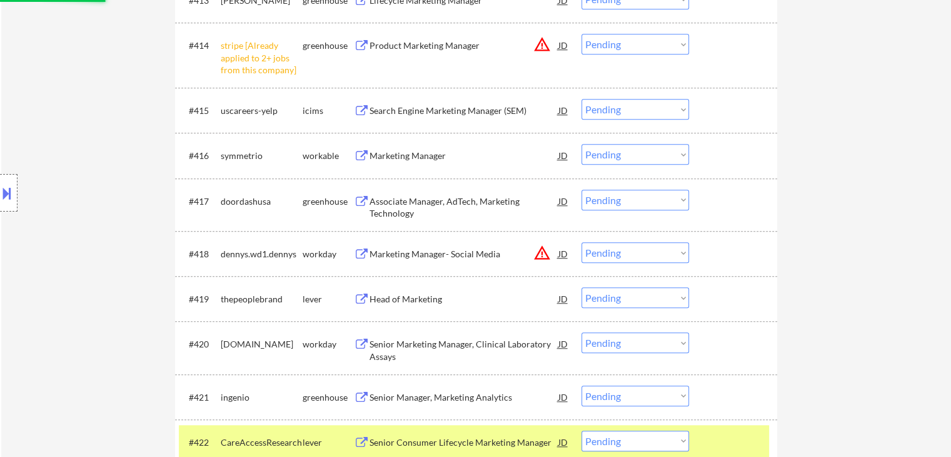
click at [146, 200] on div "Location Inclusions: [GEOGRAPHIC_DATA], [GEOGRAPHIC_DATA] [GEOGRAPHIC_DATA], [G…" at bounding box center [112, 193] width 224 height 232
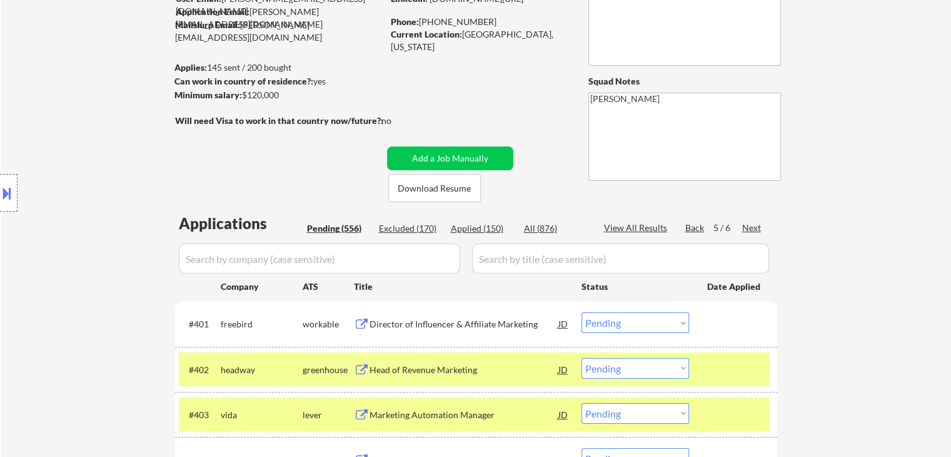
scroll to position [0, 0]
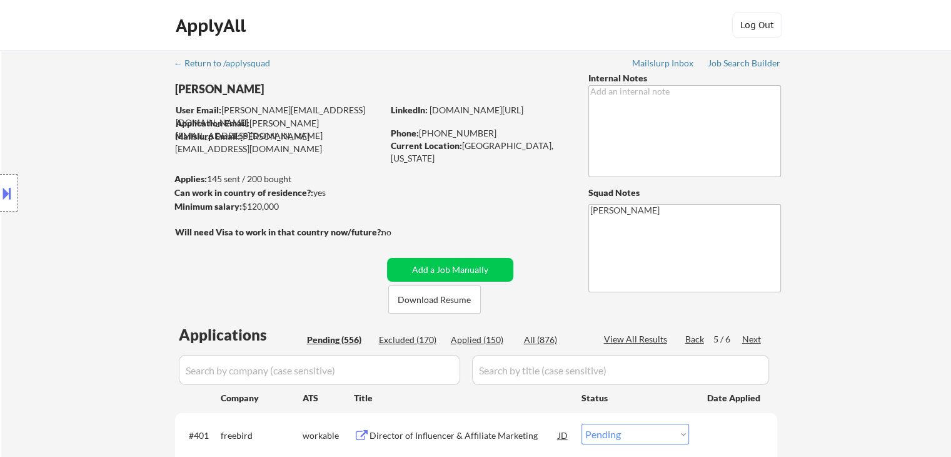
click at [83, 252] on div "Location Inclusions: [GEOGRAPHIC_DATA], [GEOGRAPHIC_DATA] [GEOGRAPHIC_DATA], [G…" at bounding box center [112, 193] width 224 height 232
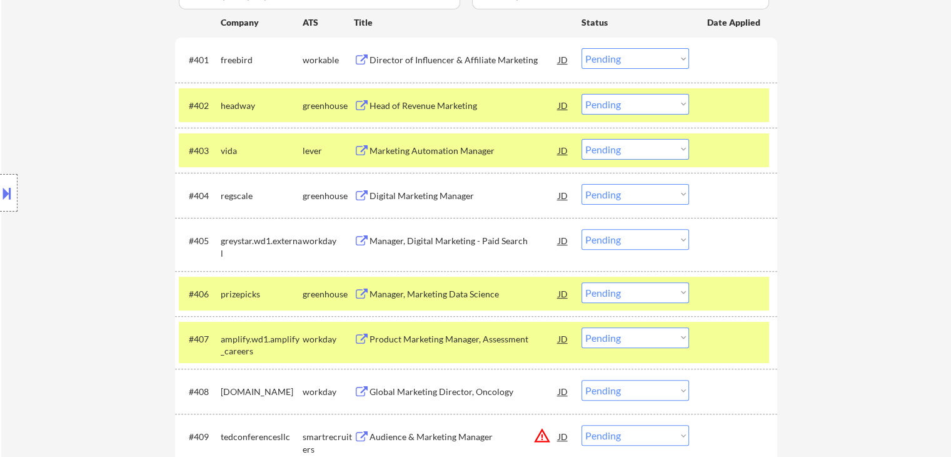
click at [88, 246] on div "Location Inclusions: [GEOGRAPHIC_DATA], [GEOGRAPHIC_DATA] [GEOGRAPHIC_DATA], [G…" at bounding box center [112, 193] width 224 height 232
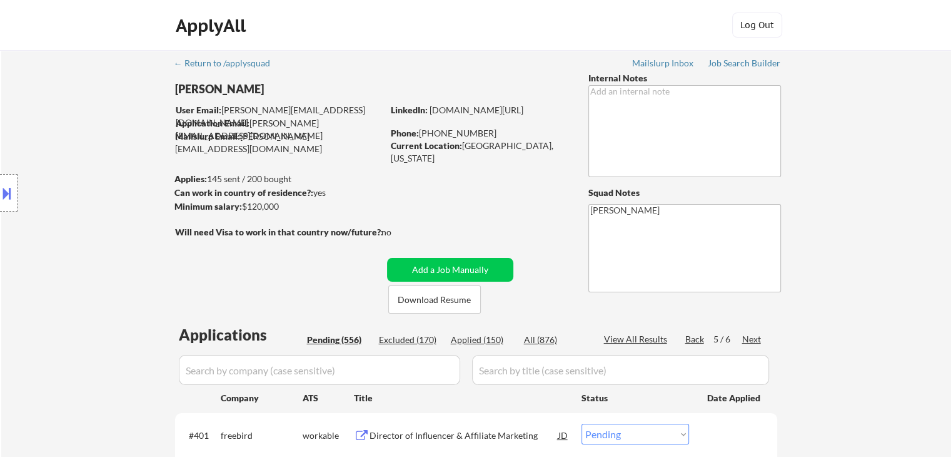
click at [93, 248] on div "Location Inclusions: [GEOGRAPHIC_DATA], [GEOGRAPHIC_DATA] [GEOGRAPHIC_DATA], [G…" at bounding box center [112, 193] width 224 height 232
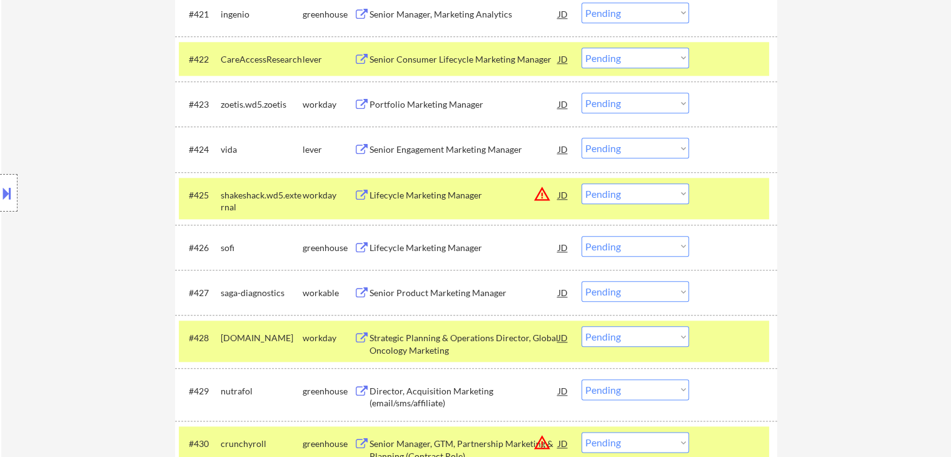
scroll to position [1438, 0]
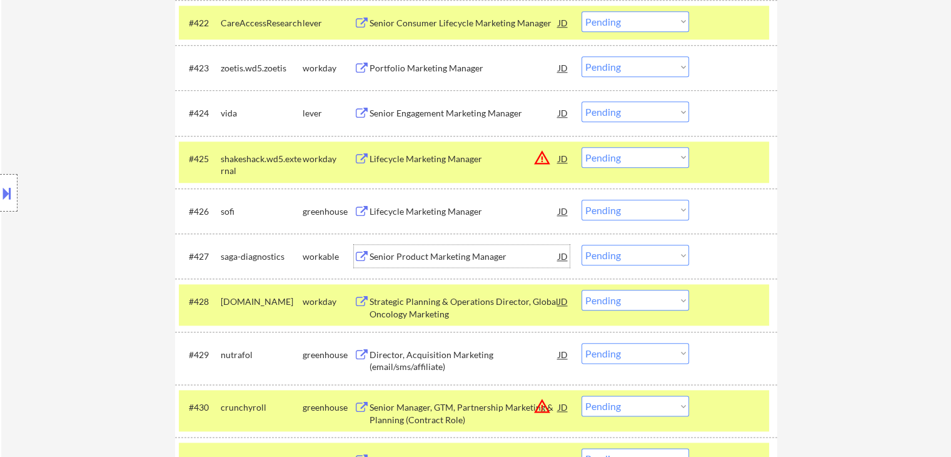
click at [434, 260] on div "Senior Product Marketing Manager" at bounding box center [464, 256] width 189 height 13
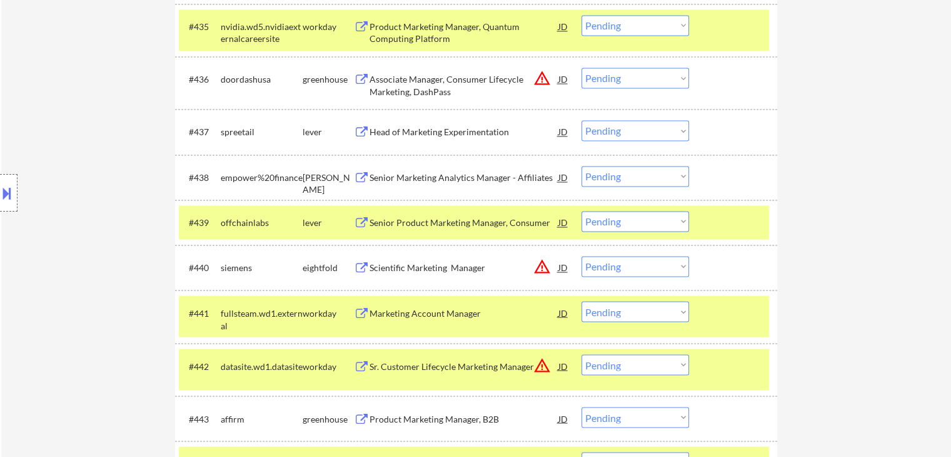
scroll to position [2126, 0]
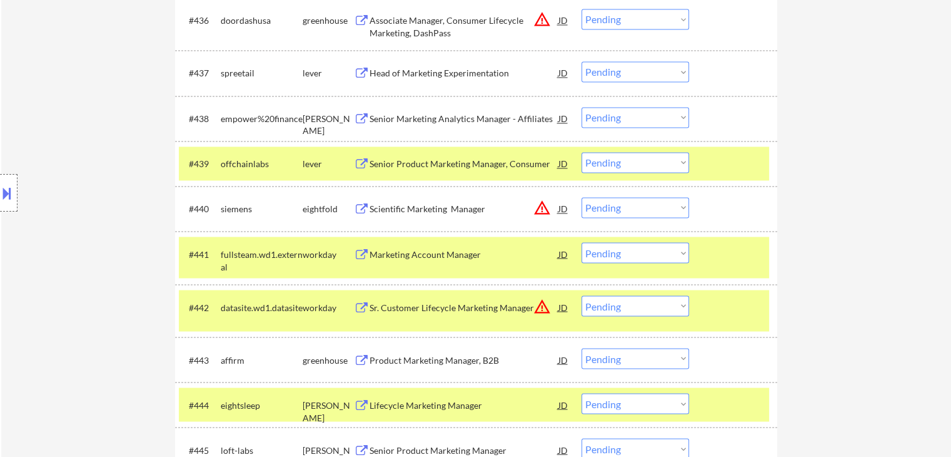
click at [115, 293] on div "Location Inclusions: [GEOGRAPHIC_DATA], [GEOGRAPHIC_DATA] [GEOGRAPHIC_DATA], [G…" at bounding box center [112, 193] width 224 height 232
click at [422, 361] on div "Product Marketing Manager, B2B" at bounding box center [464, 359] width 189 height 13
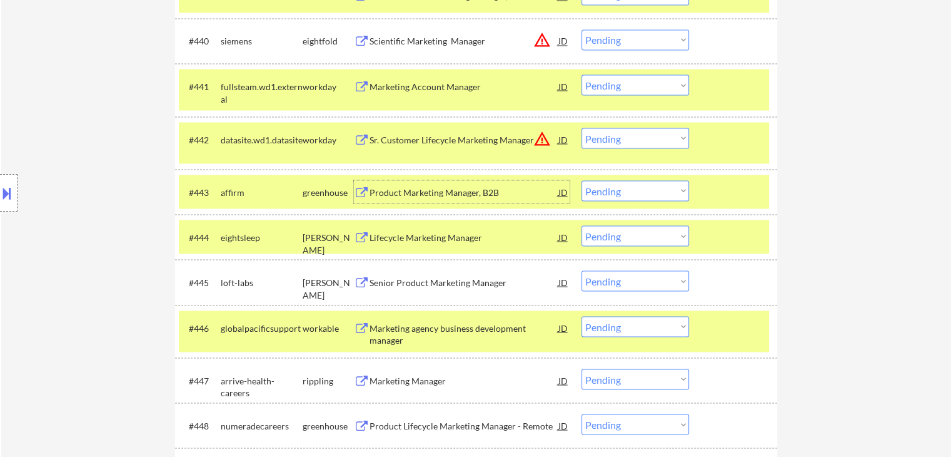
scroll to position [2376, 0]
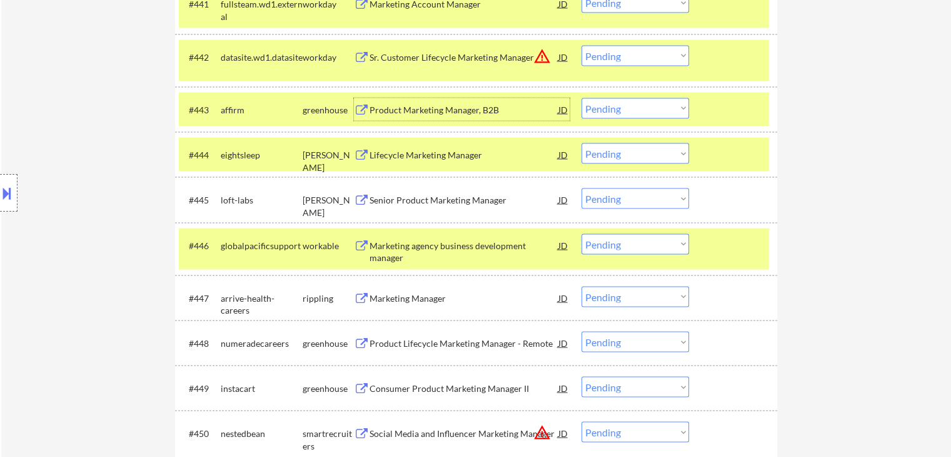
drag, startPoint x: 838, startPoint y: 205, endPoint x: 720, endPoint y: 241, distance: 123.0
click at [838, 205] on div "← Return to /applysquad Mailslurp Inbox Job Search Builder Charlene Briganty Us…" at bounding box center [476, 311] width 950 height 5274
click at [436, 196] on div "Senior Product Marketing Manager" at bounding box center [464, 199] width 189 height 13
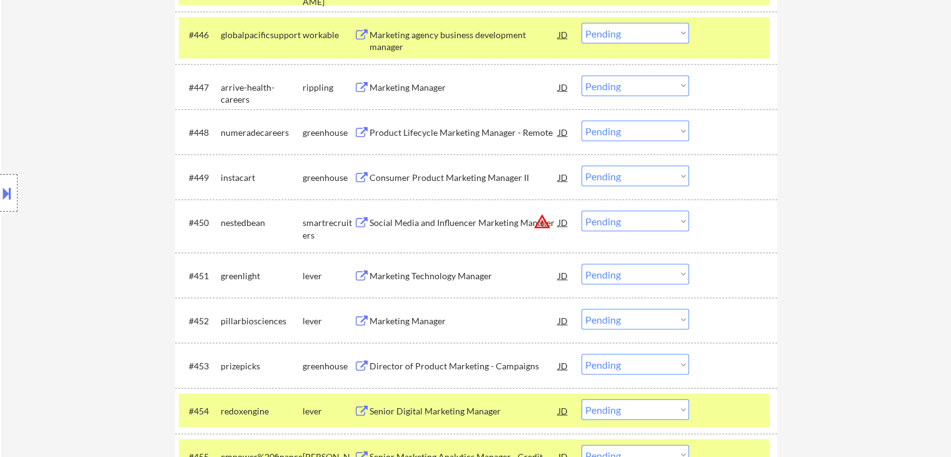
scroll to position [2627, 0]
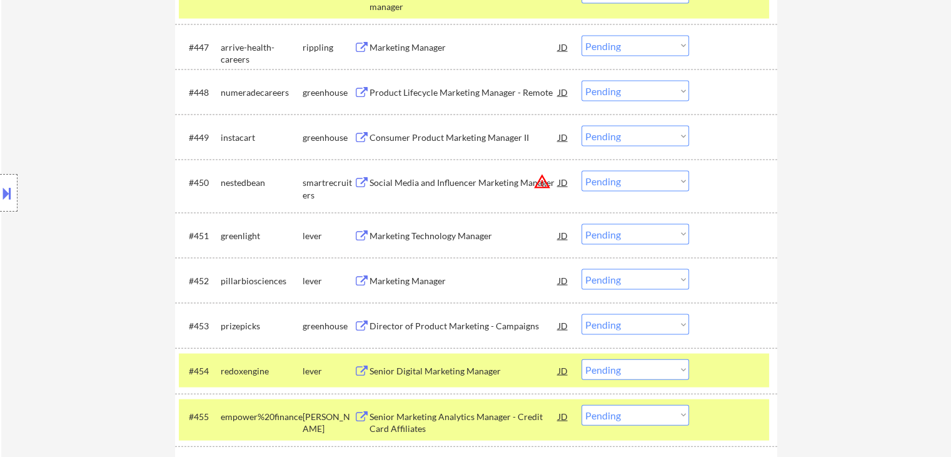
click at [72, 191] on div "Location Inclusions: [GEOGRAPHIC_DATA], [GEOGRAPHIC_DATA] [GEOGRAPHIC_DATA], [G…" at bounding box center [112, 193] width 224 height 232
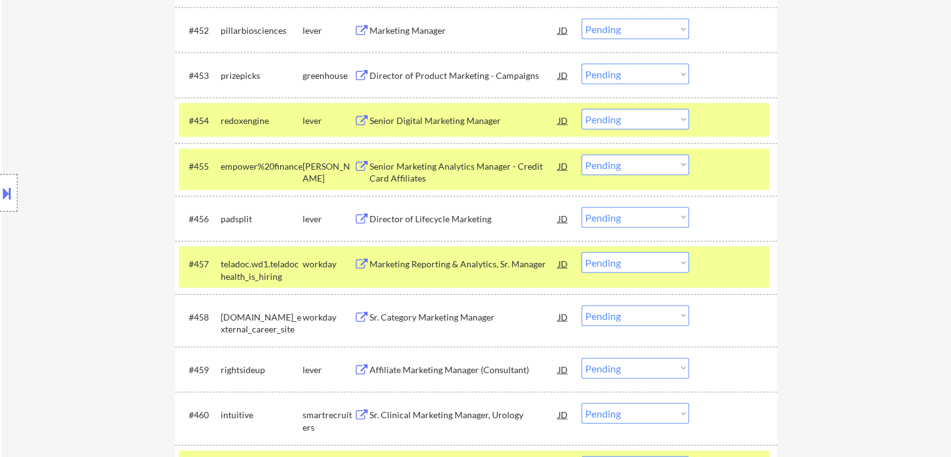
click at [118, 228] on div "Location Inclusions: [GEOGRAPHIC_DATA], [GEOGRAPHIC_DATA] [GEOGRAPHIC_DATA], [G…" at bounding box center [112, 193] width 224 height 232
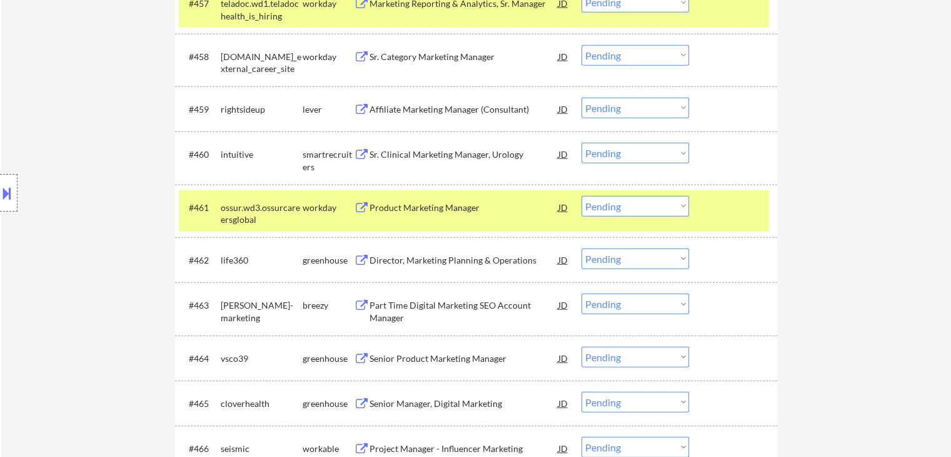
scroll to position [3189, 0]
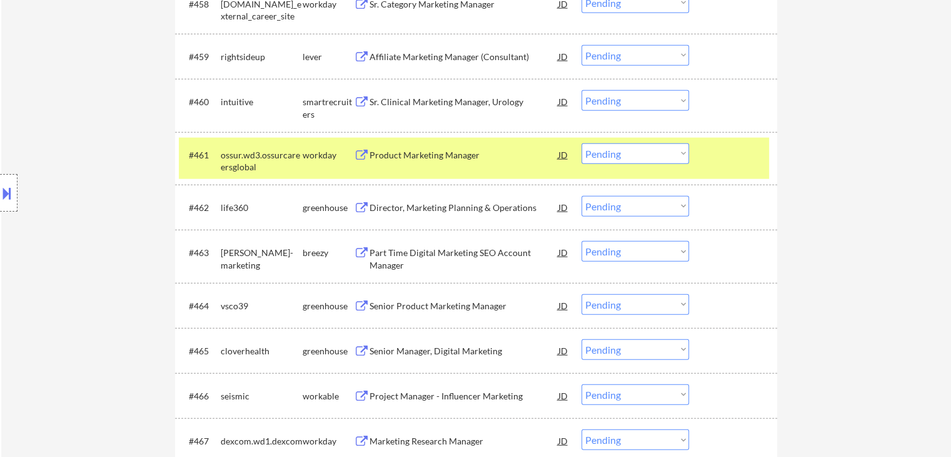
click at [424, 348] on div "Senior Manager, Digital Marketing" at bounding box center [464, 351] width 189 height 13
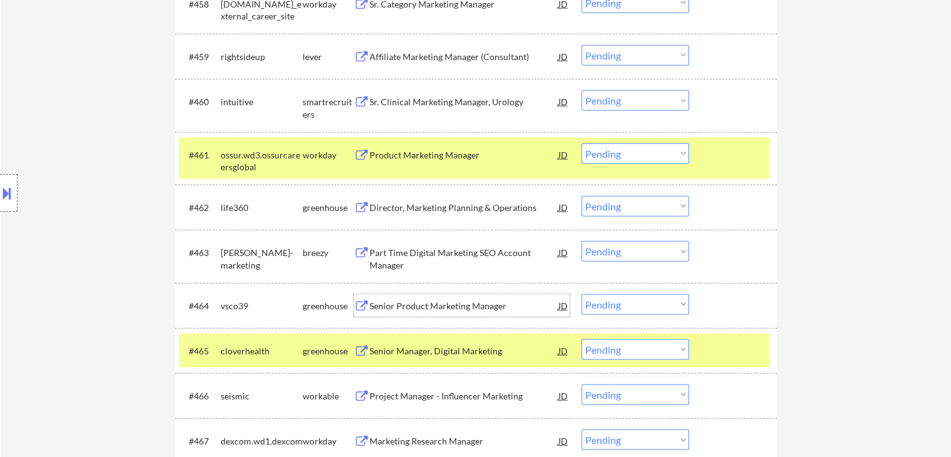
click at [447, 308] on div "Senior Product Marketing Manager" at bounding box center [464, 306] width 189 height 13
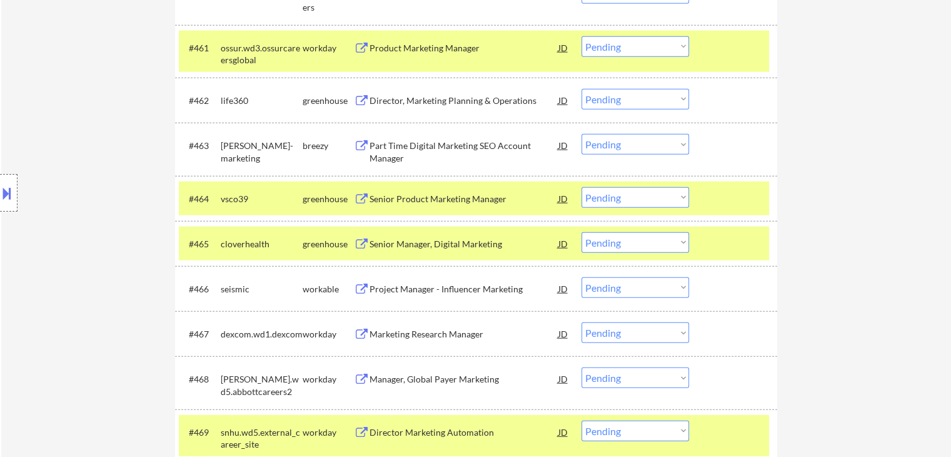
scroll to position [3315, 0]
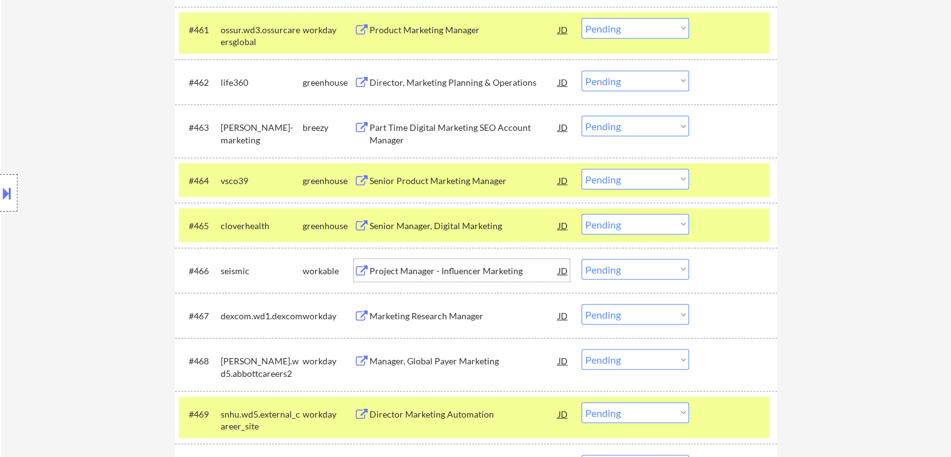
click at [443, 276] on div "Project Manager - Influencer Marketing" at bounding box center [464, 271] width 189 height 13
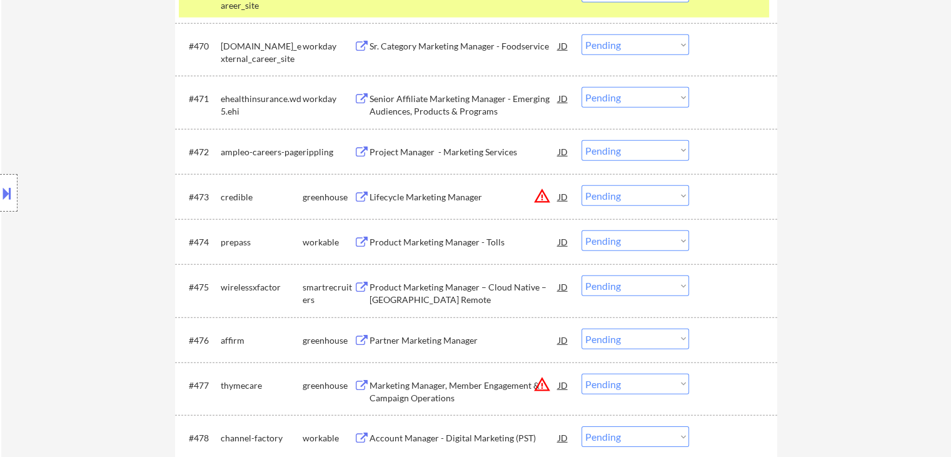
scroll to position [3752, 0]
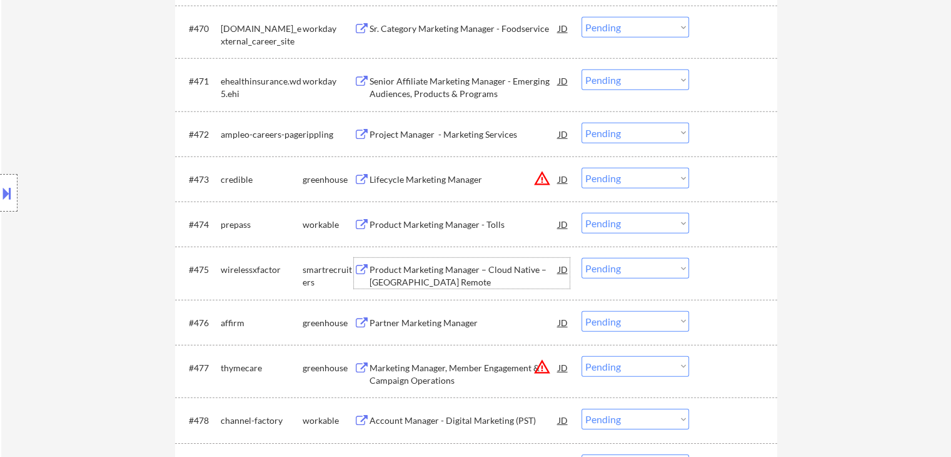
click at [402, 278] on div "Product Marketing Manager – Cloud Native – [GEOGRAPHIC_DATA] Remote" at bounding box center [464, 275] width 189 height 24
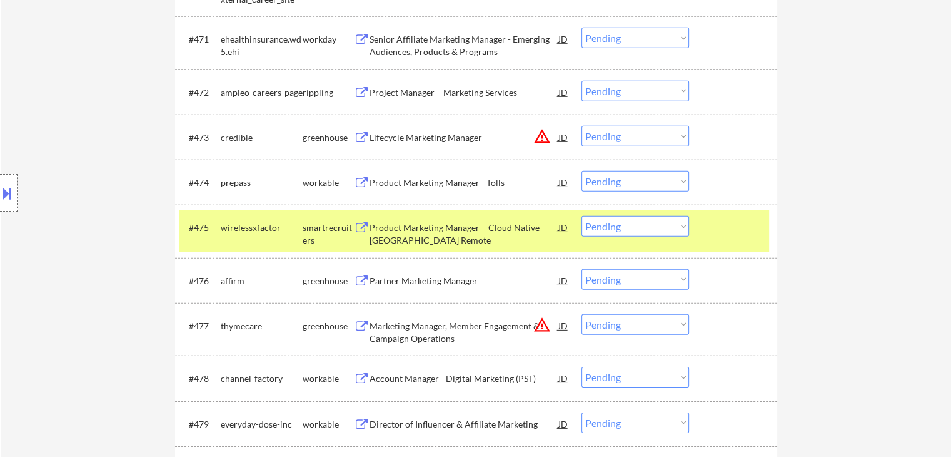
scroll to position [3815, 0]
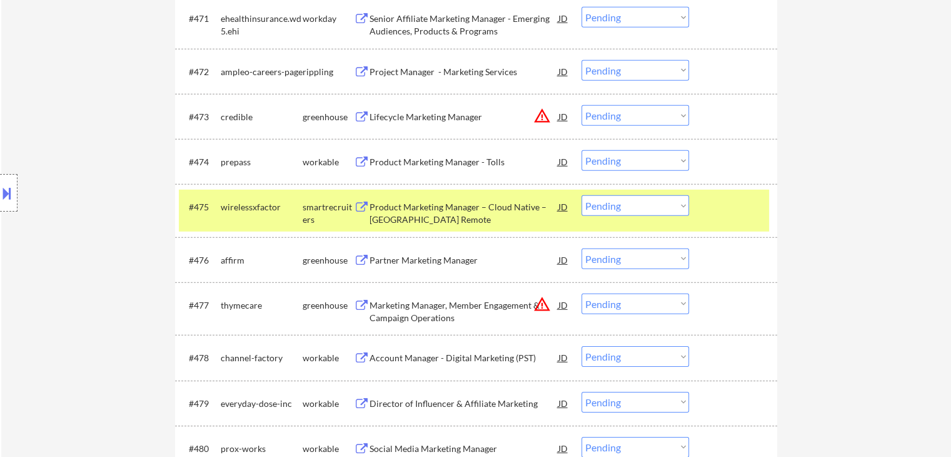
click at [421, 264] on div "Partner Marketing Manager" at bounding box center [464, 260] width 189 height 13
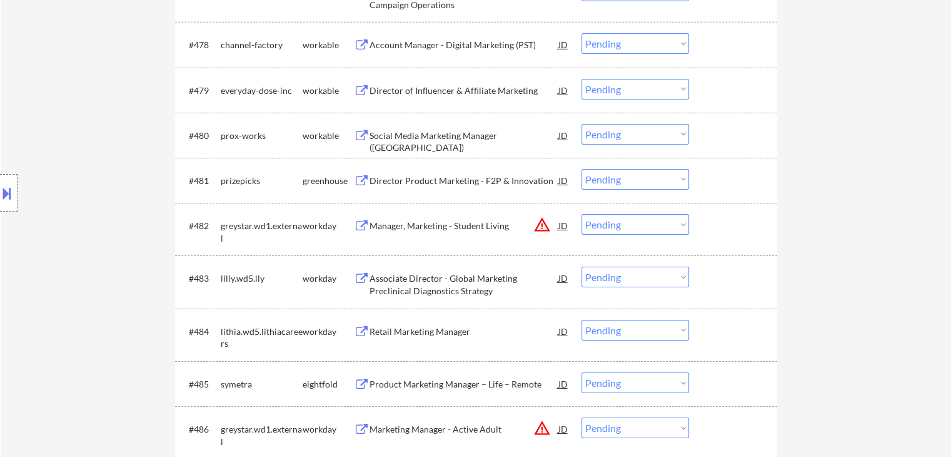
scroll to position [3312, 0]
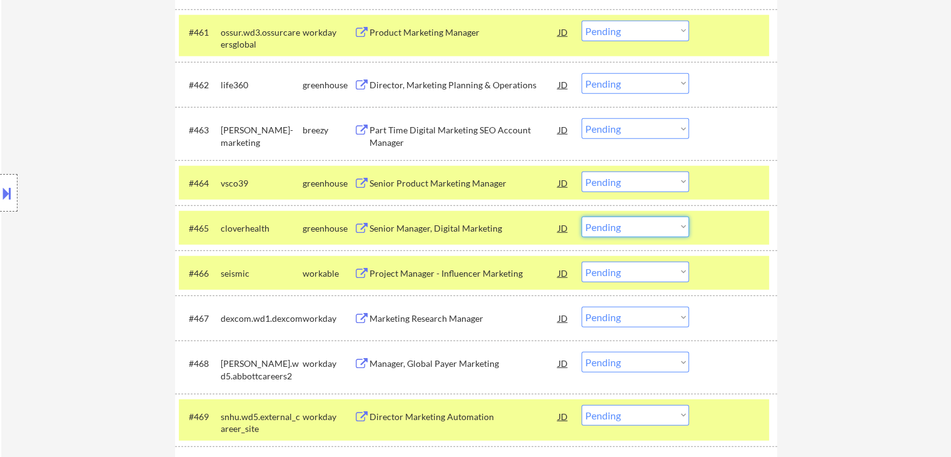
click at [627, 231] on select "Choose an option... Pending Applied Excluded (Questions) Excluded (Expired) Exc…" at bounding box center [636, 226] width 108 height 21
click at [582, 216] on select "Choose an option... Pending Applied Excluded (Questions) Excluded (Expired) Exc…" at bounding box center [636, 226] width 108 height 21
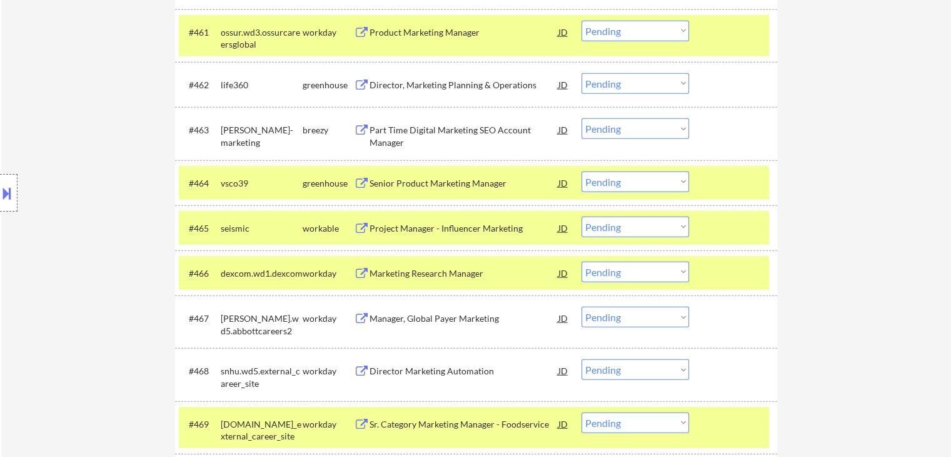
scroll to position [3749, 0]
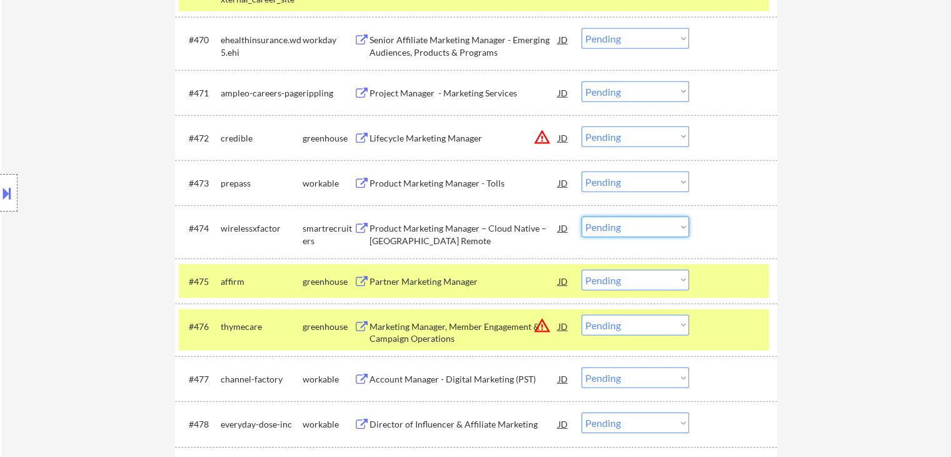
click at [672, 233] on select "Choose an option... Pending Applied Excluded (Questions) Excluded (Expired) Exc…" at bounding box center [636, 226] width 108 height 21
click at [582, 216] on select "Choose an option... Pending Applied Excluded (Questions) Excluded (Expired) Exc…" at bounding box center [636, 226] width 108 height 21
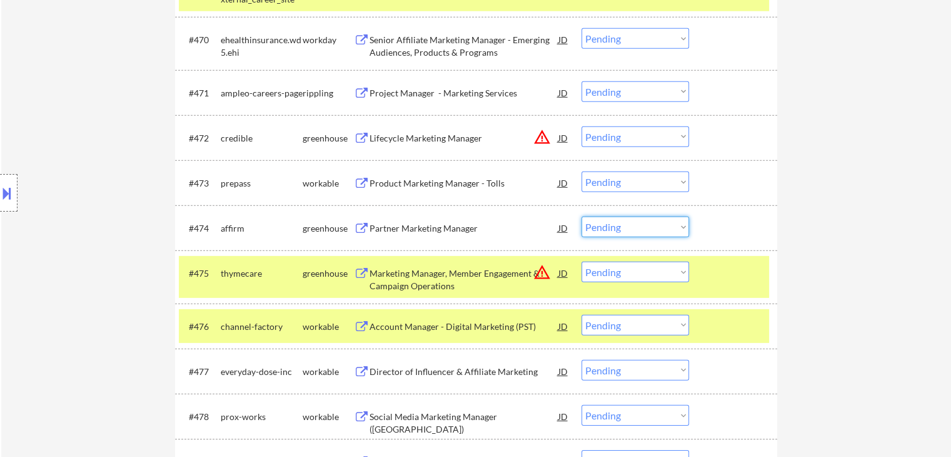
click at [617, 228] on select "Choose an option... Pending Applied Excluded (Questions) Excluded (Expired) Exc…" at bounding box center [636, 226] width 108 height 21
click at [582, 216] on select "Choose an option... Pending Applied Excluded (Questions) Excluded (Expired) Exc…" at bounding box center [636, 226] width 108 height 21
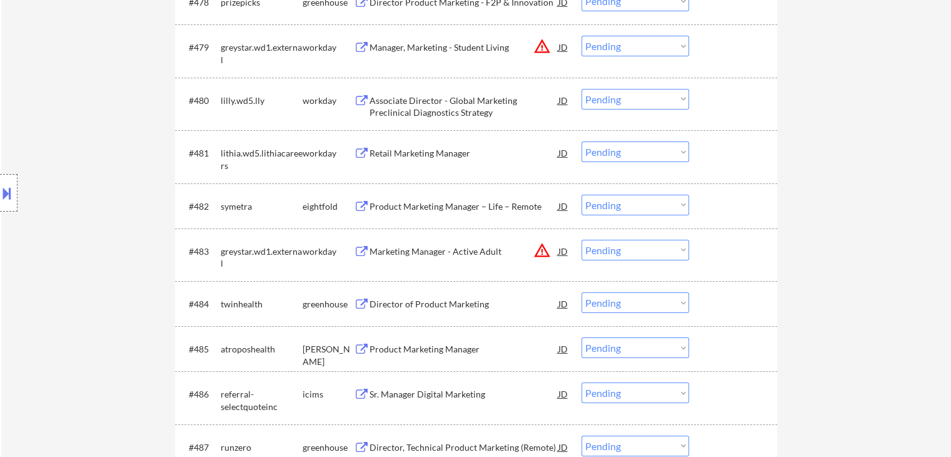
scroll to position [4249, 0]
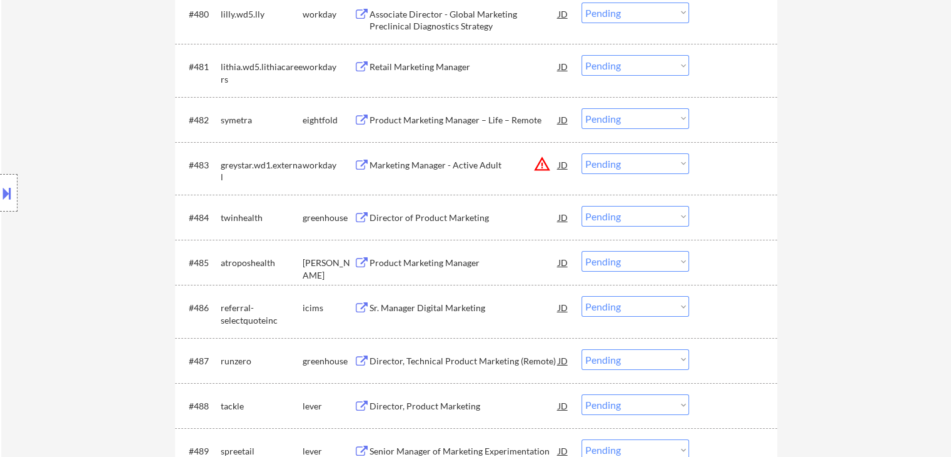
click at [418, 265] on div "Product Marketing Manager" at bounding box center [464, 262] width 189 height 13
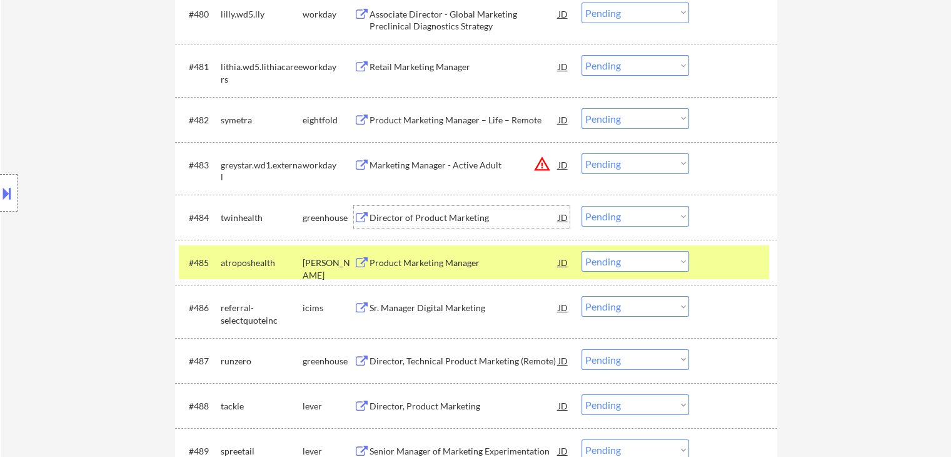
click at [420, 216] on div "Director of Product Marketing" at bounding box center [464, 217] width 189 height 13
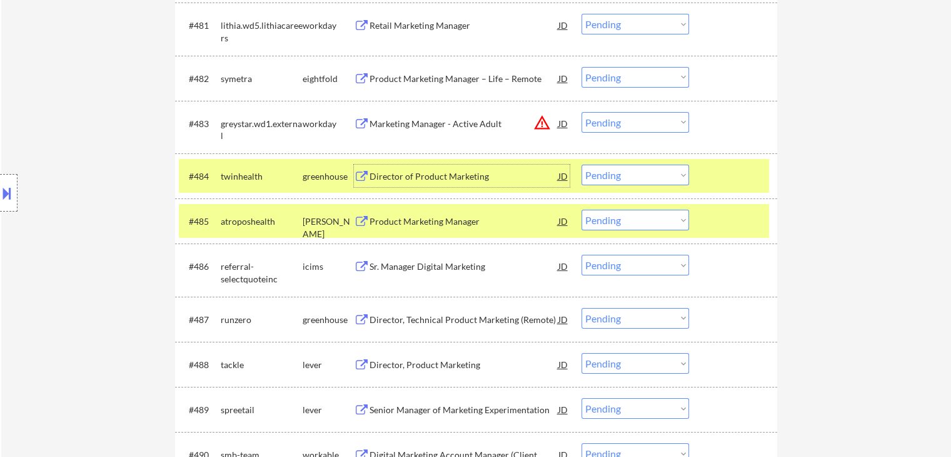
scroll to position [4311, 0]
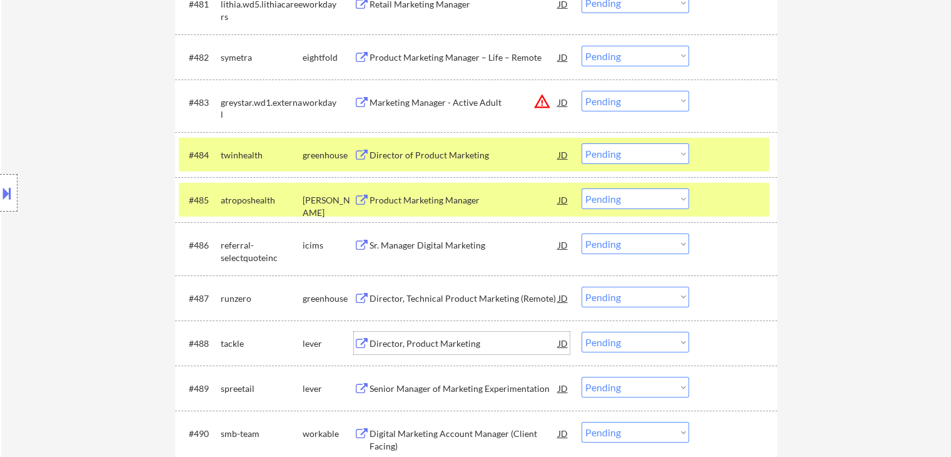
click at [428, 337] on div "Director, Product Marketing" at bounding box center [464, 343] width 189 height 13
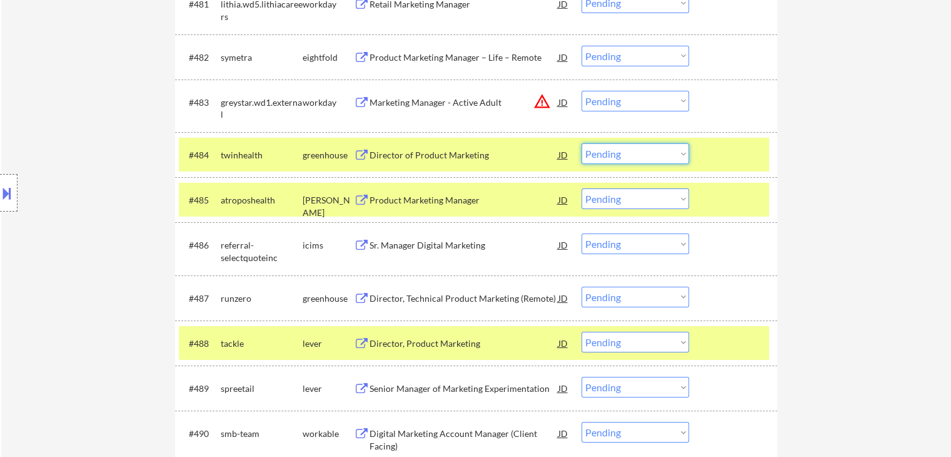
click at [633, 156] on select "Choose an option... Pending Applied Excluded (Questions) Excluded (Expired) Exc…" at bounding box center [636, 153] width 108 height 21
click at [582, 143] on select "Choose an option... Pending Applied Excluded (Questions) Excluded (Expired) Exc…" at bounding box center [636, 153] width 108 height 21
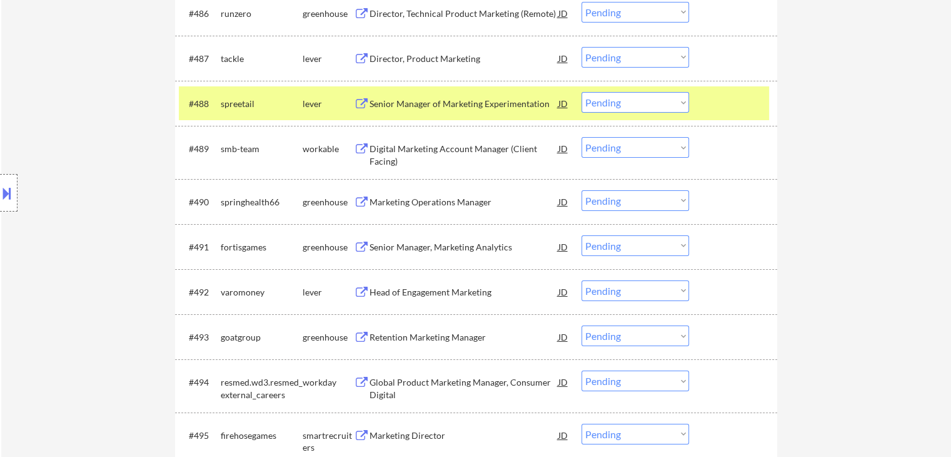
scroll to position [4562, 0]
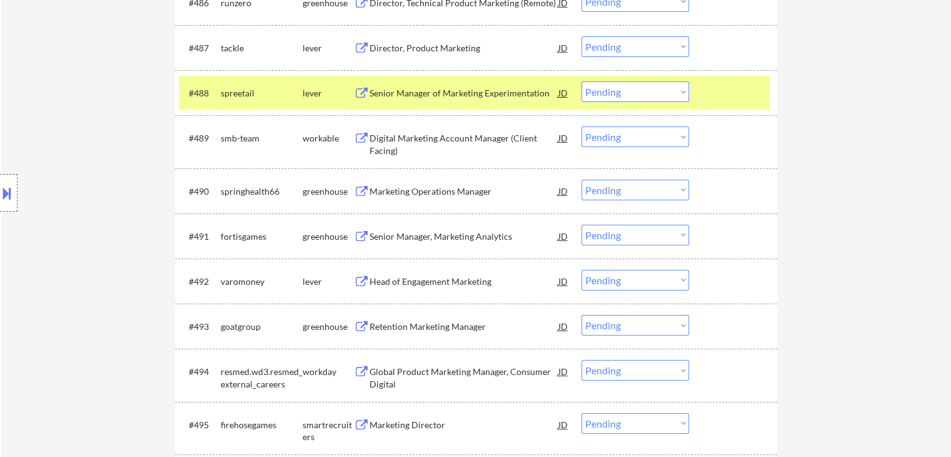
click at [441, 240] on div "Senior Manager, Marketing Analytics" at bounding box center [464, 236] width 189 height 13
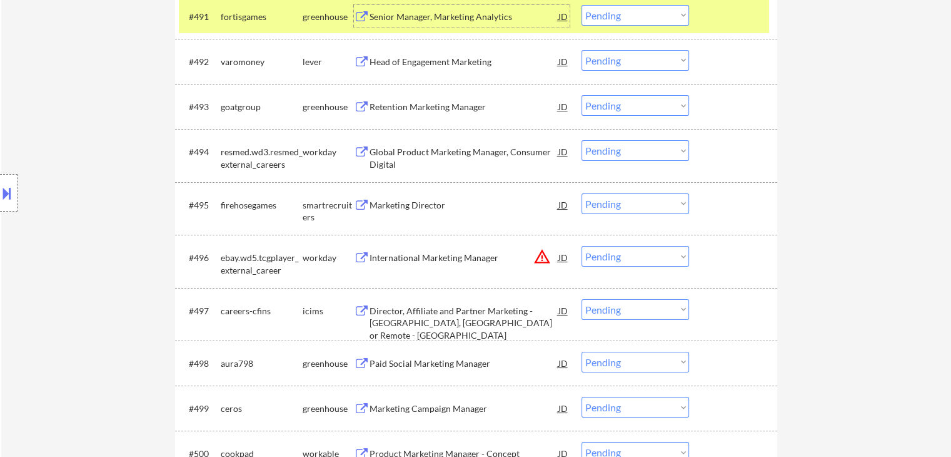
scroll to position [4874, 0]
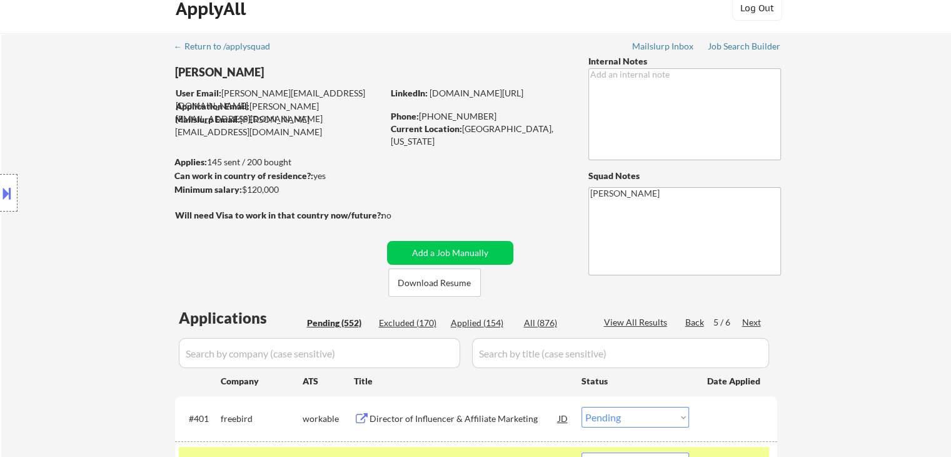
scroll to position [0, 0]
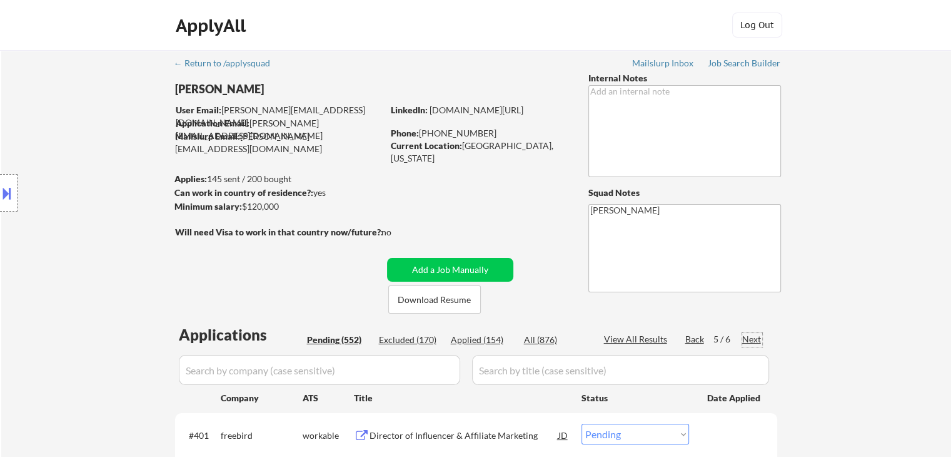
click at [752, 338] on div "Next" at bounding box center [752, 339] width 20 height 13
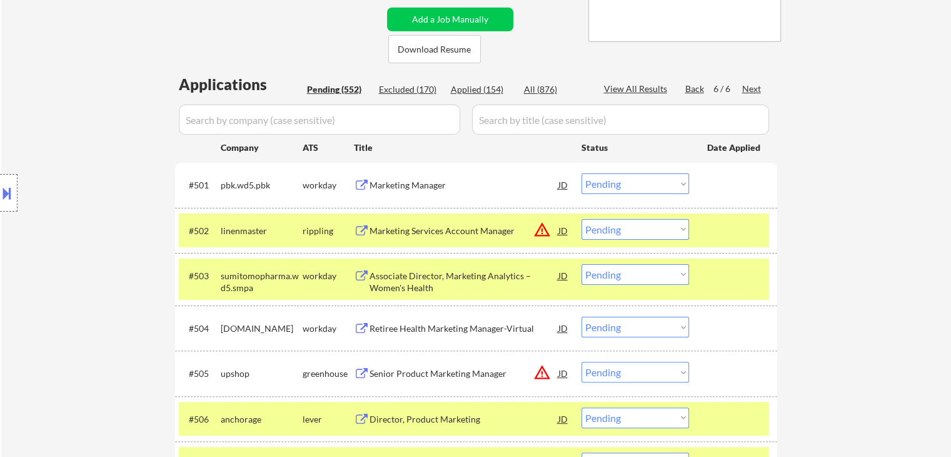
drag, startPoint x: 880, startPoint y: 253, endPoint x: 684, endPoint y: 291, distance: 199.5
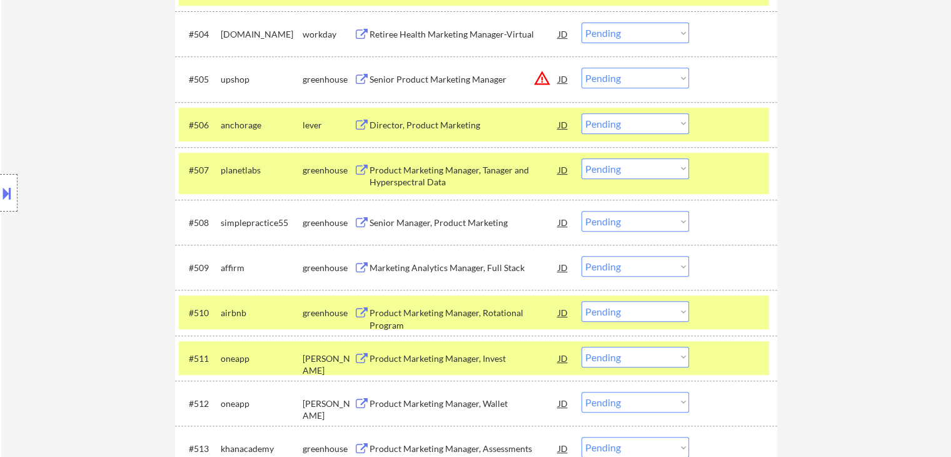
scroll to position [563, 0]
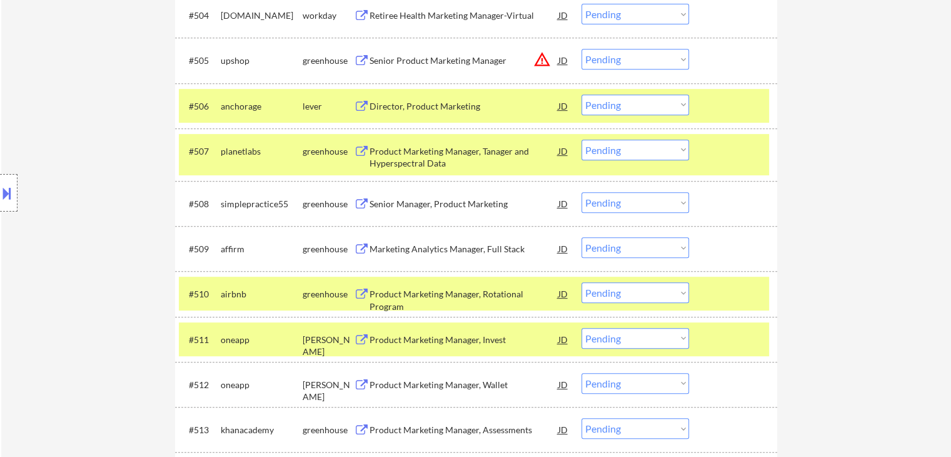
click at [430, 206] on div "Senior Manager, Product Marketing" at bounding box center [464, 204] width 189 height 13
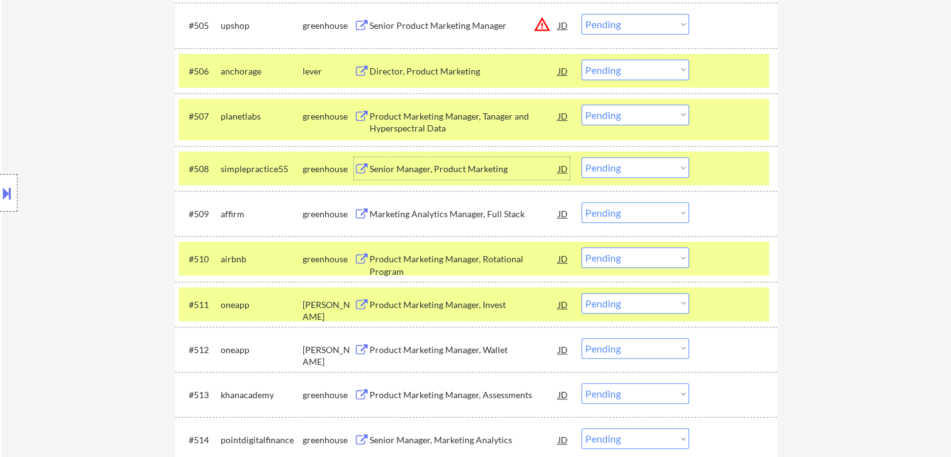
scroll to position [750, 0]
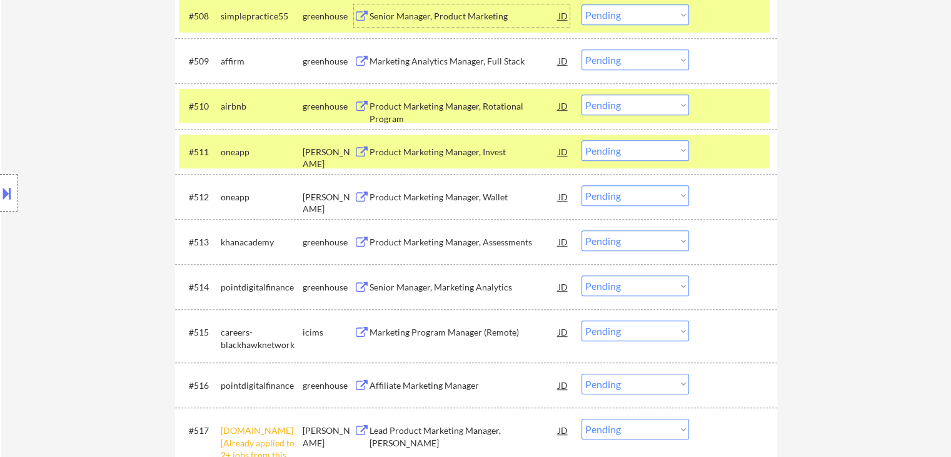
drag, startPoint x: 438, startPoint y: 196, endPoint x: 437, endPoint y: 208, distance: 11.9
click at [439, 198] on div "Product Marketing Manager, Wallet" at bounding box center [464, 197] width 189 height 13
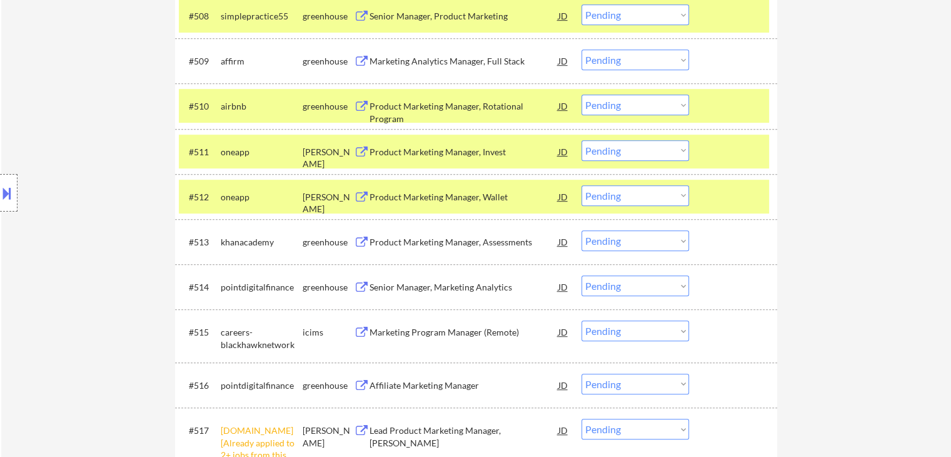
click at [648, 201] on select "Choose an option... Pending Applied Excluded (Questions) Excluded (Expired) Exc…" at bounding box center [636, 195] width 108 height 21
click at [582, 185] on select "Choose an option... Pending Applied Excluded (Questions) Excluded (Expired) Exc…" at bounding box center [636, 195] width 108 height 21
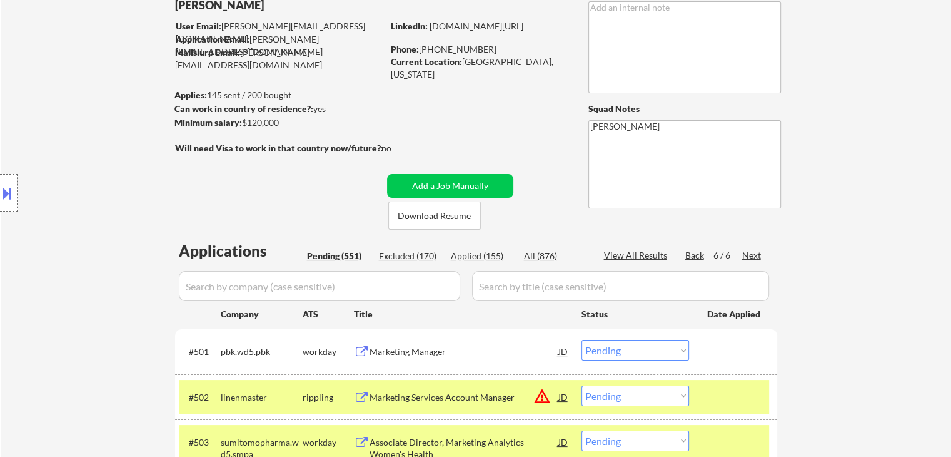
scroll to position [63, 0]
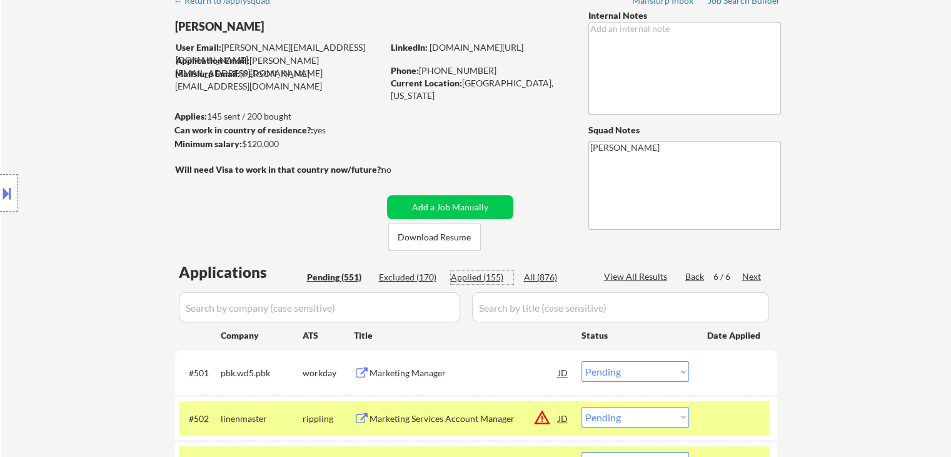
click at [477, 274] on div "Applied (155)" at bounding box center [482, 277] width 63 height 13
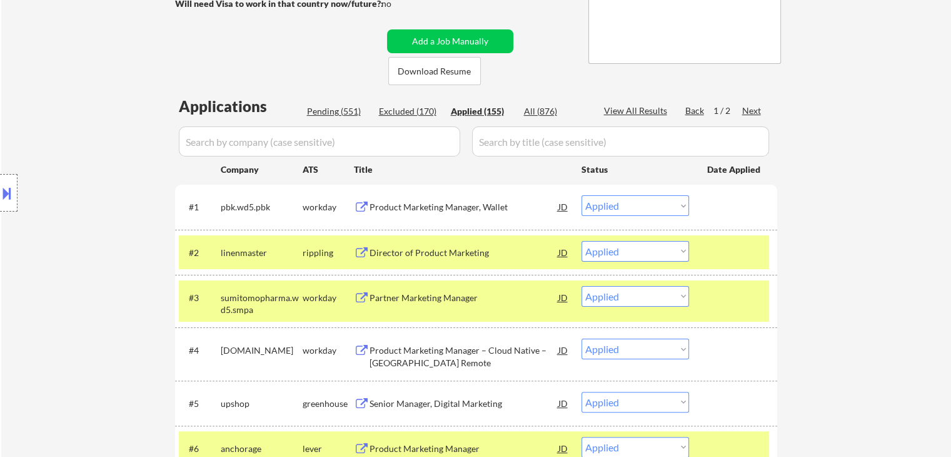
scroll to position [250, 0]
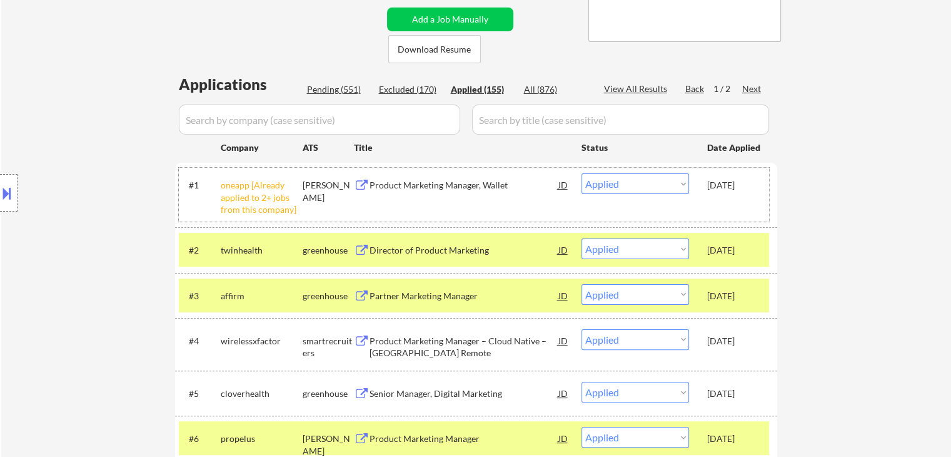
drag, startPoint x: 707, startPoint y: 186, endPoint x: 748, endPoint y: 186, distance: 41.3
click at [753, 186] on div "[DATE]" at bounding box center [734, 185] width 55 height 13
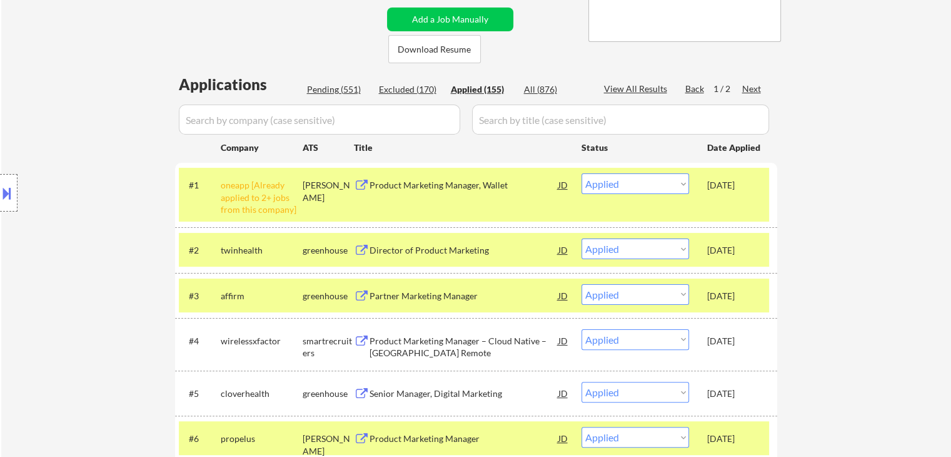
copy div "Aug 18, 202"
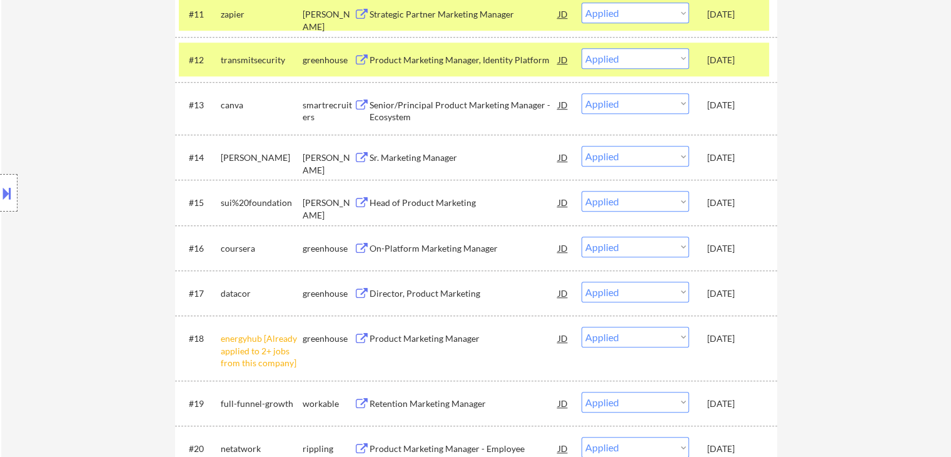
scroll to position [938, 0]
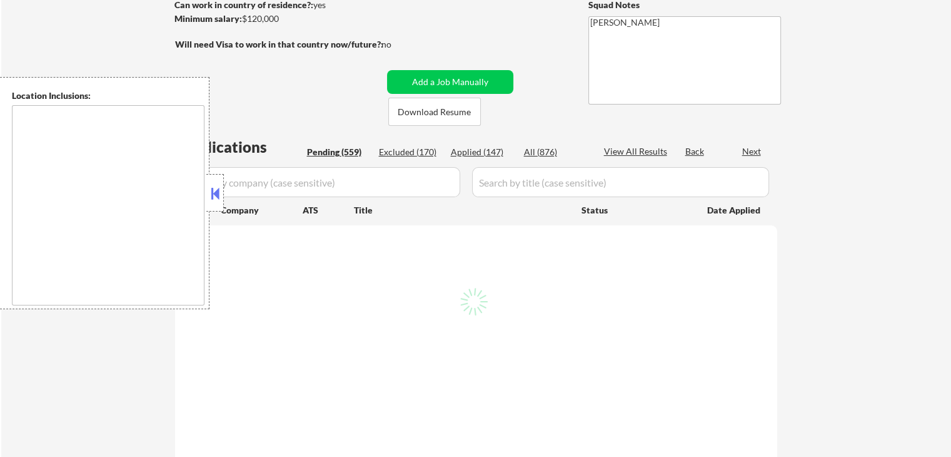
type textarea "[GEOGRAPHIC_DATA], [GEOGRAPHIC_DATA] [GEOGRAPHIC_DATA], [GEOGRAPHIC_DATA] [GEOG…"
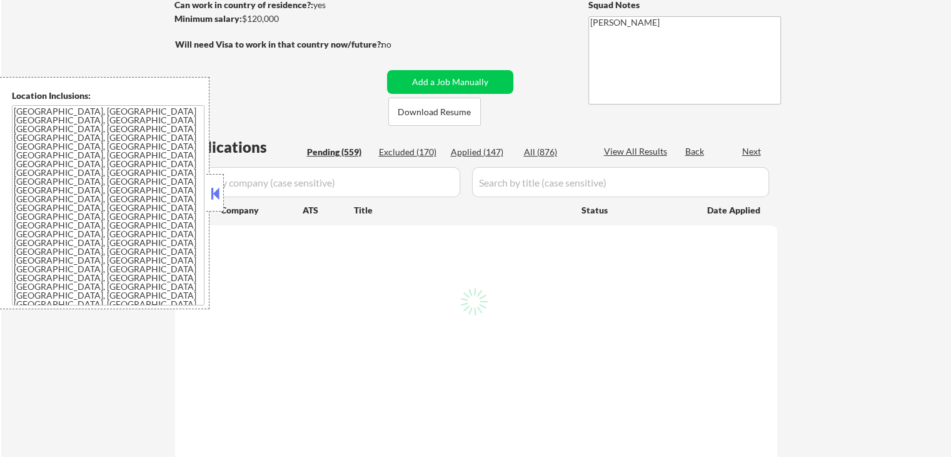
scroll to position [188, 0]
click at [482, 149] on div "Applied (147)" at bounding box center [482, 152] width 63 height 13
click at [215, 191] on button at bounding box center [215, 193] width 14 height 19
select select ""pending""
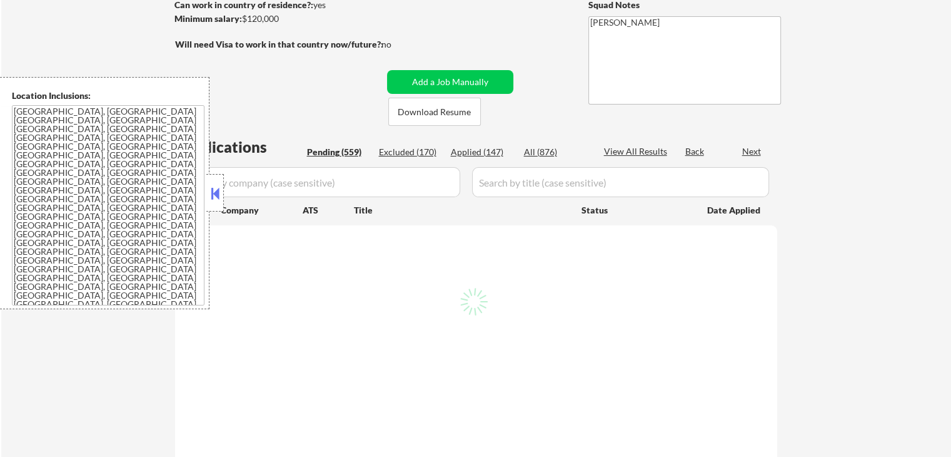
select select ""pending""
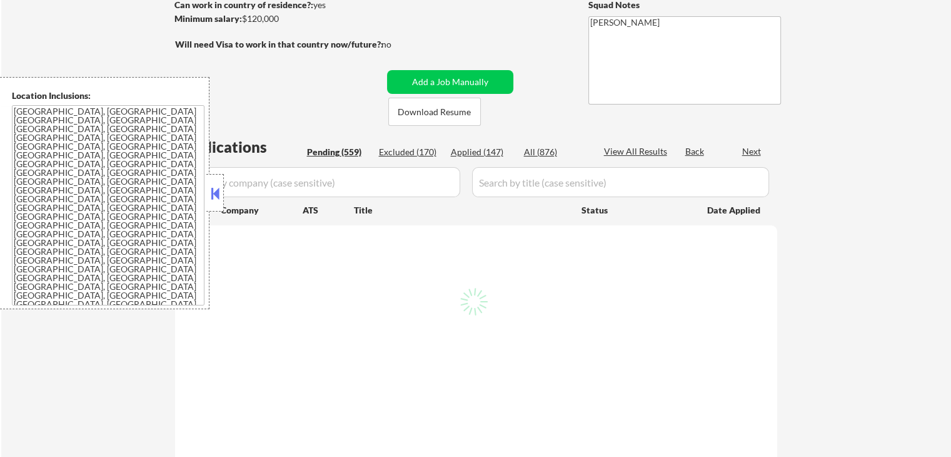
select select ""pending""
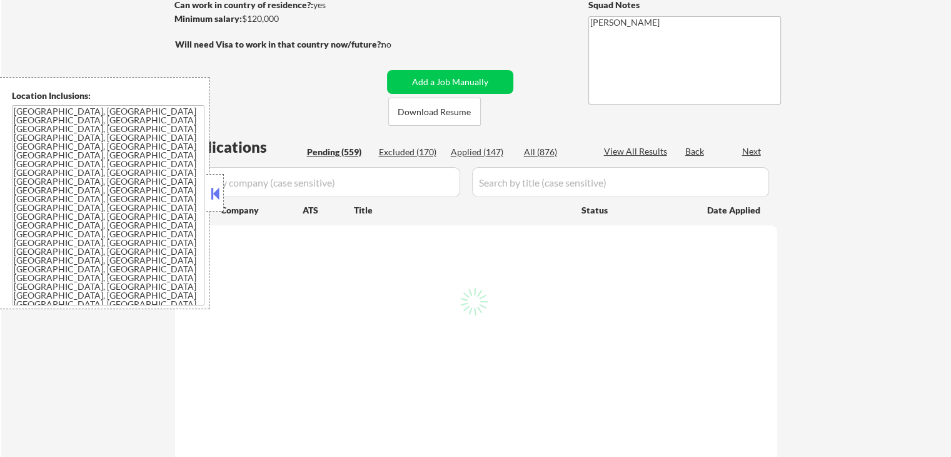
select select ""pending""
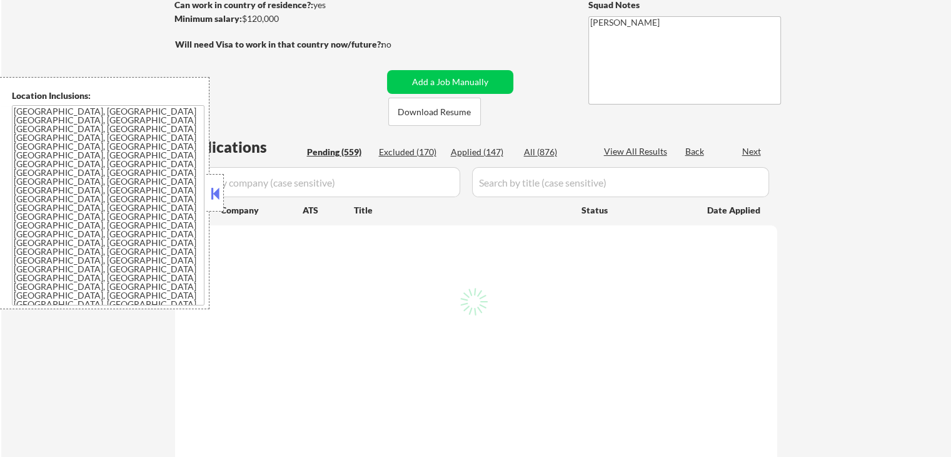
select select ""pending""
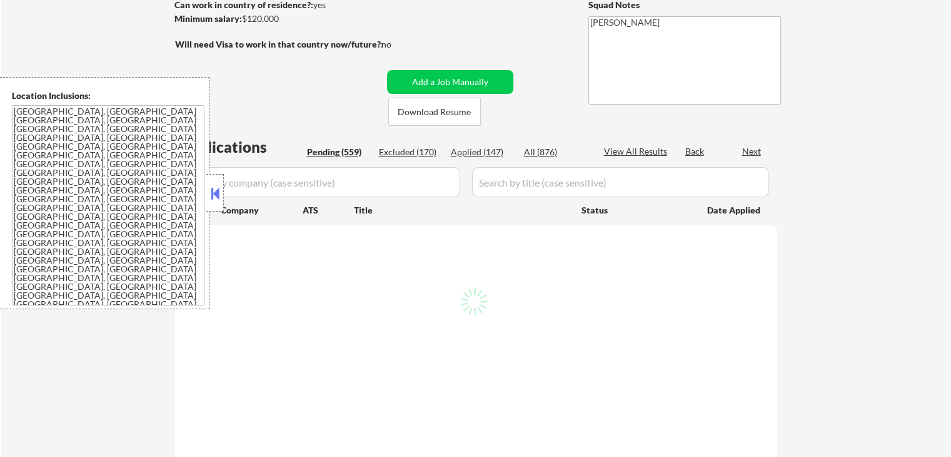
select select ""pending""
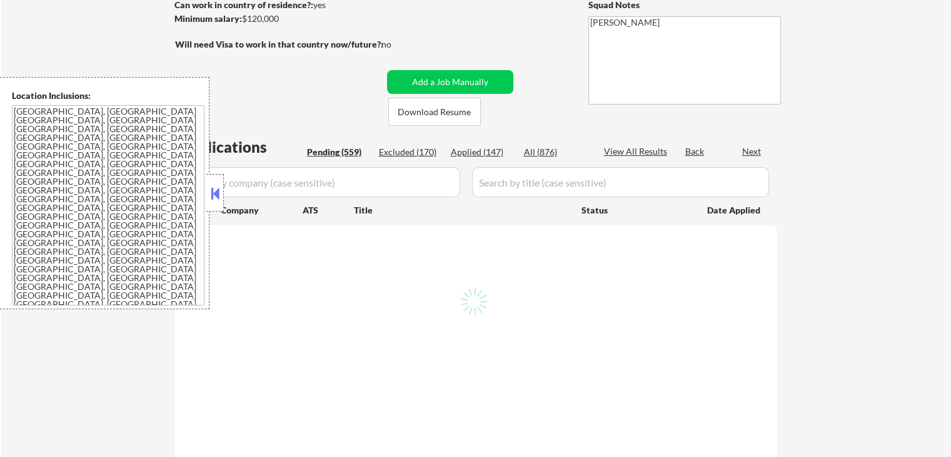
select select ""pending""
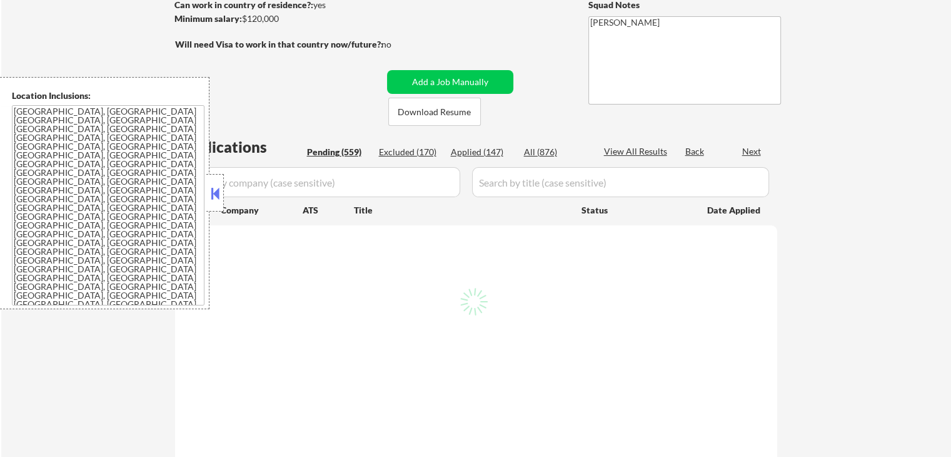
select select ""pending""
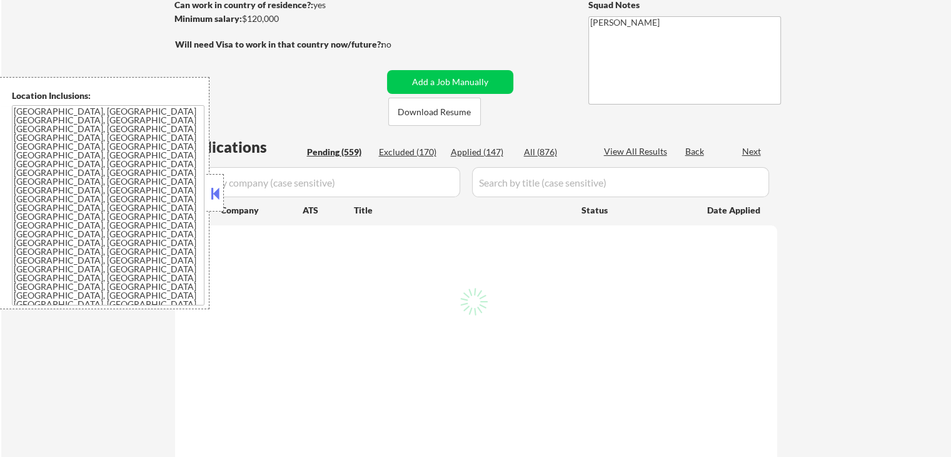
select select ""pending""
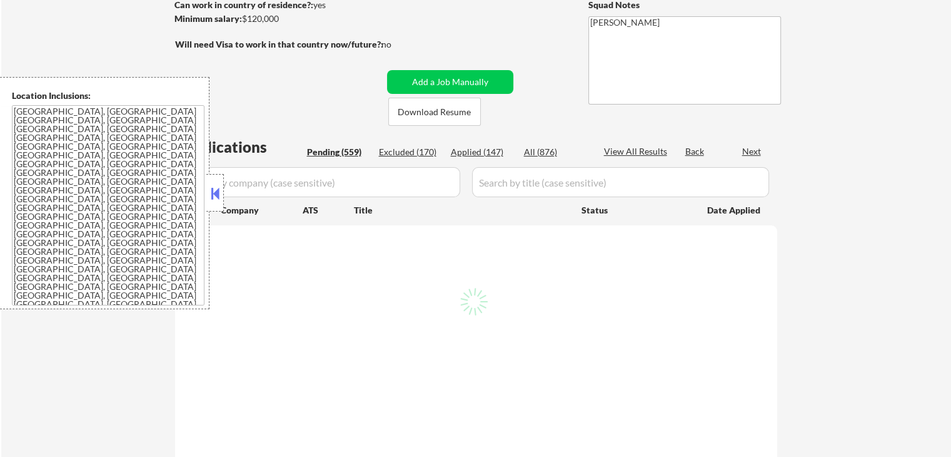
select select ""pending""
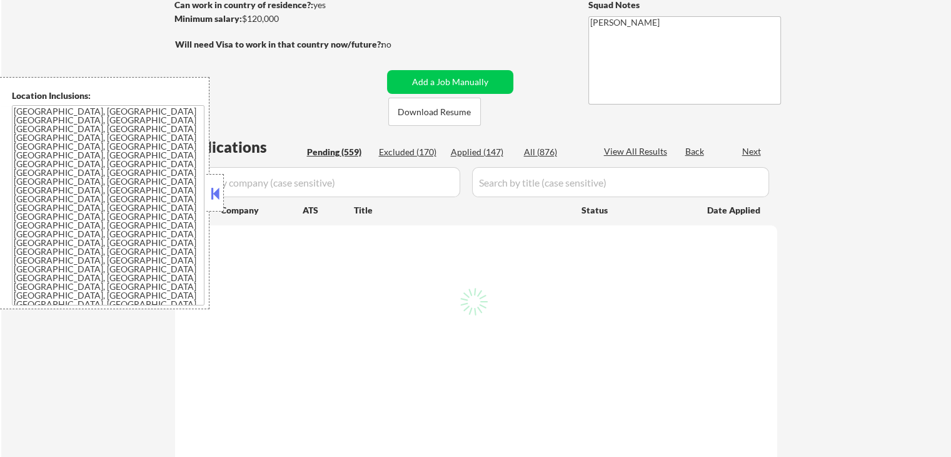
select select ""pending""
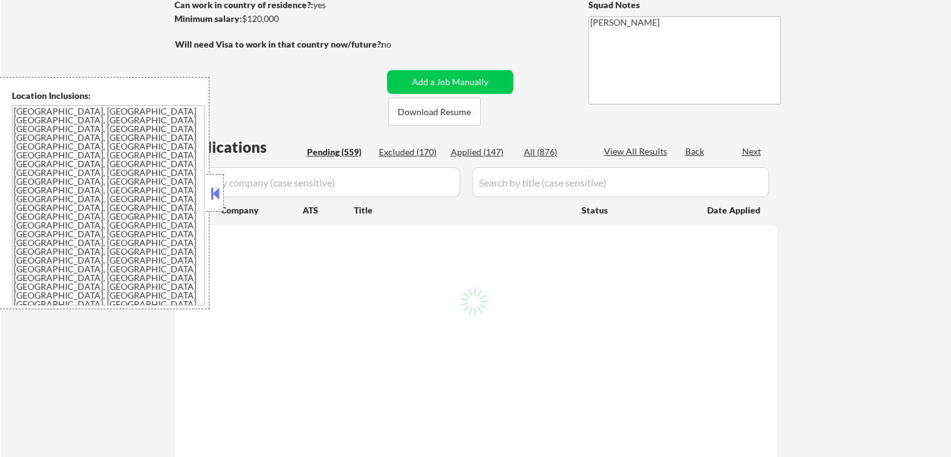
select select ""pending""
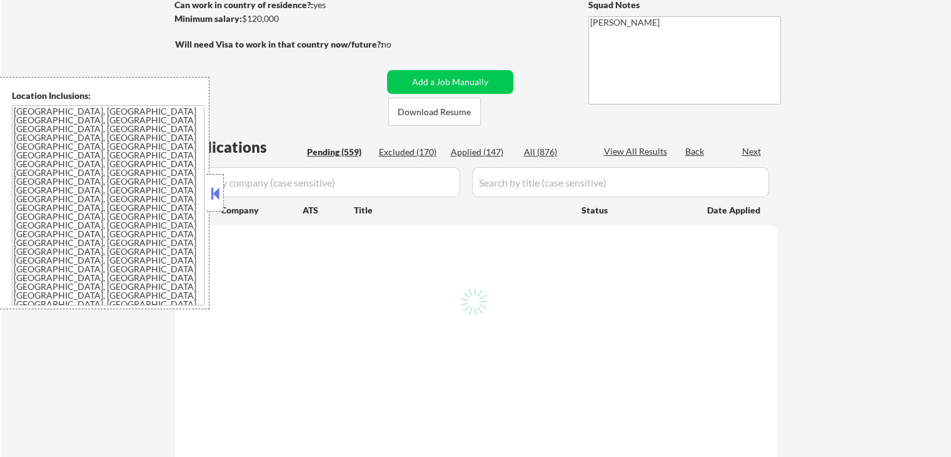
select select ""pending""
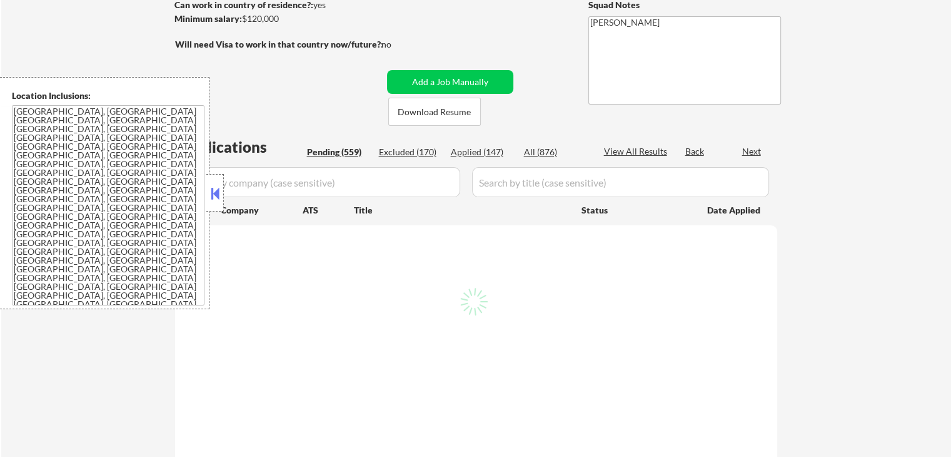
select select ""pending""
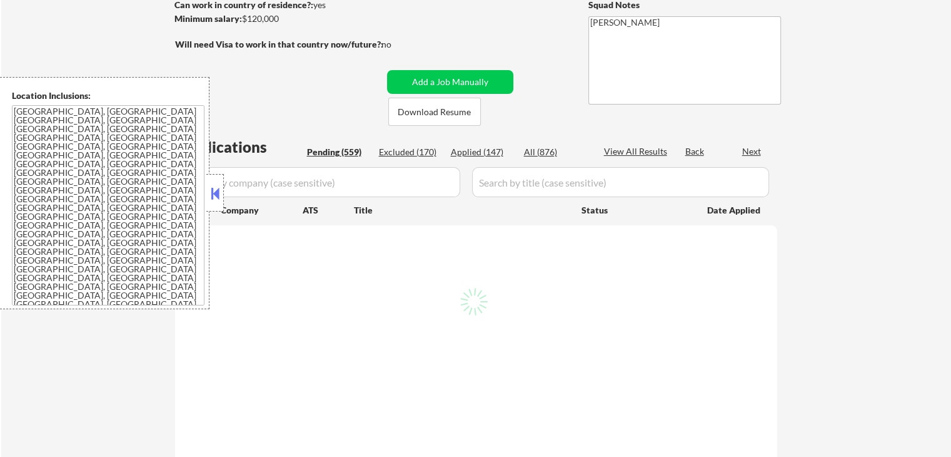
select select ""pending""
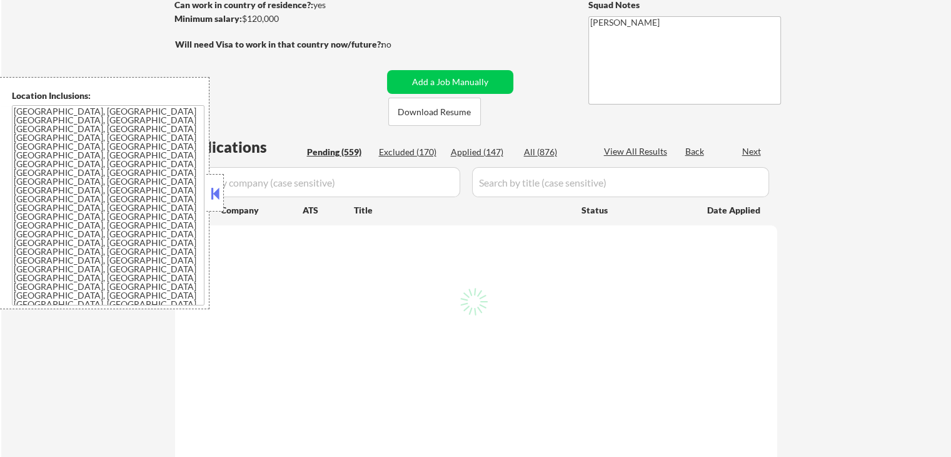
select select ""pending""
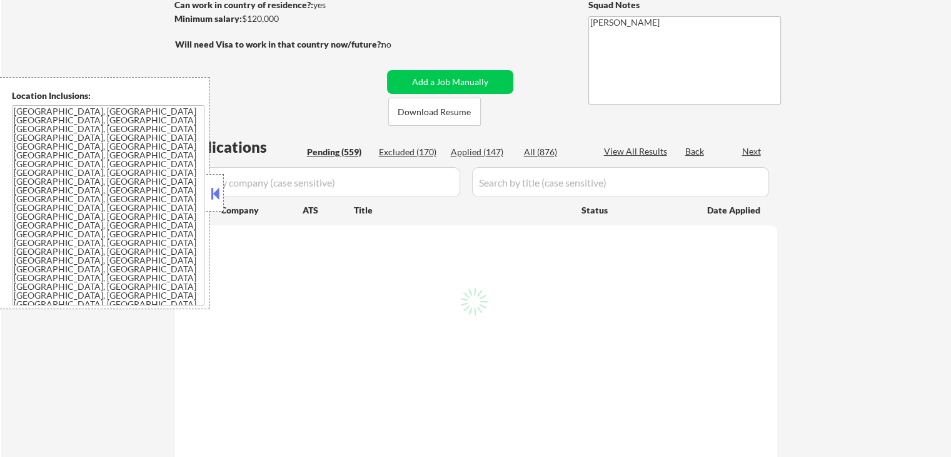
select select ""pending""
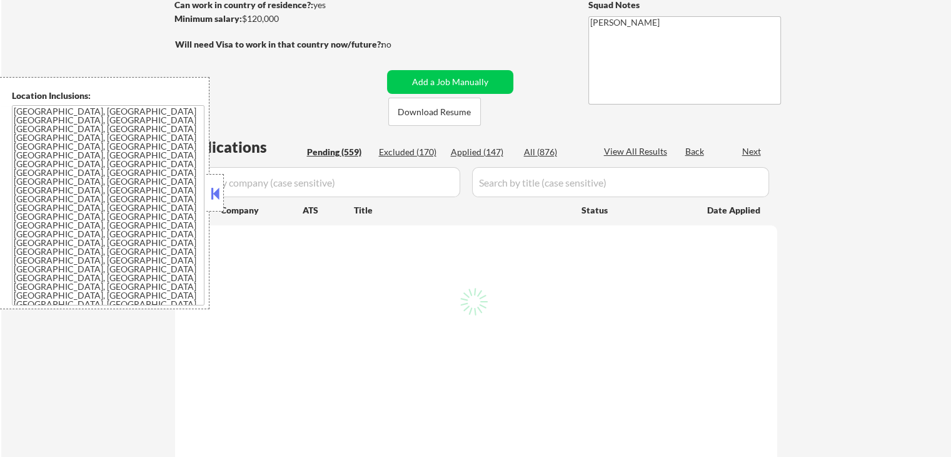
select select ""pending""
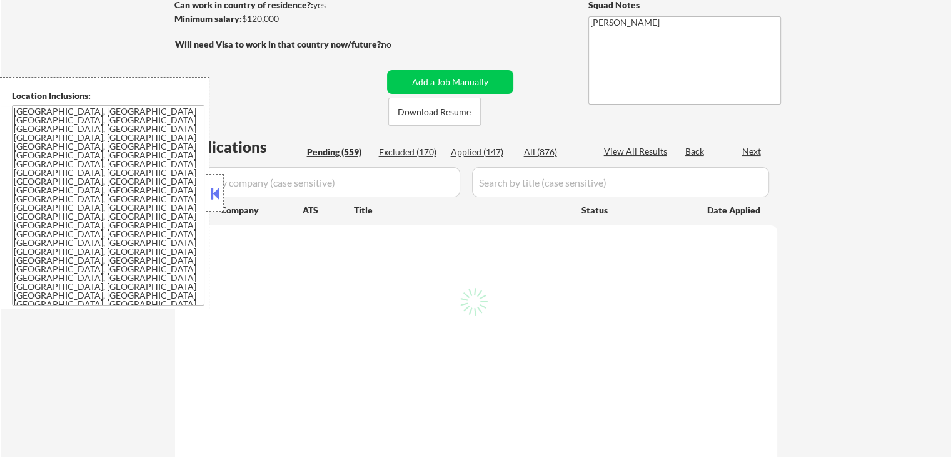
select select ""pending""
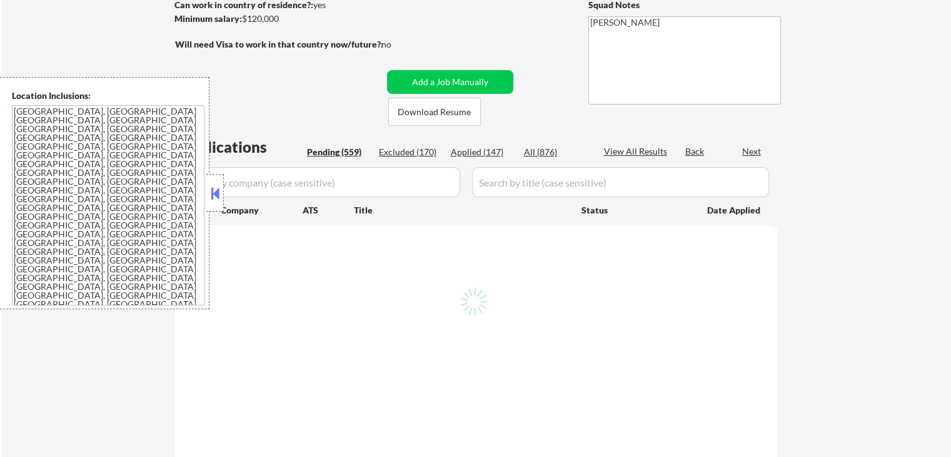
select select ""pending""
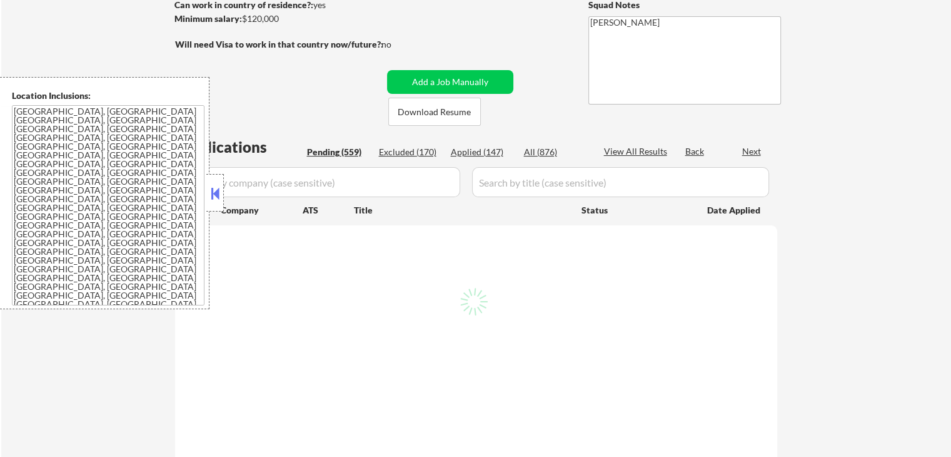
select select ""pending""
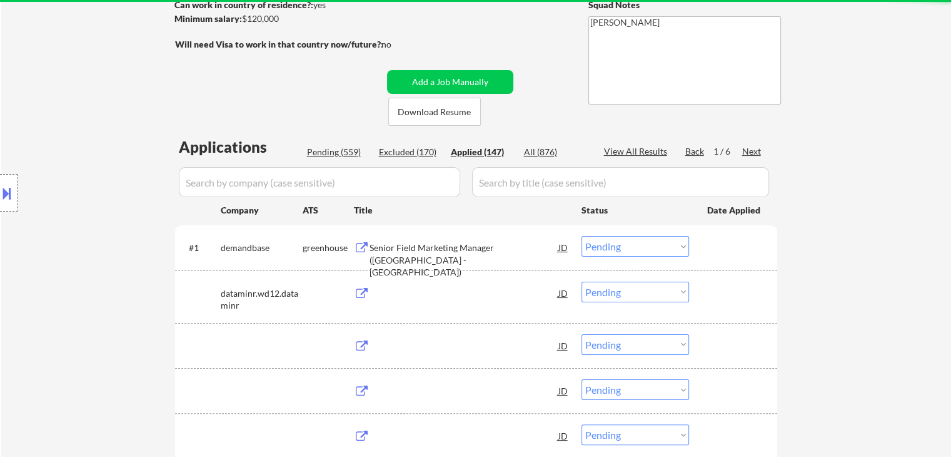
click at [213, 193] on div "Location Inclusions: [GEOGRAPHIC_DATA], [GEOGRAPHIC_DATA] [GEOGRAPHIC_DATA], [G…" at bounding box center [112, 193] width 224 height 232
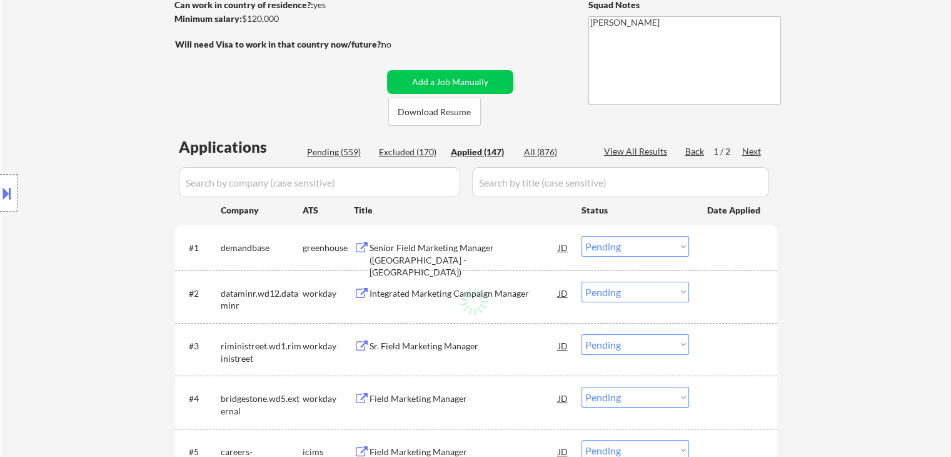
select select ""applied""
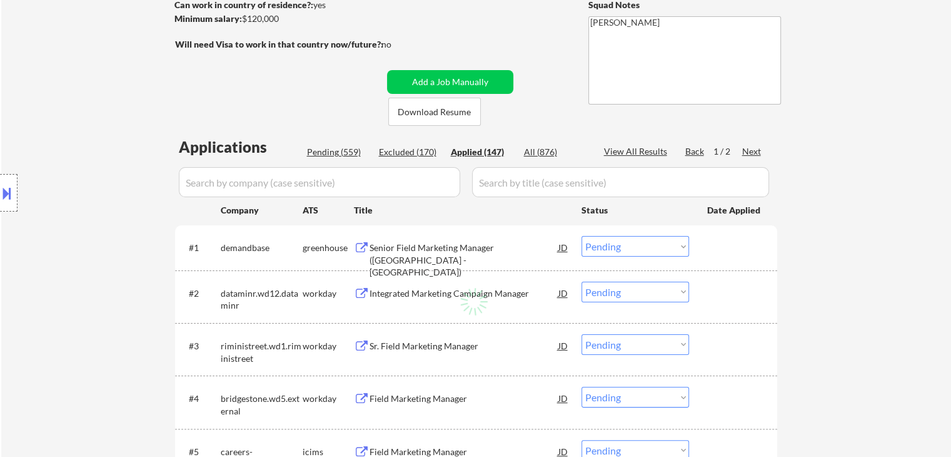
select select ""applied""
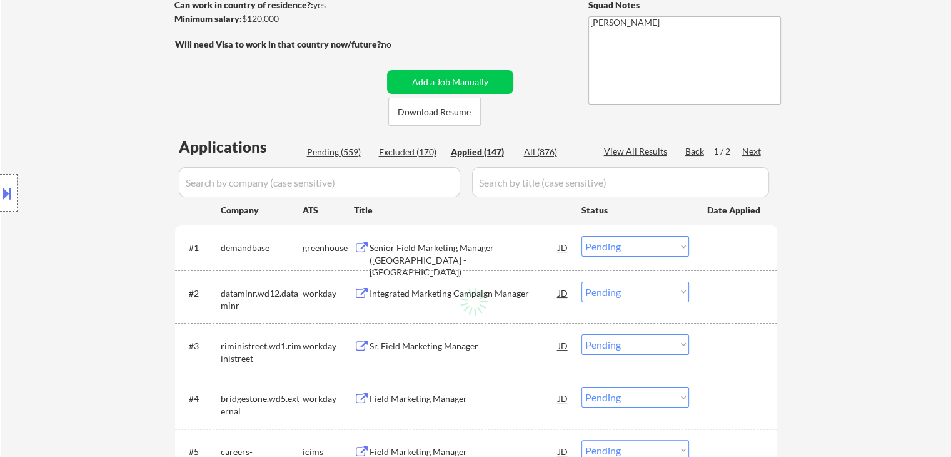
select select ""applied""
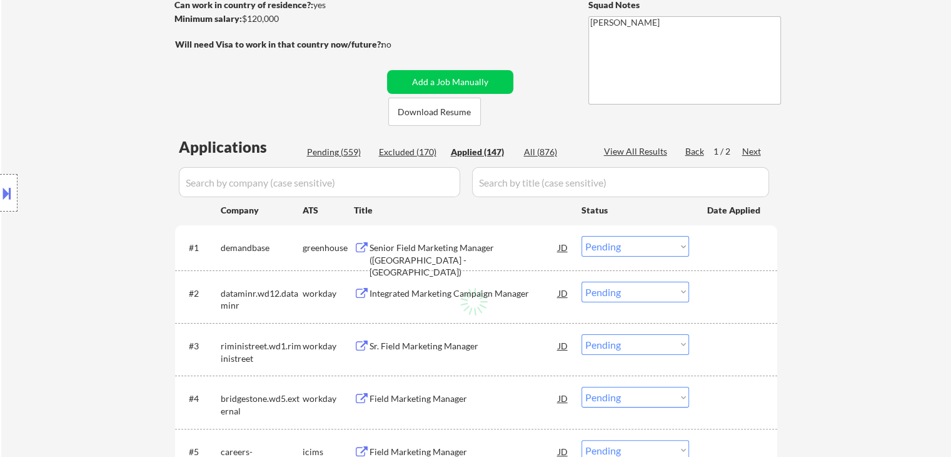
select select ""applied""
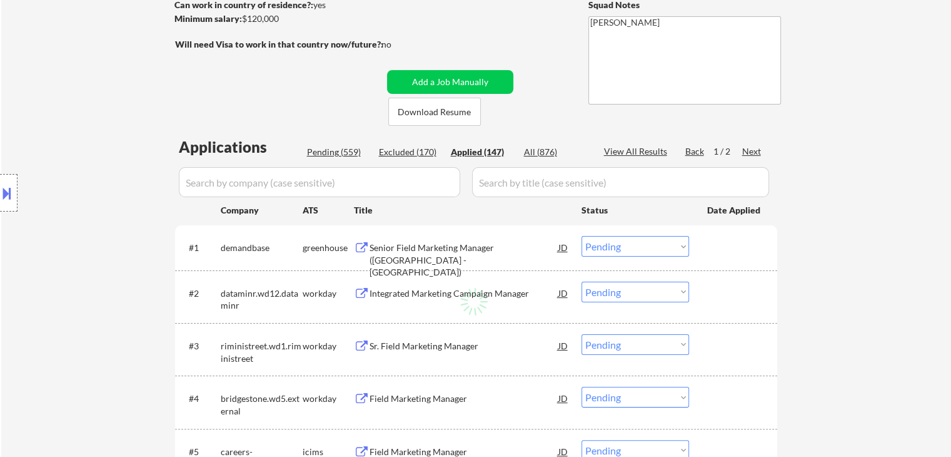
select select ""applied""
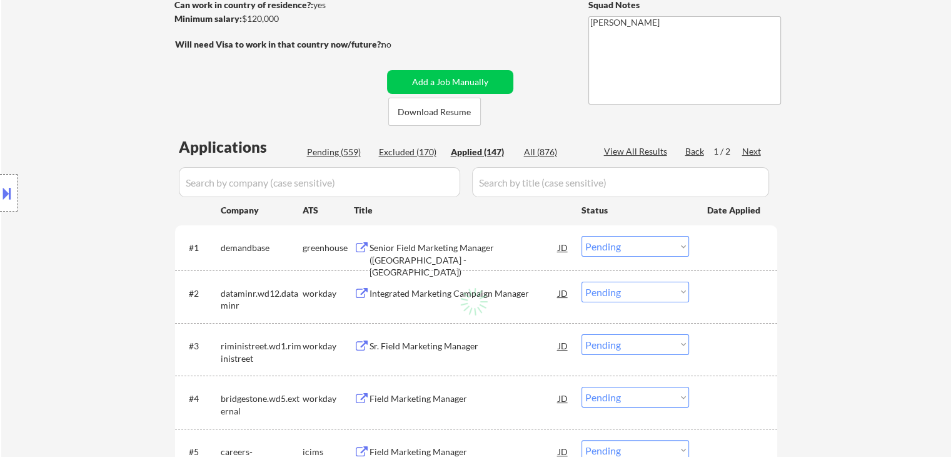
select select ""applied""
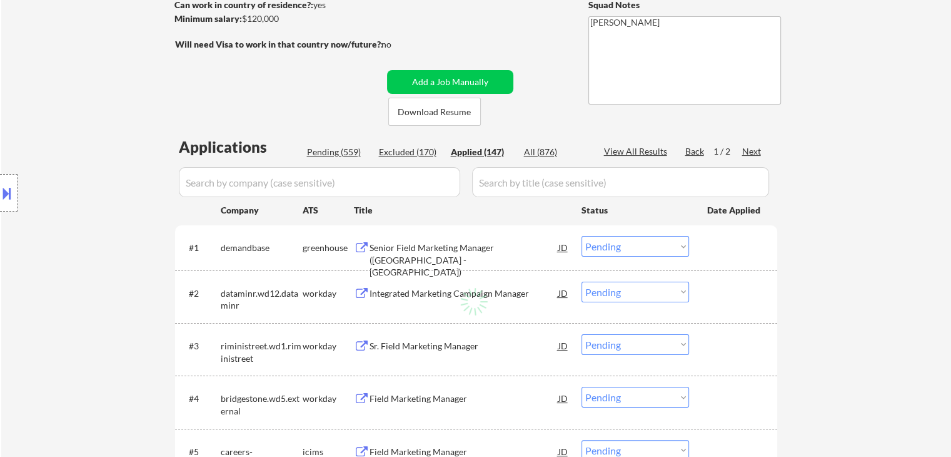
select select ""applied""
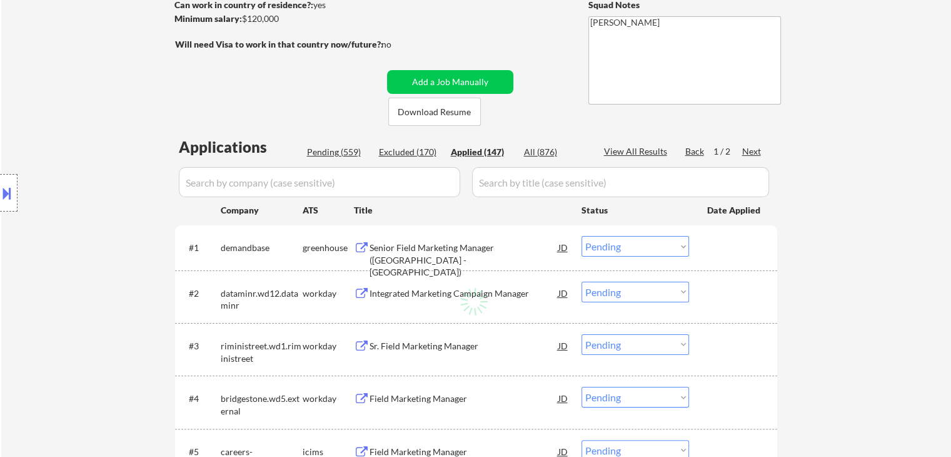
select select ""applied""
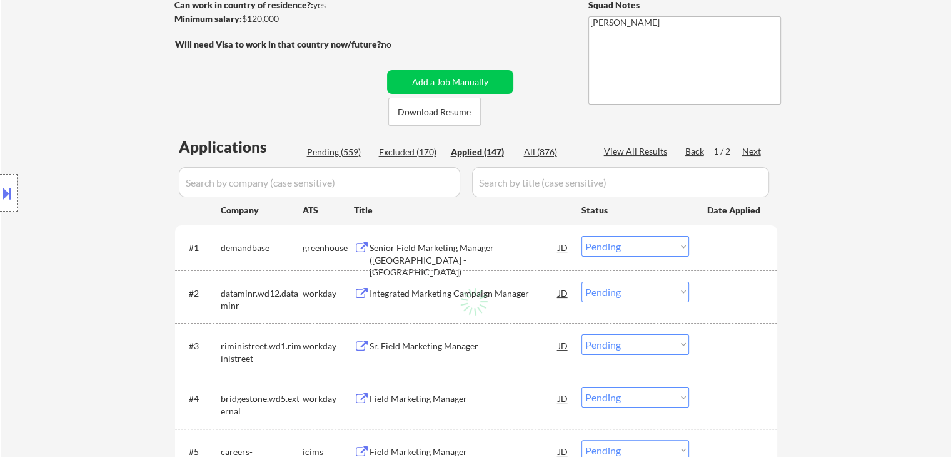
select select ""applied""
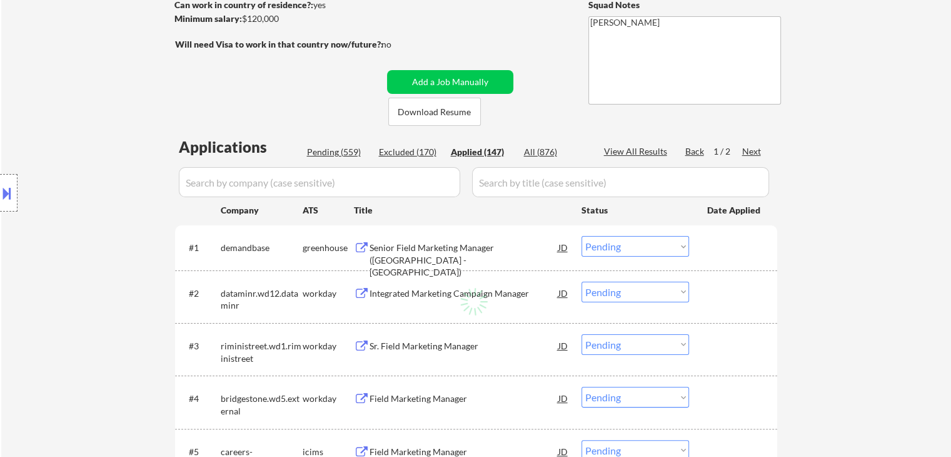
select select ""applied""
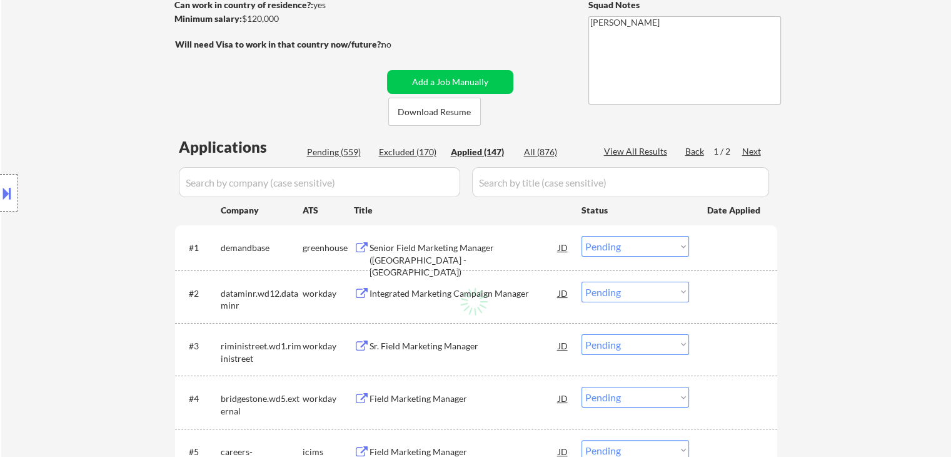
select select ""applied""
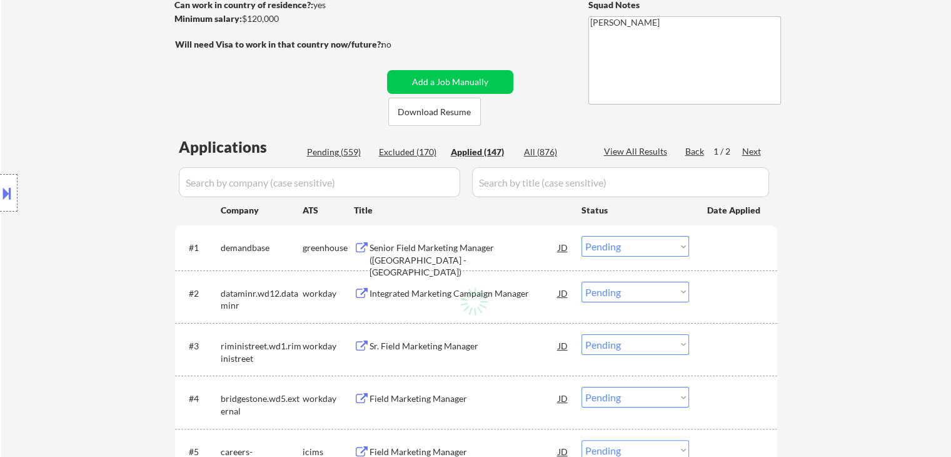
select select ""applied""
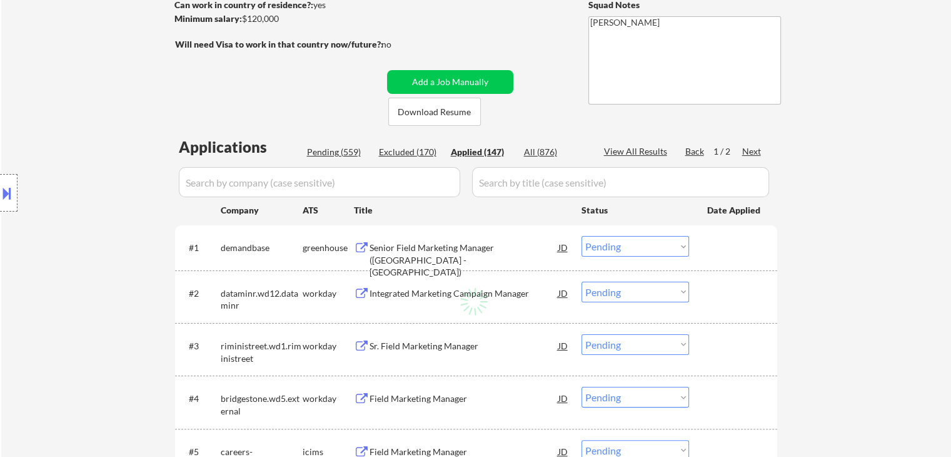
select select ""applied""
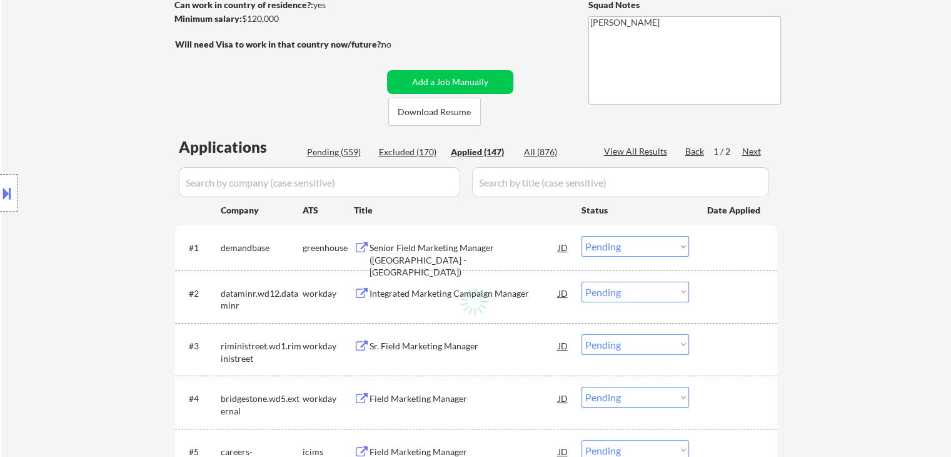
select select ""applied""
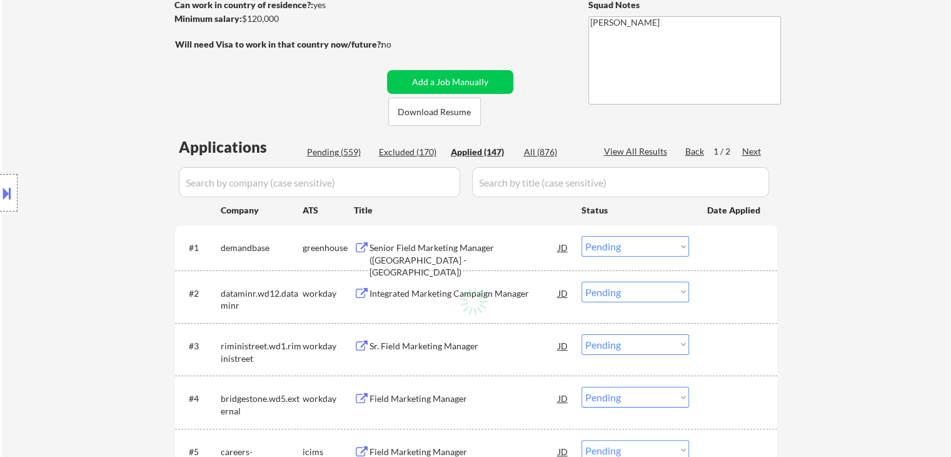
select select ""applied""
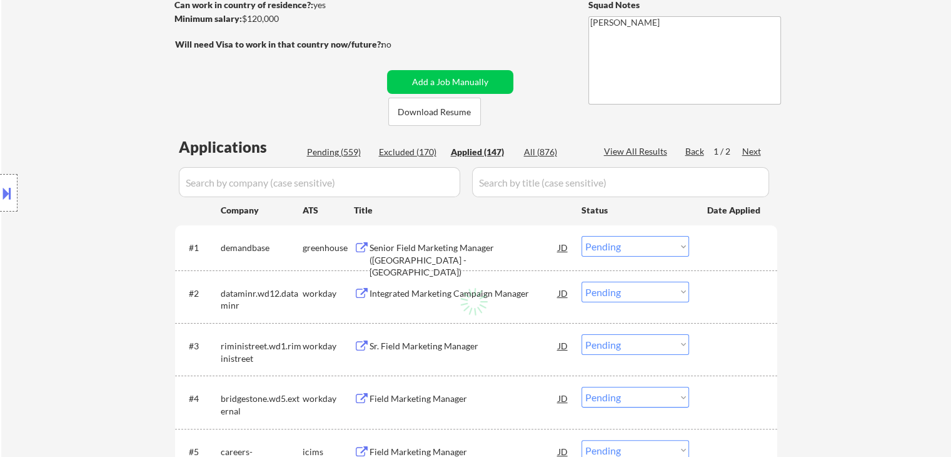
select select ""applied""
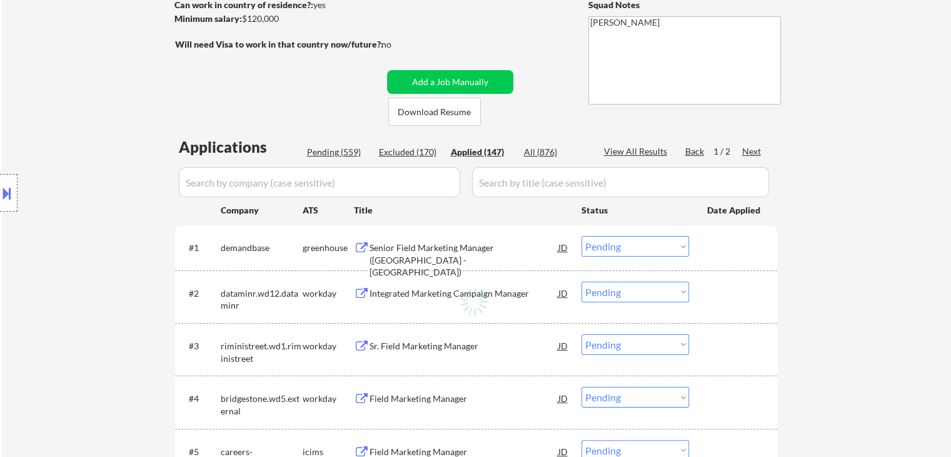
select select ""applied""
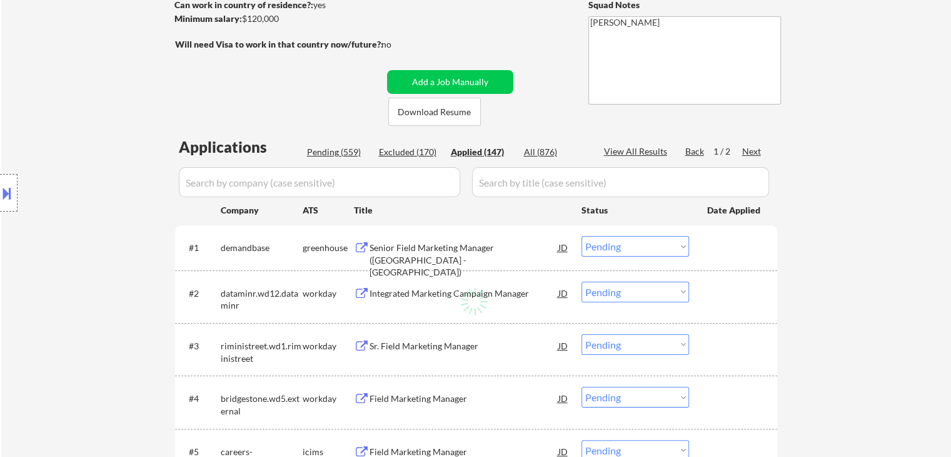
select select ""applied""
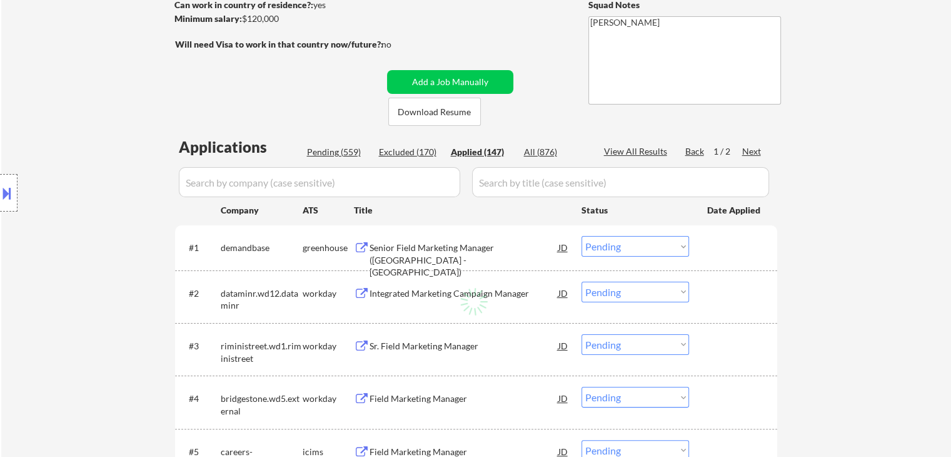
select select ""applied""
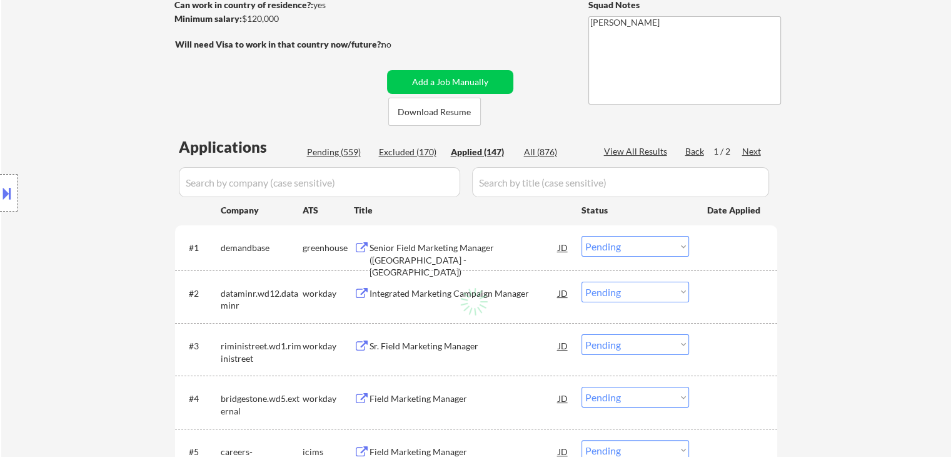
select select ""applied""
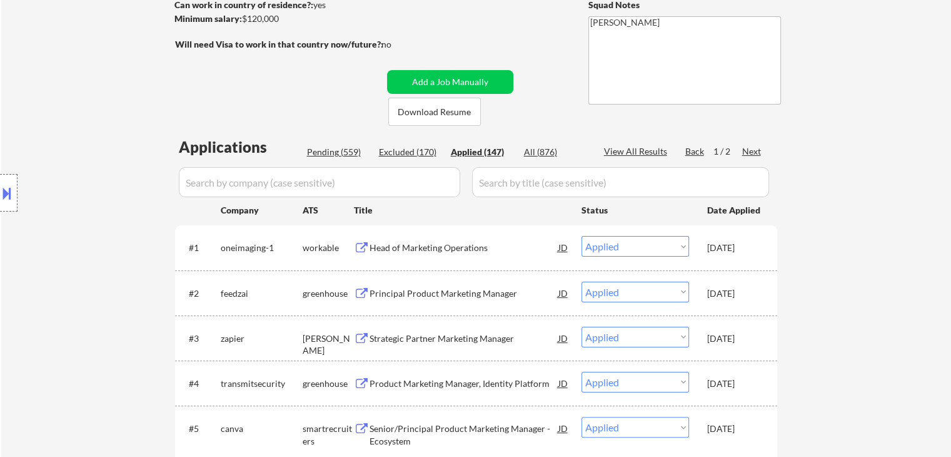
click at [156, 144] on div "Location Inclusions: [GEOGRAPHIC_DATA], [GEOGRAPHIC_DATA] [GEOGRAPHIC_DATA], [G…" at bounding box center [112, 193] width 224 height 232
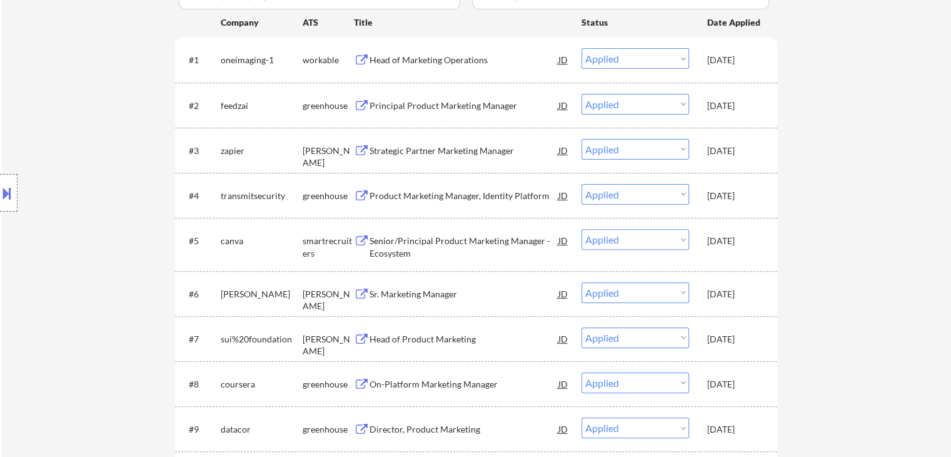
scroll to position [125, 0]
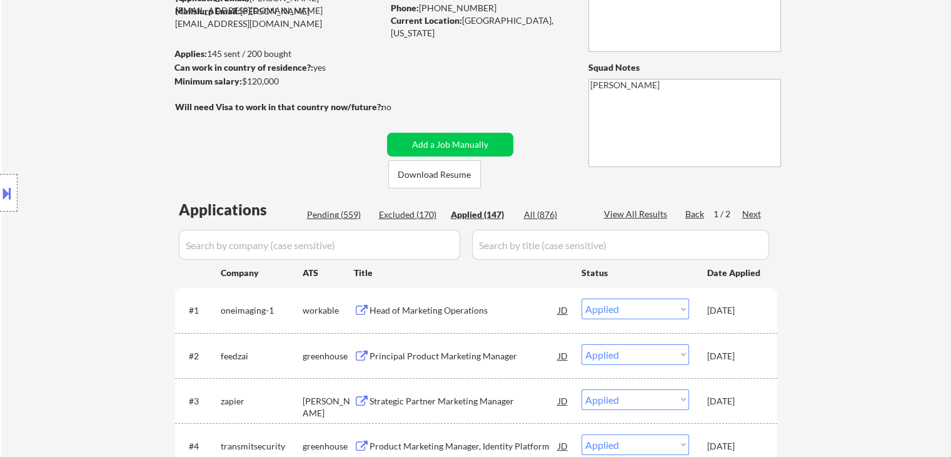
click at [123, 171] on div "Location Inclusions: [GEOGRAPHIC_DATA], [GEOGRAPHIC_DATA] [GEOGRAPHIC_DATA], [G…" at bounding box center [112, 193] width 224 height 232
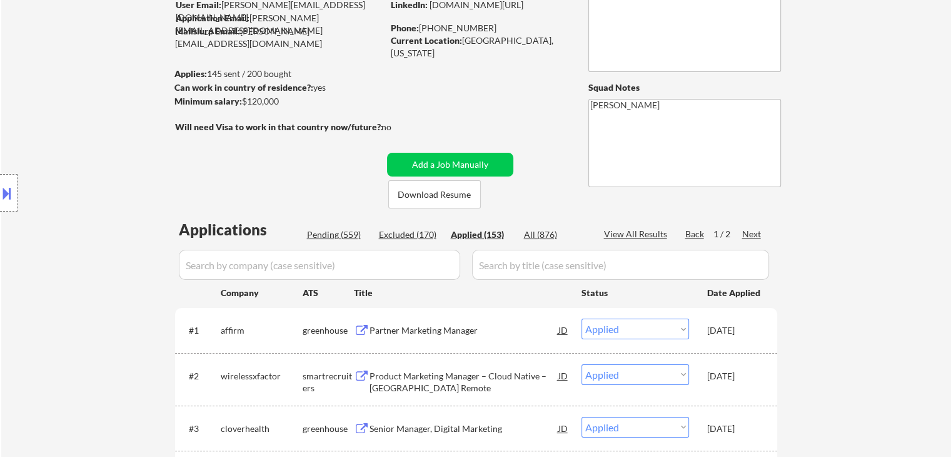
scroll to position [0, 0]
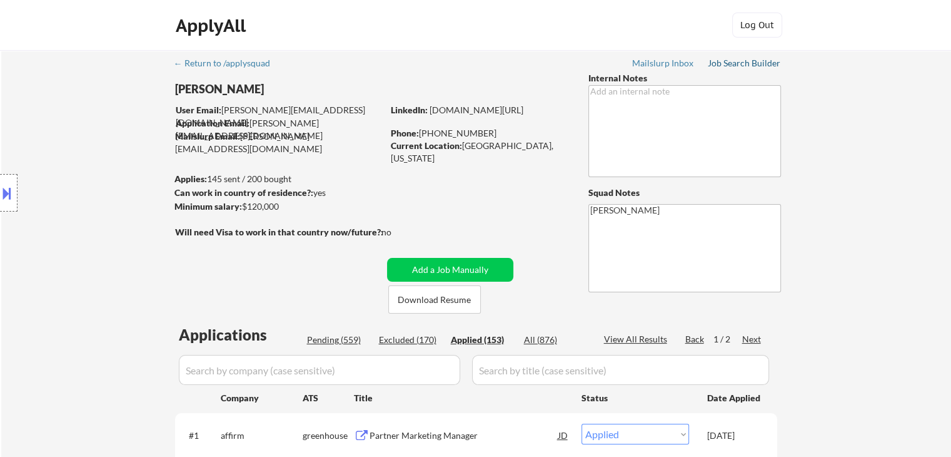
drag, startPoint x: 752, startPoint y: 59, endPoint x: 700, endPoint y: 104, distance: 68.3
click at [752, 59] on div "Job Search Builder" at bounding box center [744, 63] width 73 height 9
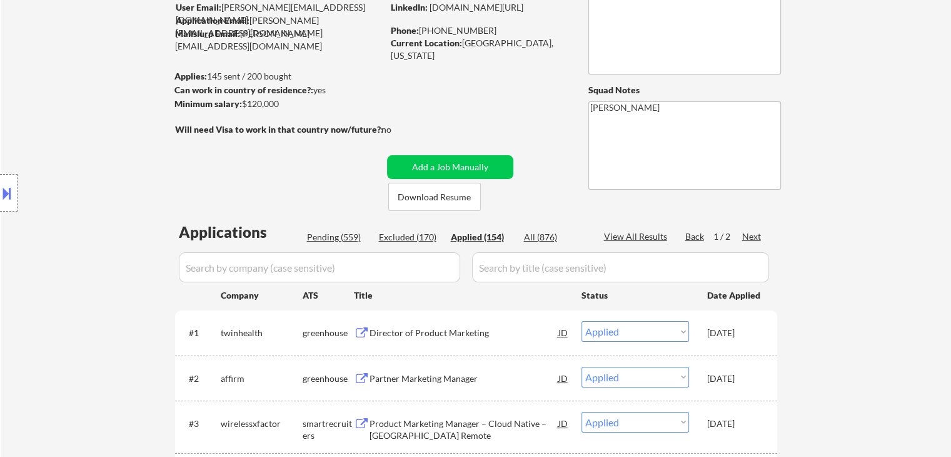
scroll to position [125, 0]
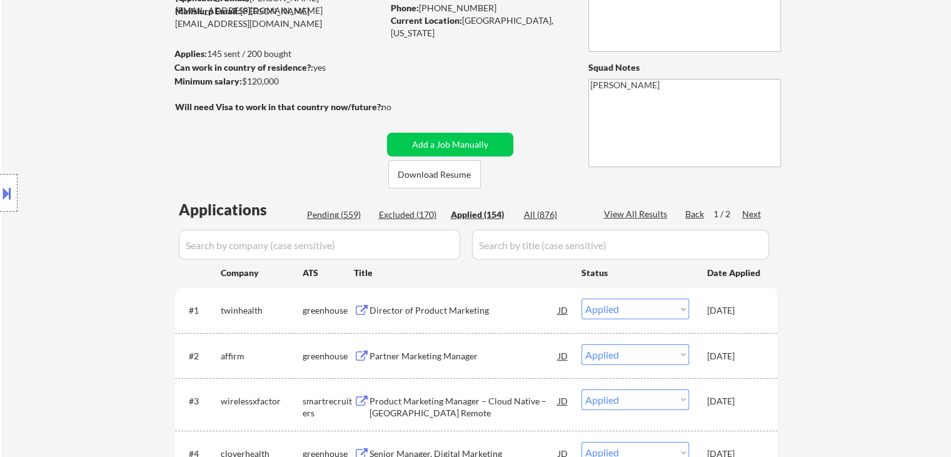
click at [118, 149] on div "Location Inclusions: [GEOGRAPHIC_DATA], [GEOGRAPHIC_DATA] [GEOGRAPHIC_DATA], [G…" at bounding box center [112, 193] width 224 height 232
